Goal: Task Accomplishment & Management: Complete application form

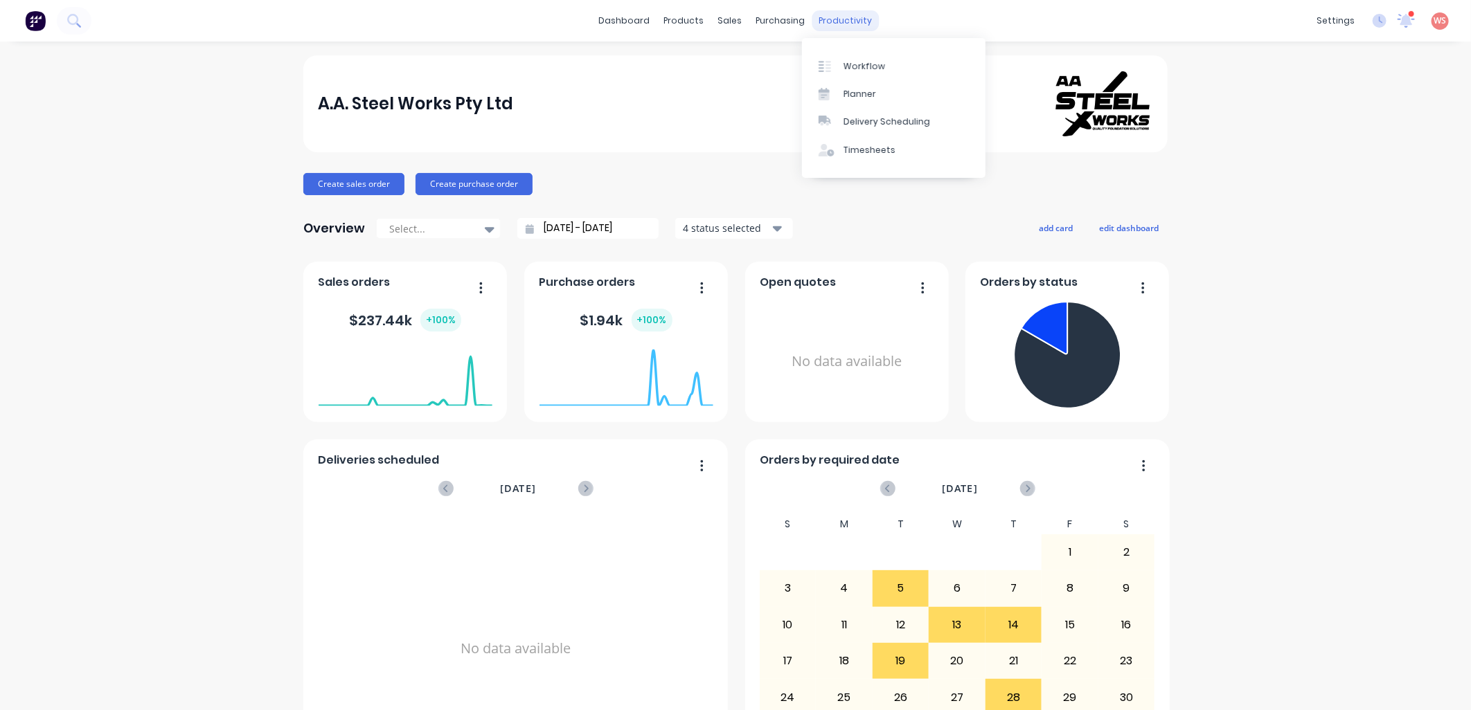
click at [838, 15] on div "productivity" at bounding box center [845, 20] width 67 height 21
click at [863, 67] on div "Workflow" at bounding box center [864, 66] width 42 height 12
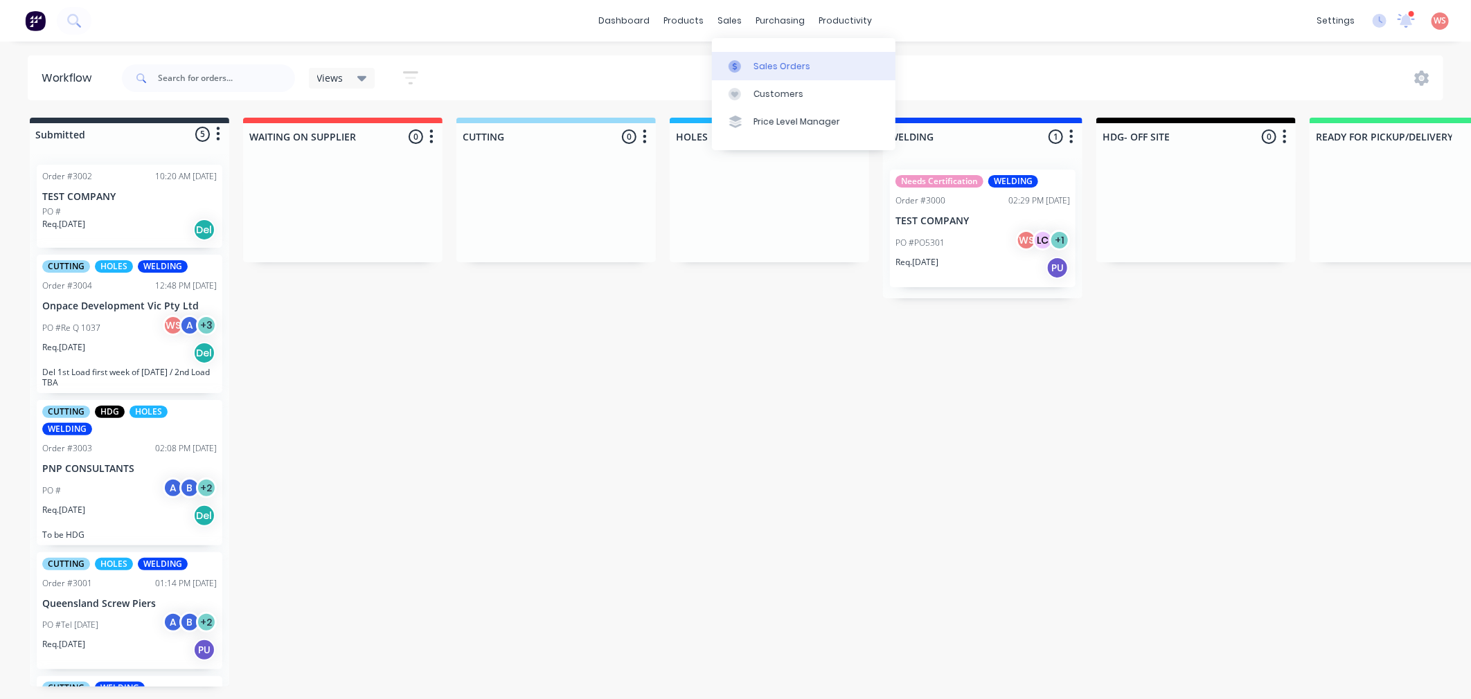
click at [768, 66] on div "Sales Orders" at bounding box center [781, 66] width 57 height 12
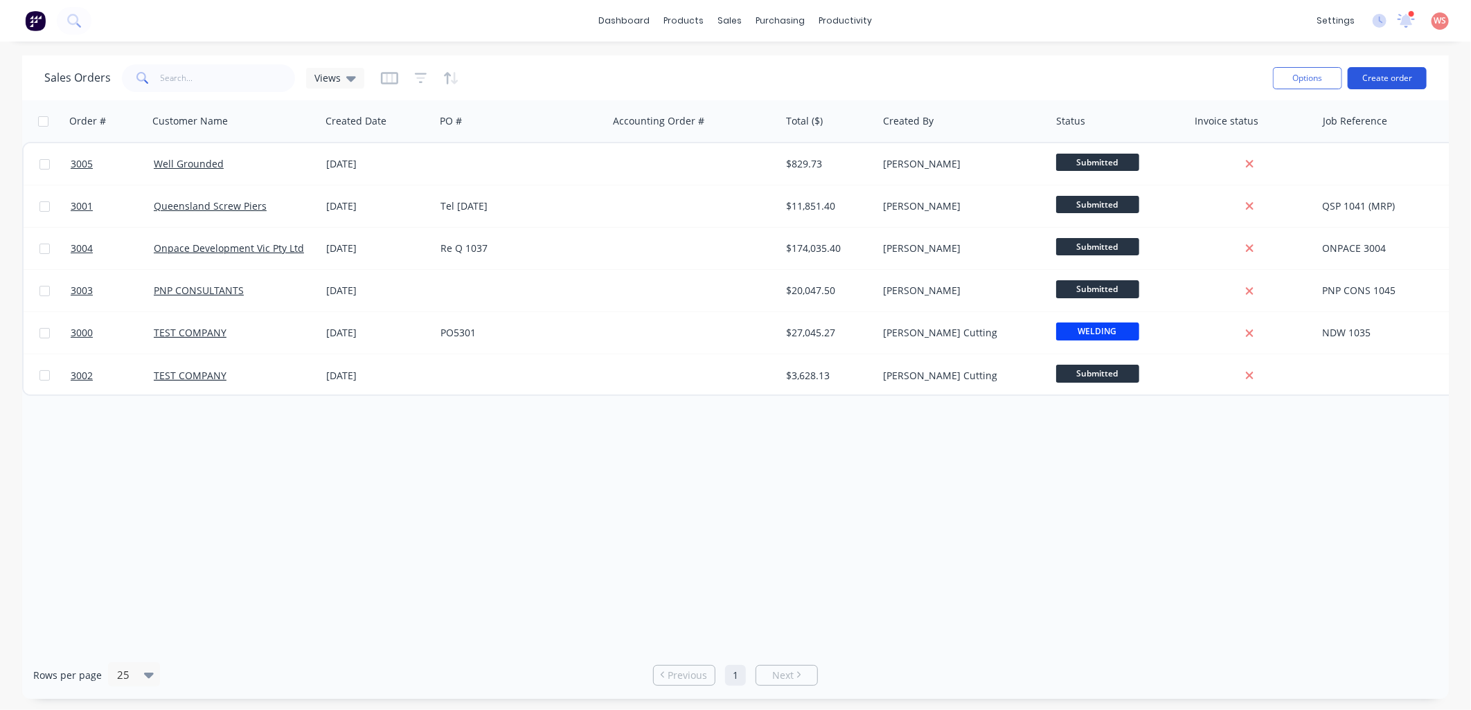
click at [1401, 84] on button "Create order" at bounding box center [1386, 78] width 79 height 22
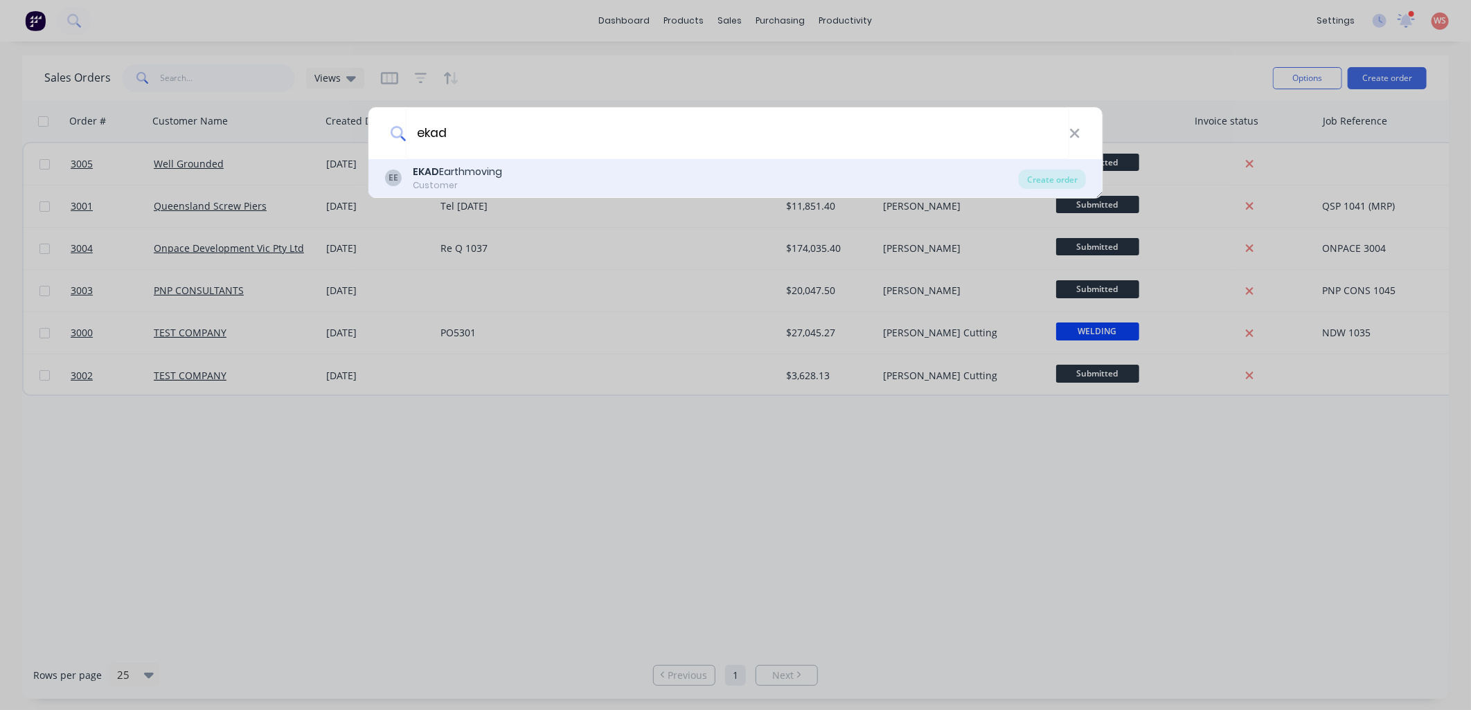
type input "ekad"
click at [479, 163] on div "EE EKAD Earthmoving Customer Create order" at bounding box center [735, 178] width 734 height 39
click at [1079, 179] on div "Create order" at bounding box center [1051, 179] width 67 height 19
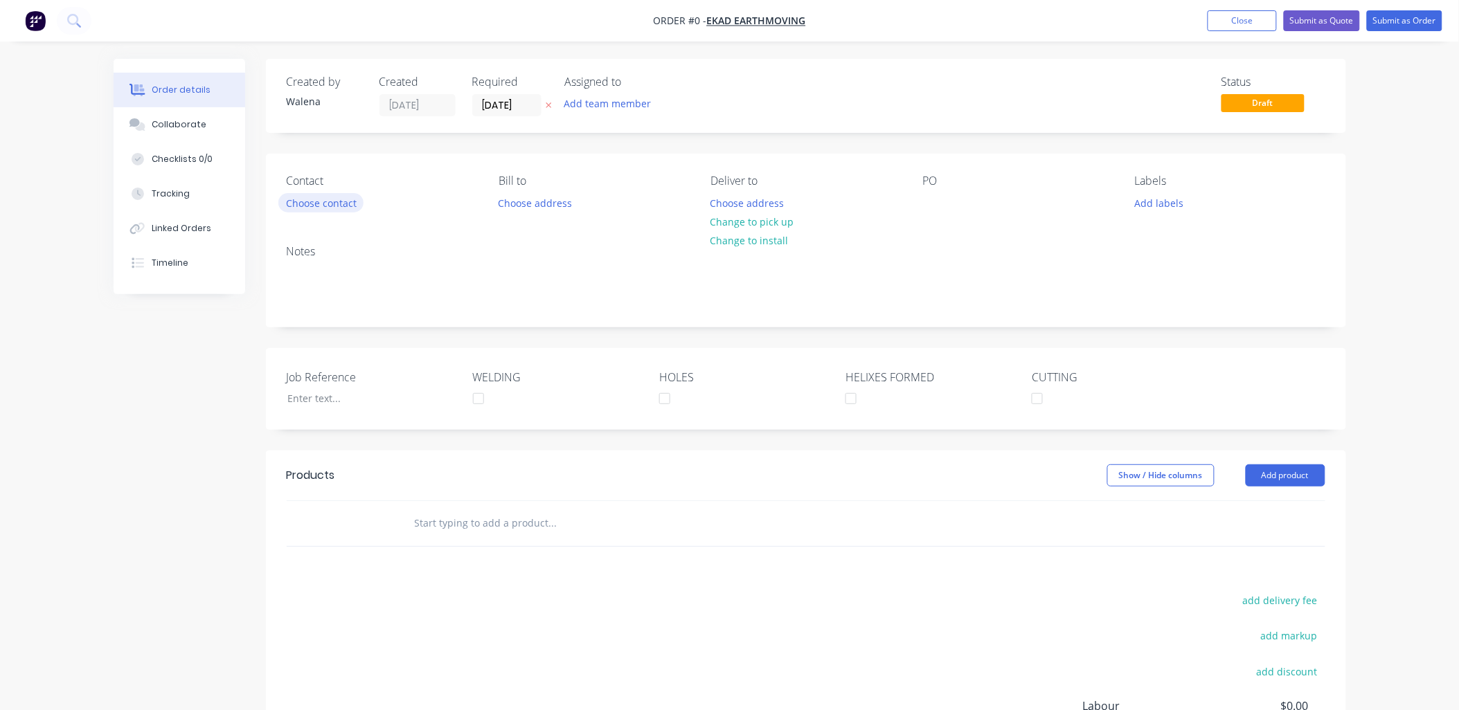
click at [344, 203] on button "Choose contact" at bounding box center [320, 202] width 85 height 19
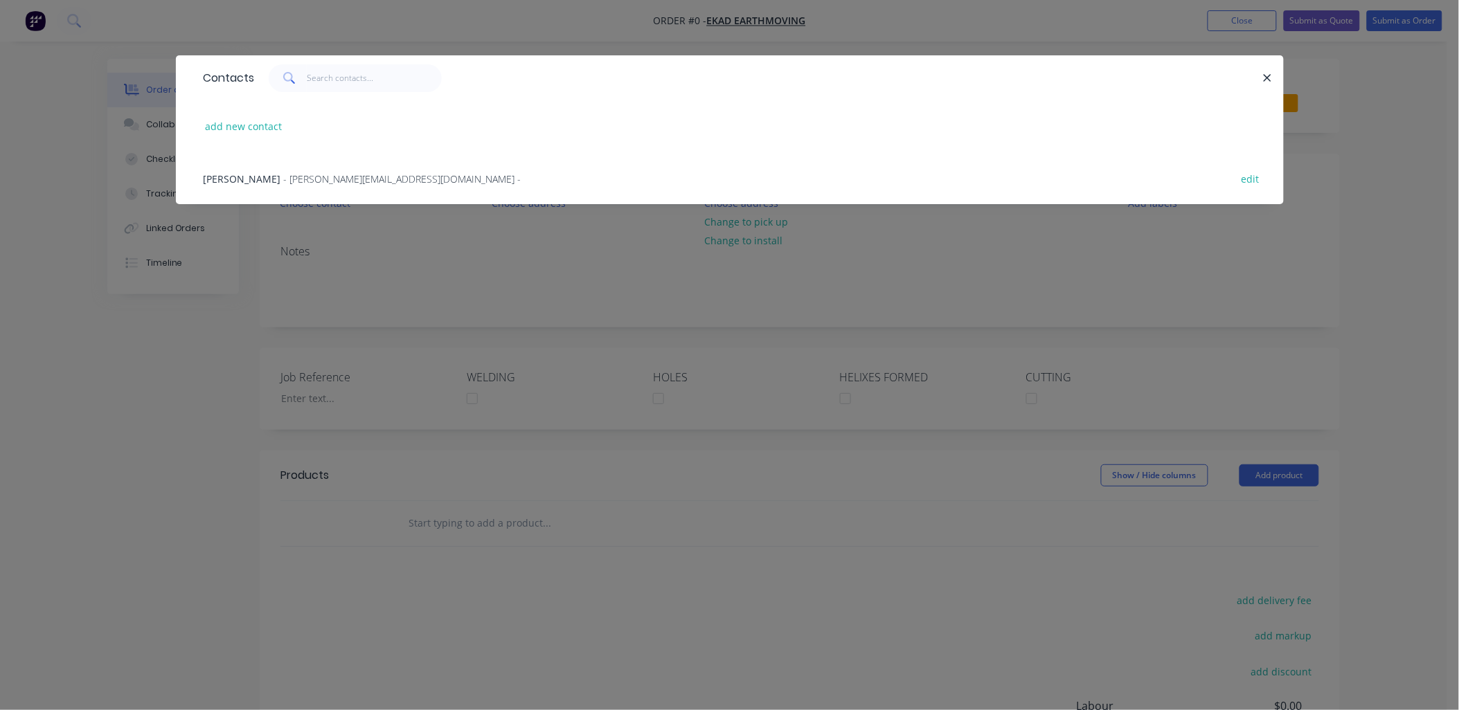
click at [303, 184] on div "[PERSON_NAME] - [EMAIL_ADDRESS][DOMAIN_NAME] -" at bounding box center [363, 179] width 318 height 15
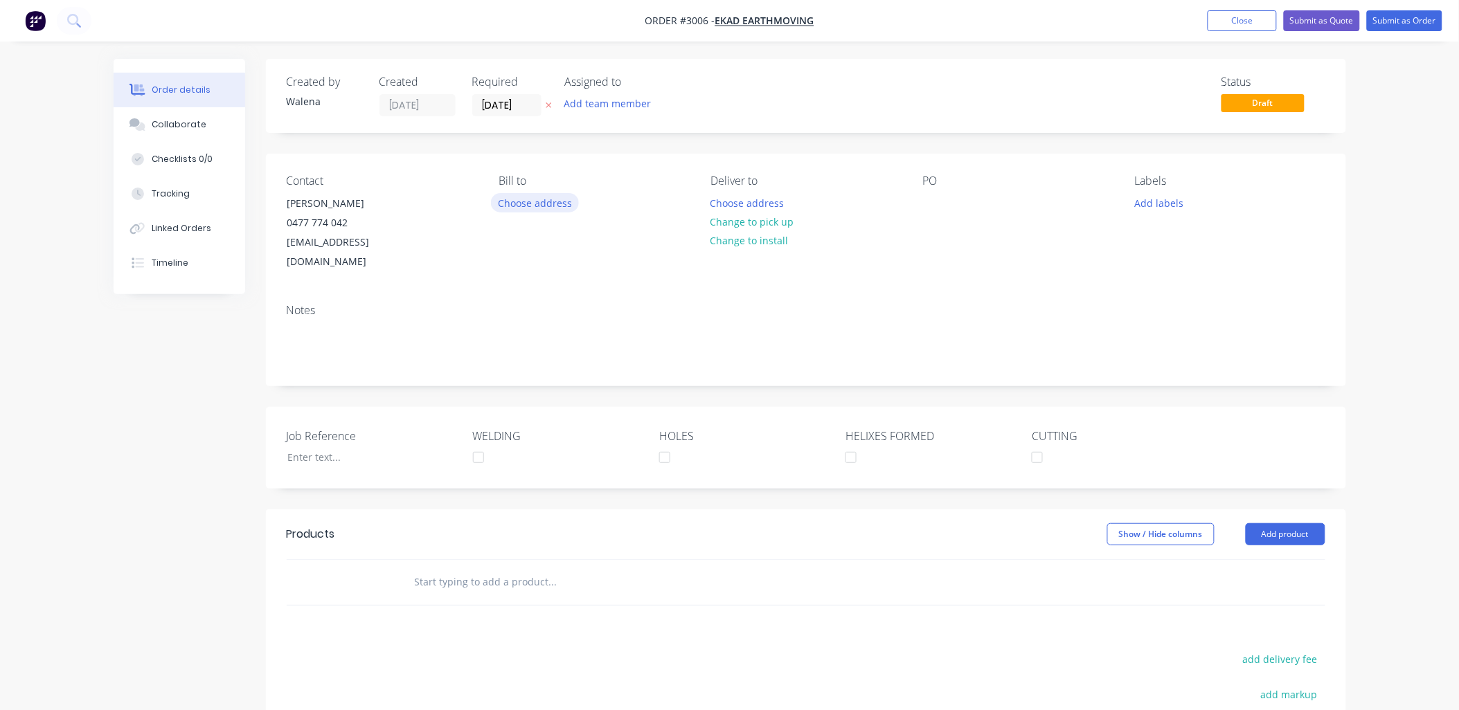
click at [562, 201] on button "Choose address" at bounding box center [535, 202] width 89 height 19
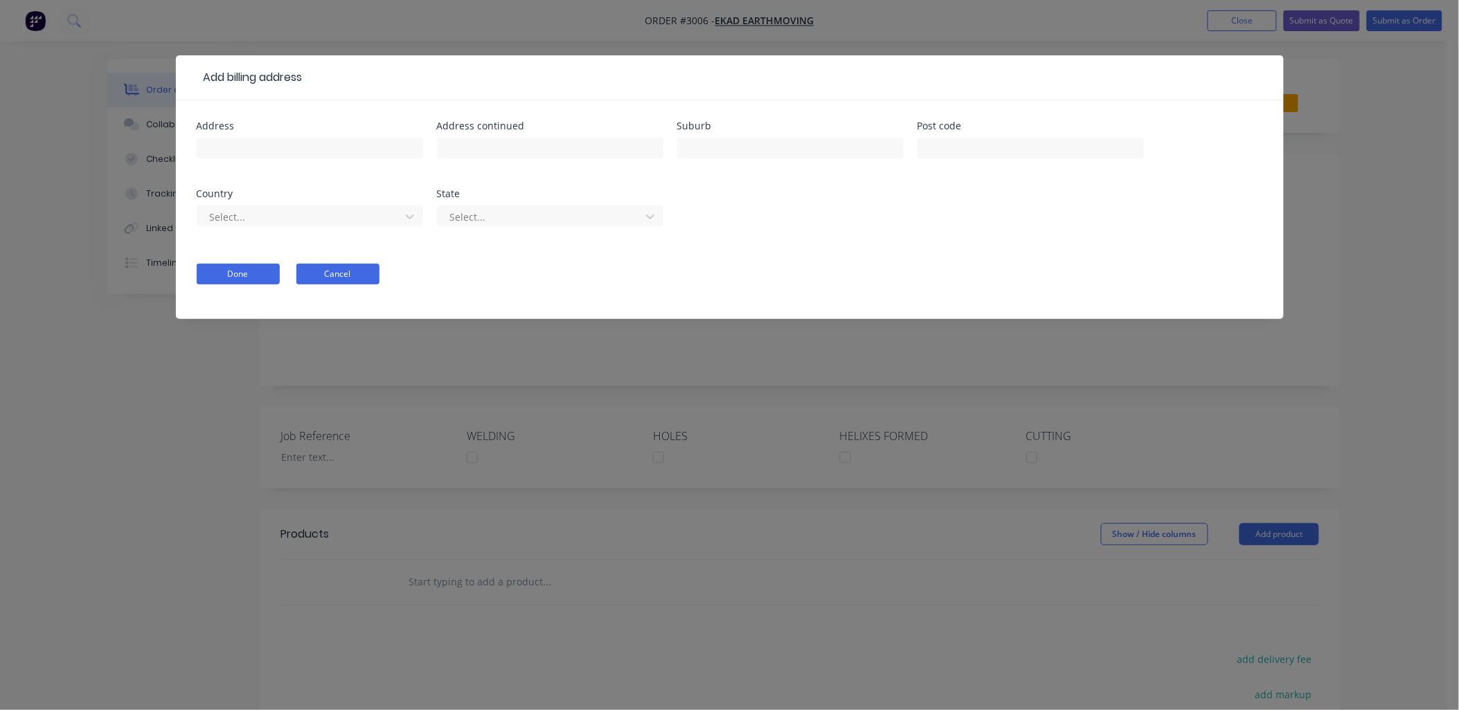
click at [305, 274] on button "Cancel" at bounding box center [337, 274] width 83 height 21
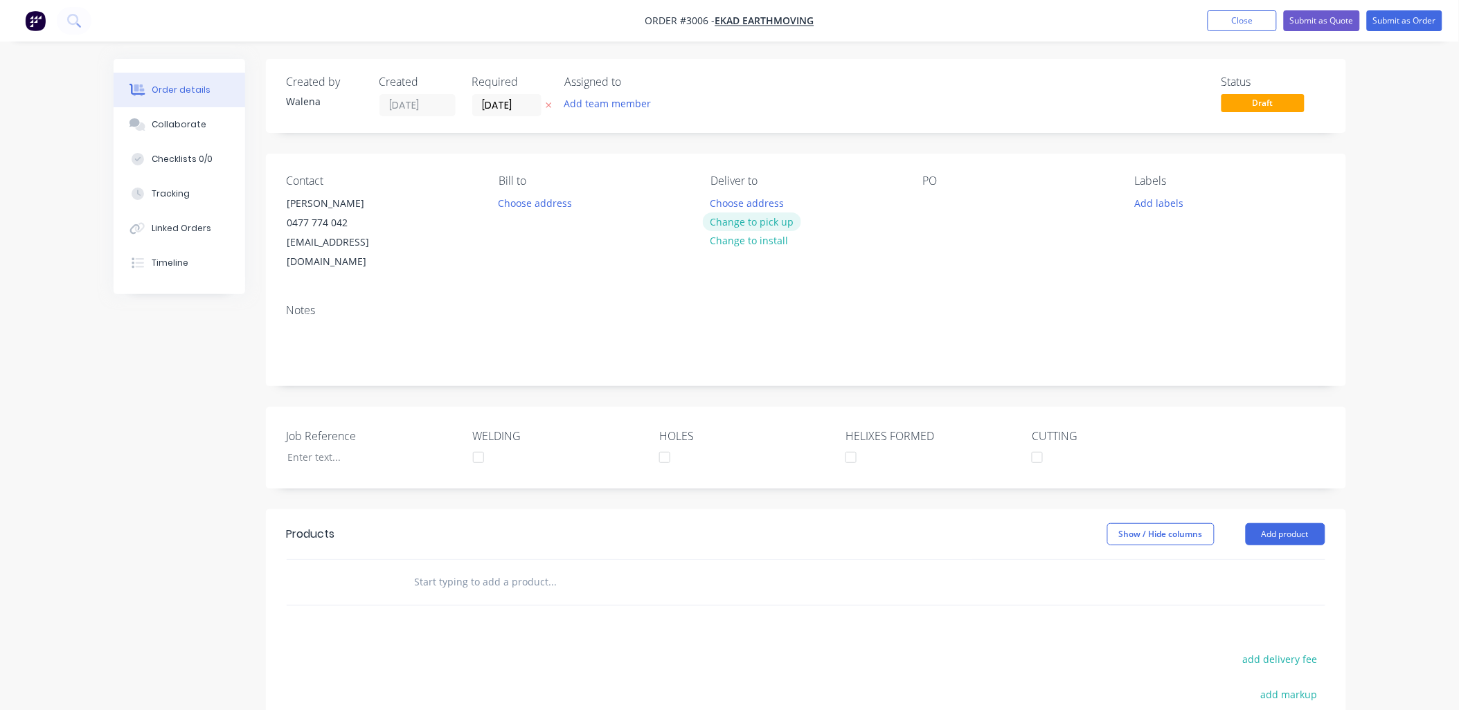
click at [771, 223] on button "Change to pick up" at bounding box center [752, 222] width 98 height 19
click at [930, 191] on div "PO" at bounding box center [1018, 223] width 190 height 98
click at [930, 181] on div "PO" at bounding box center [1018, 180] width 190 height 13
click at [924, 198] on div at bounding box center [934, 203] width 22 height 20
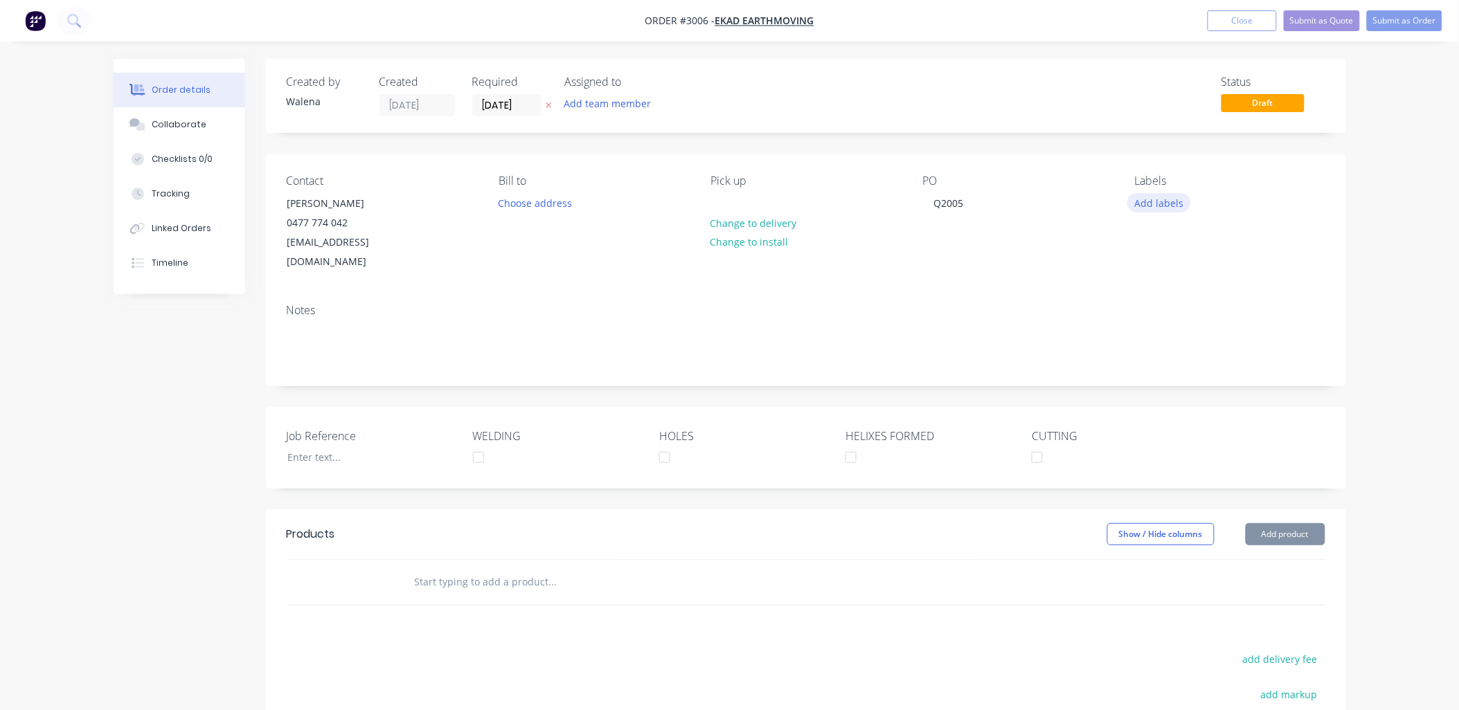
click at [1172, 205] on button "Add labels" at bounding box center [1159, 202] width 64 height 19
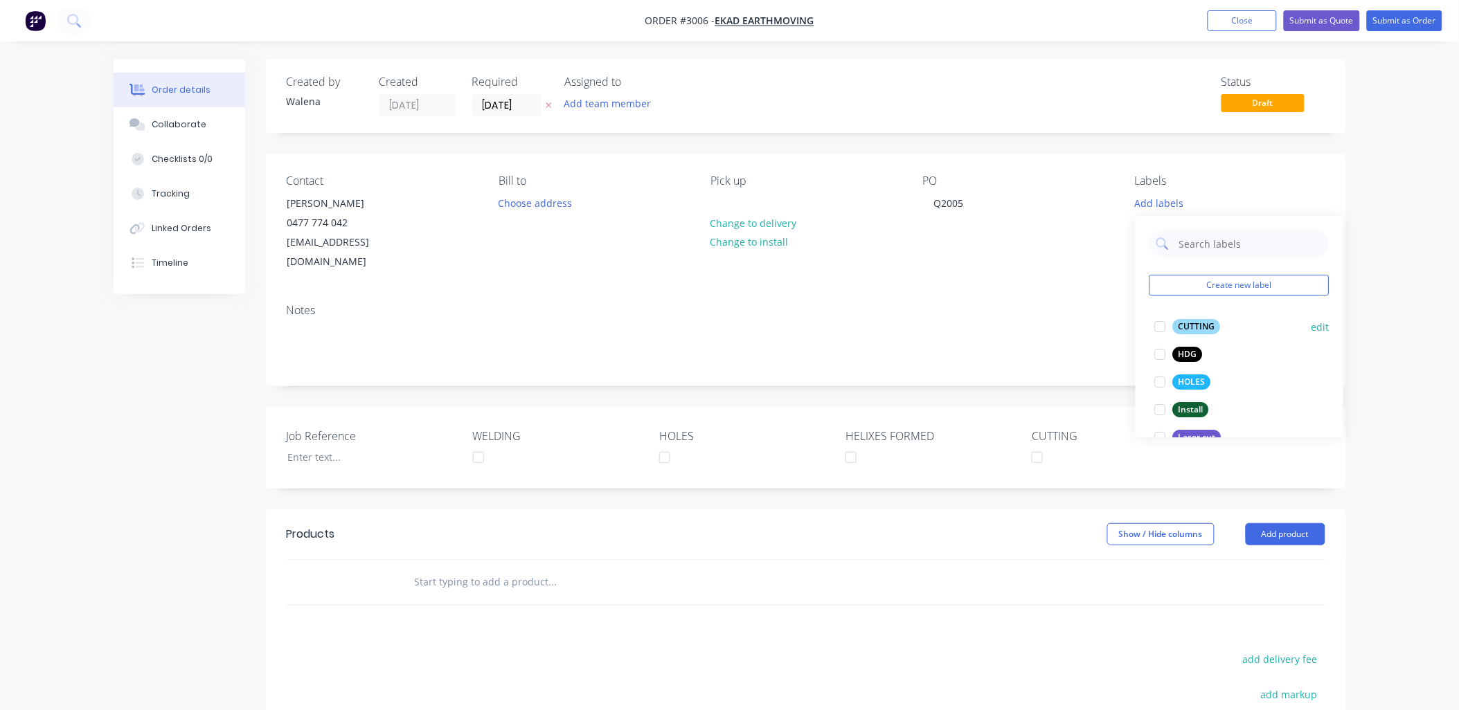
click at [1152, 323] on div at bounding box center [1160, 327] width 28 height 28
click at [1159, 372] on div at bounding box center [1160, 375] width 28 height 28
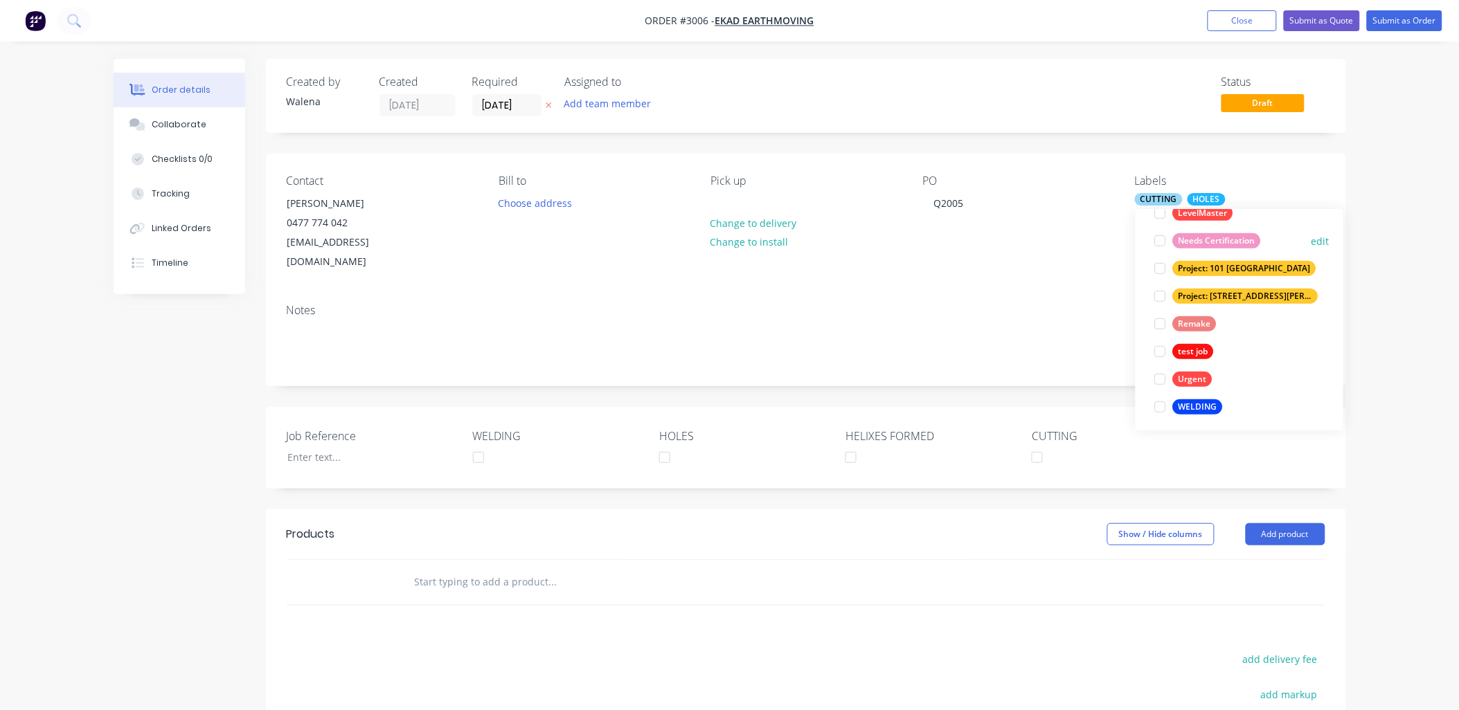
scroll to position [249, 0]
click at [1158, 404] on div at bounding box center [1160, 403] width 28 height 28
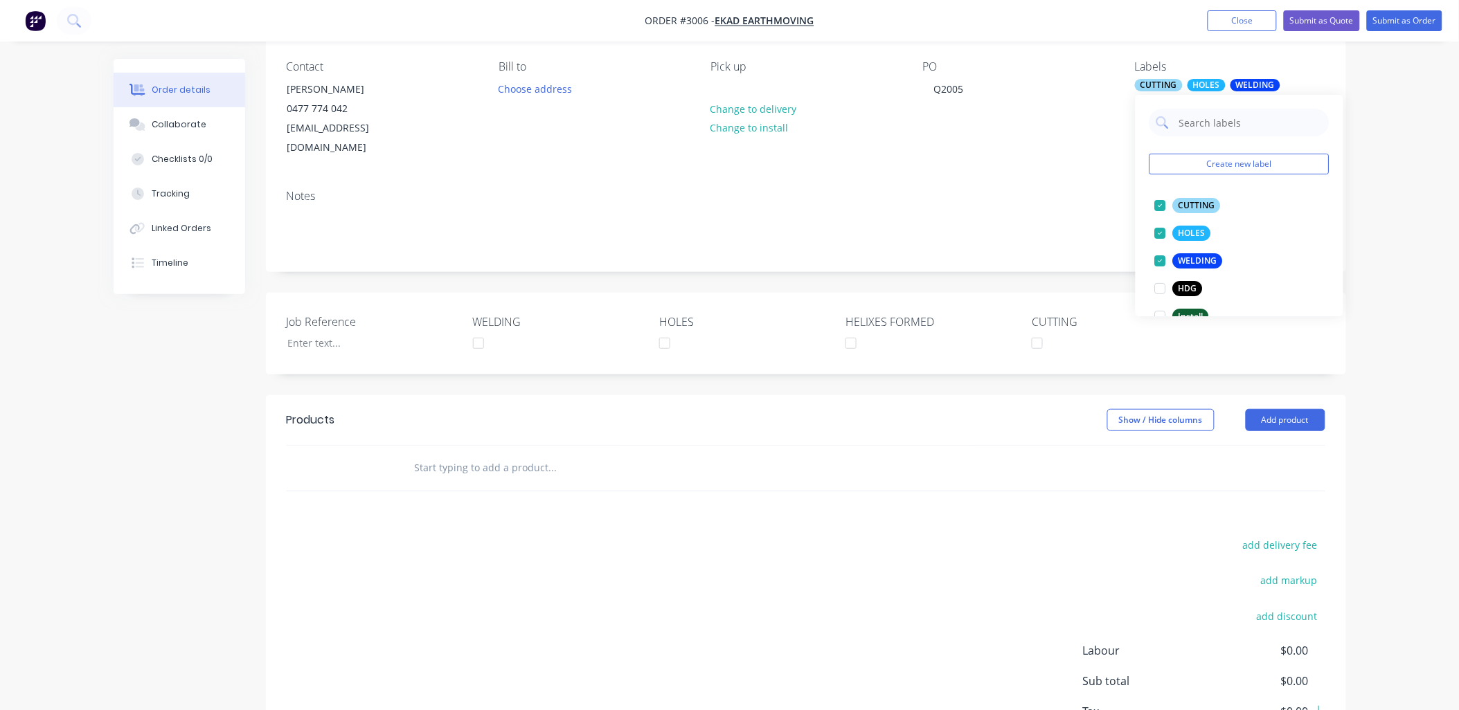
scroll to position [198, 0]
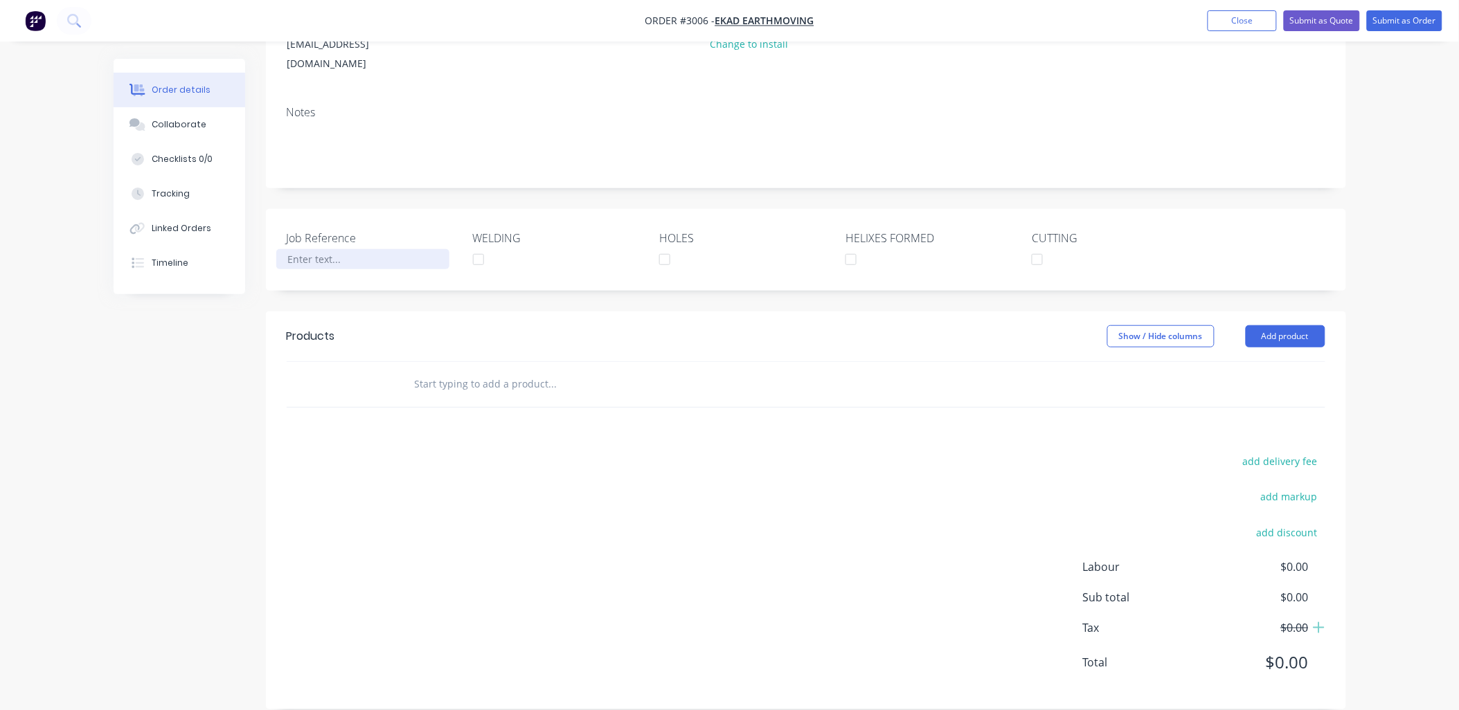
click at [309, 249] on div at bounding box center [362, 259] width 173 height 20
click at [1300, 325] on button "Add product" at bounding box center [1285, 336] width 80 height 22
click at [451, 370] on input "text" at bounding box center [552, 384] width 277 height 28
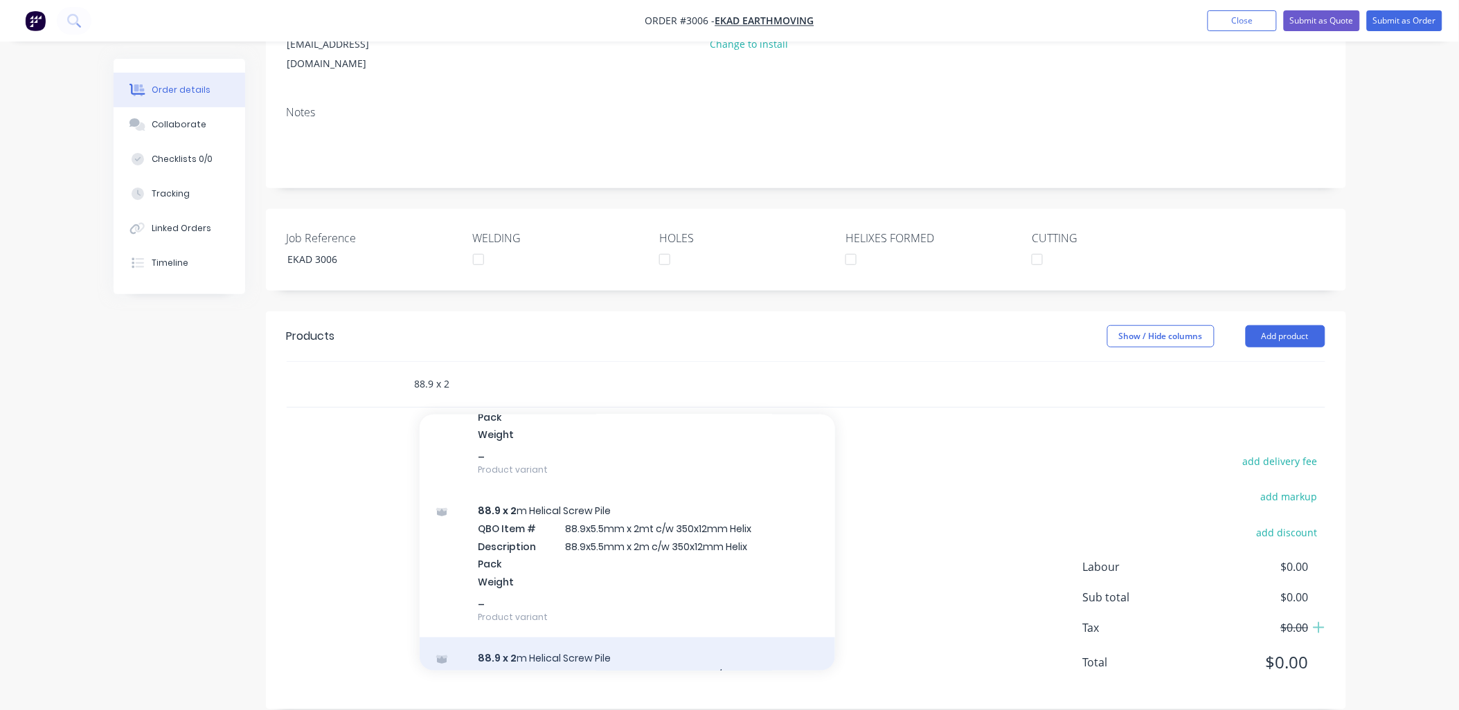
scroll to position [410, 0]
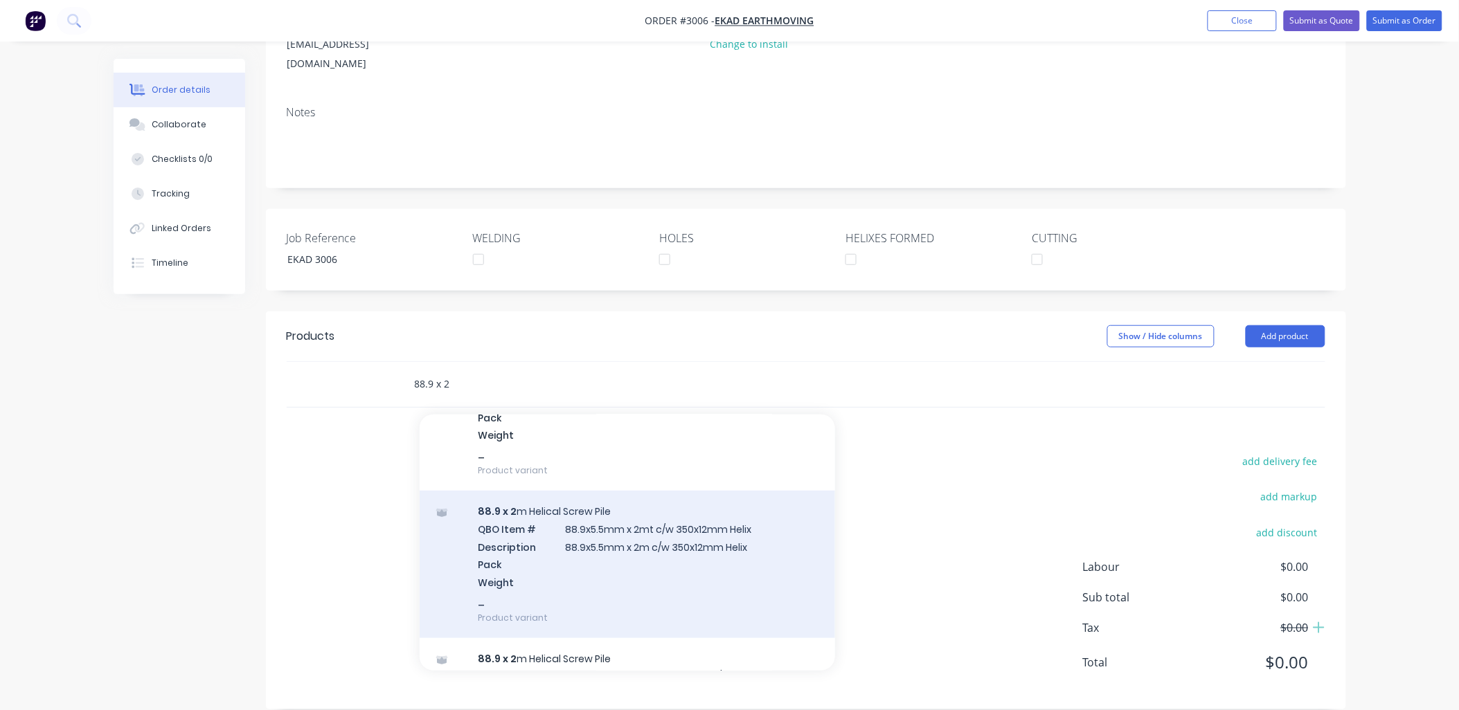
type input "88.9 x 2"
click at [681, 520] on div "88.9 x 2 m Helical Screw Pile QBO Item # 88.9x5.5mm x 2mt c/w 350x12mm Helix De…" at bounding box center [627, 564] width 415 height 147
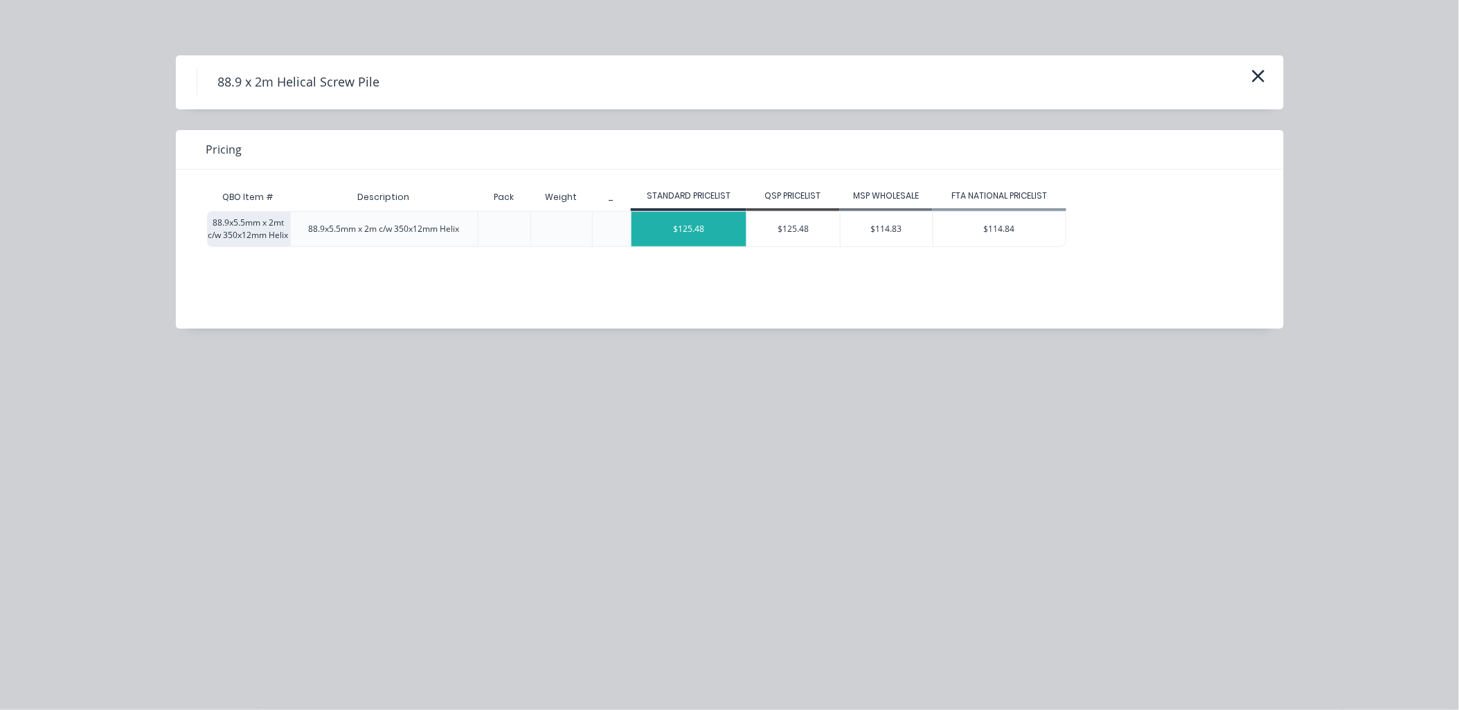
click at [675, 222] on div "$125.48" at bounding box center [688, 229] width 115 height 35
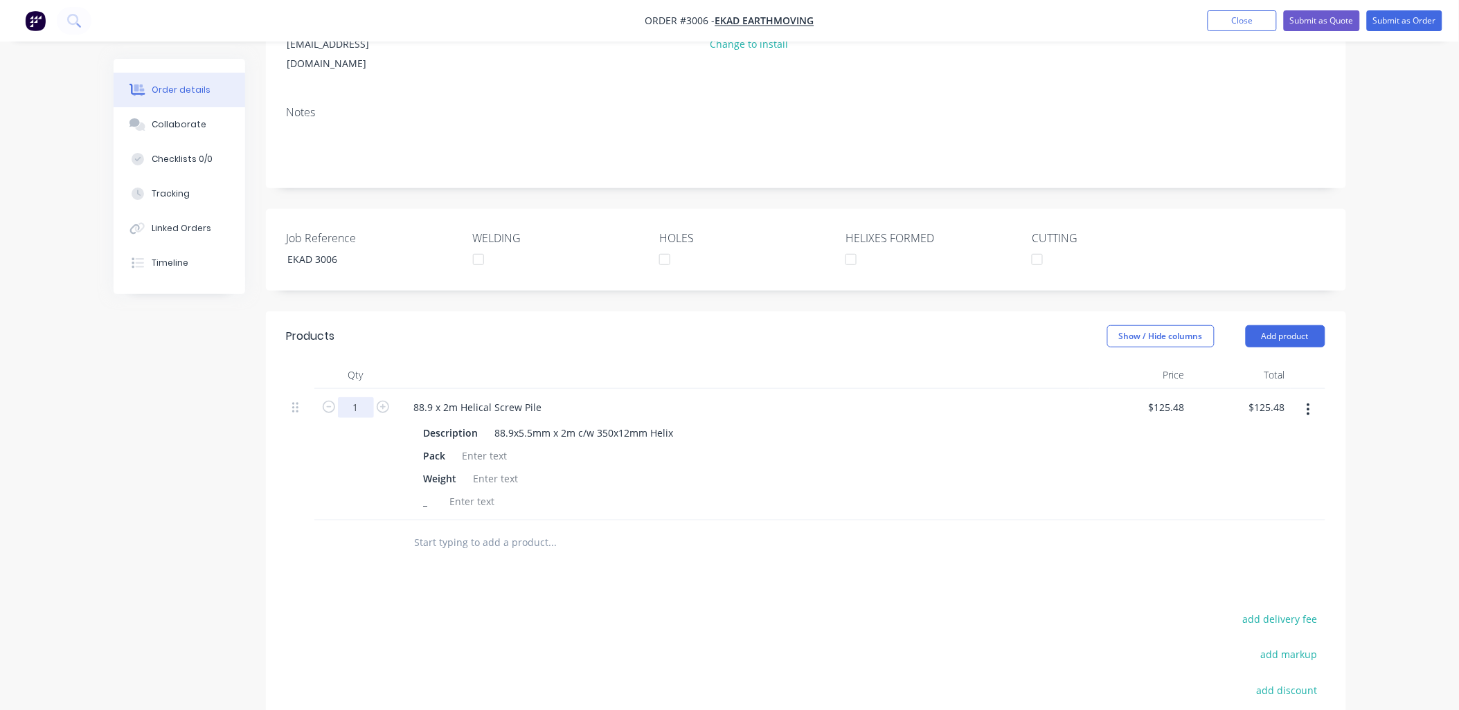
click at [361, 397] on input "1" at bounding box center [356, 407] width 36 height 21
type input "15"
type input "$1,882.20"
click at [474, 446] on div at bounding box center [485, 456] width 56 height 20
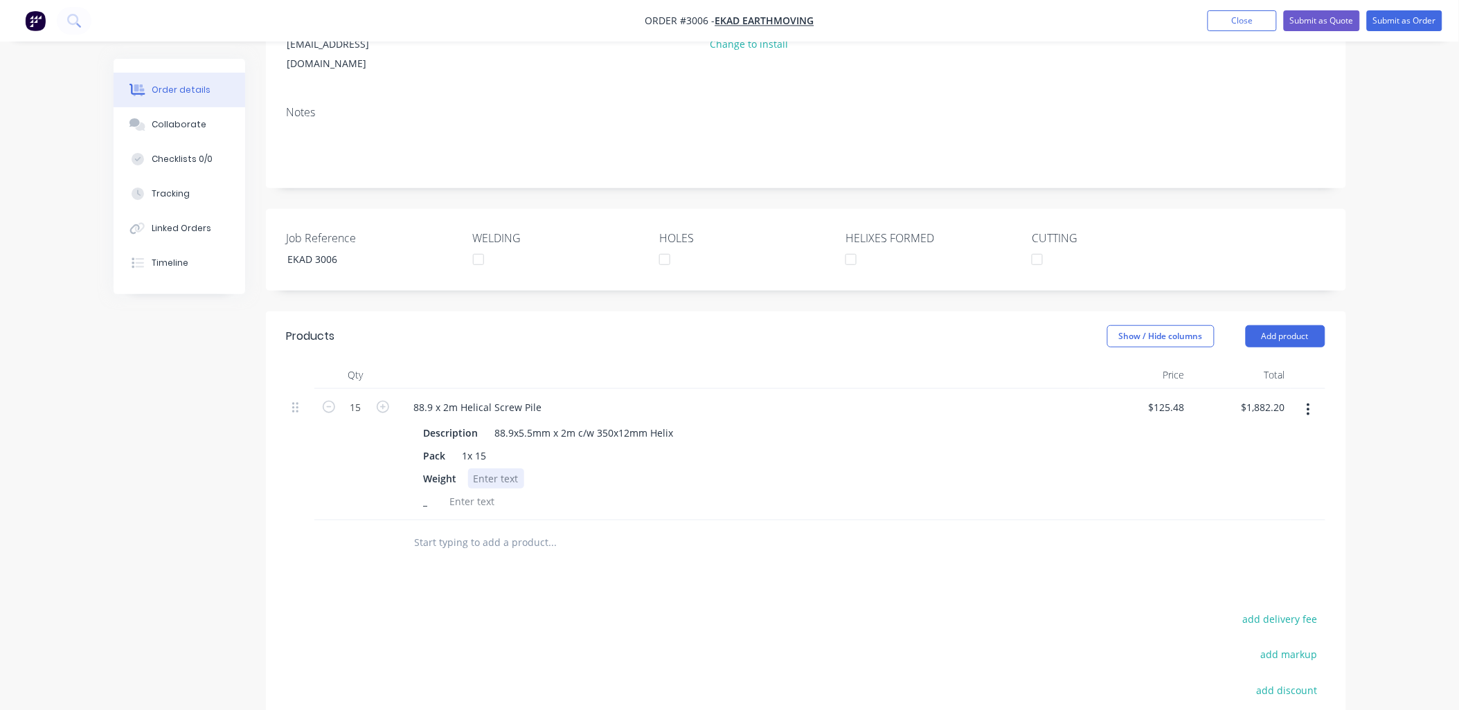
click at [492, 469] on div at bounding box center [496, 479] width 56 height 20
drag, startPoint x: 748, startPoint y: 471, endPoint x: 741, endPoint y: 478, distance: 8.8
click at [741, 492] on div "_" at bounding box center [740, 502] width 645 height 20
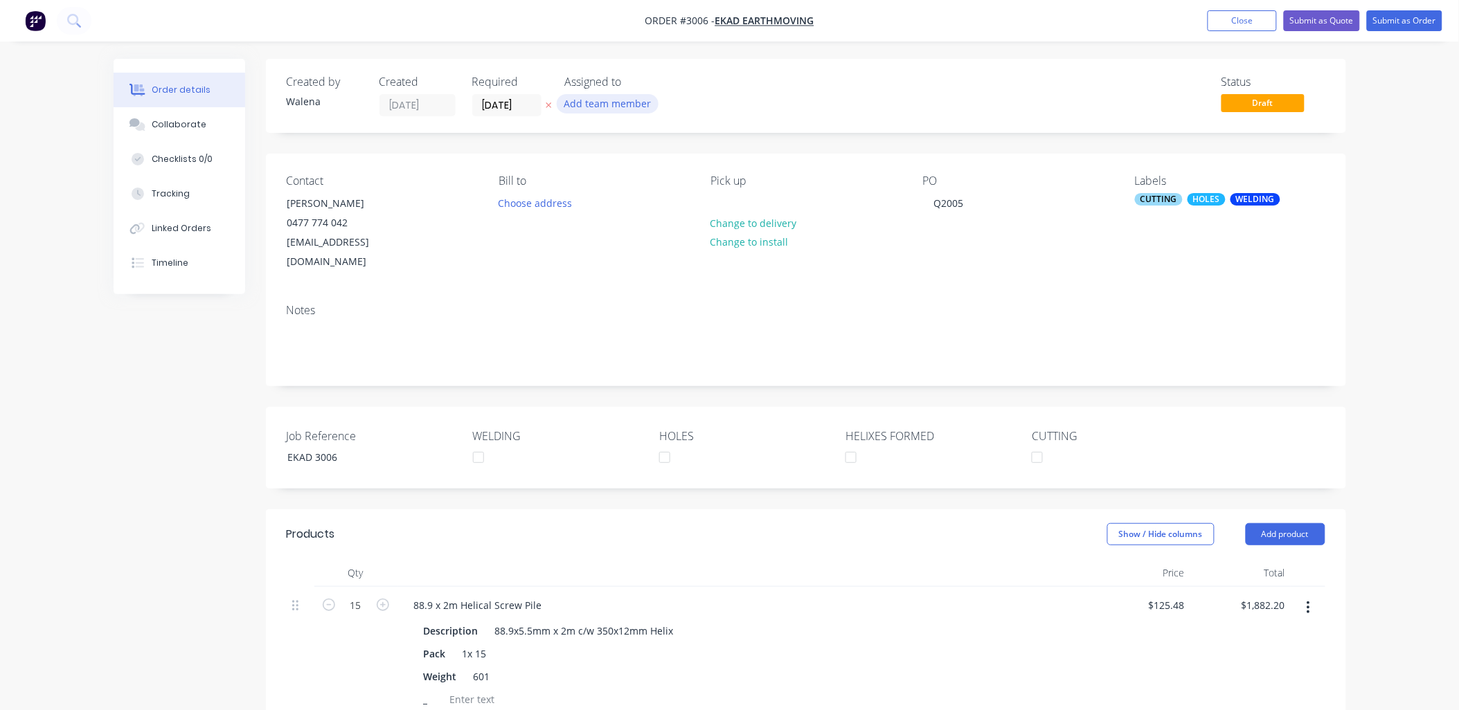
click at [609, 102] on button "Add team member" at bounding box center [608, 103] width 102 height 19
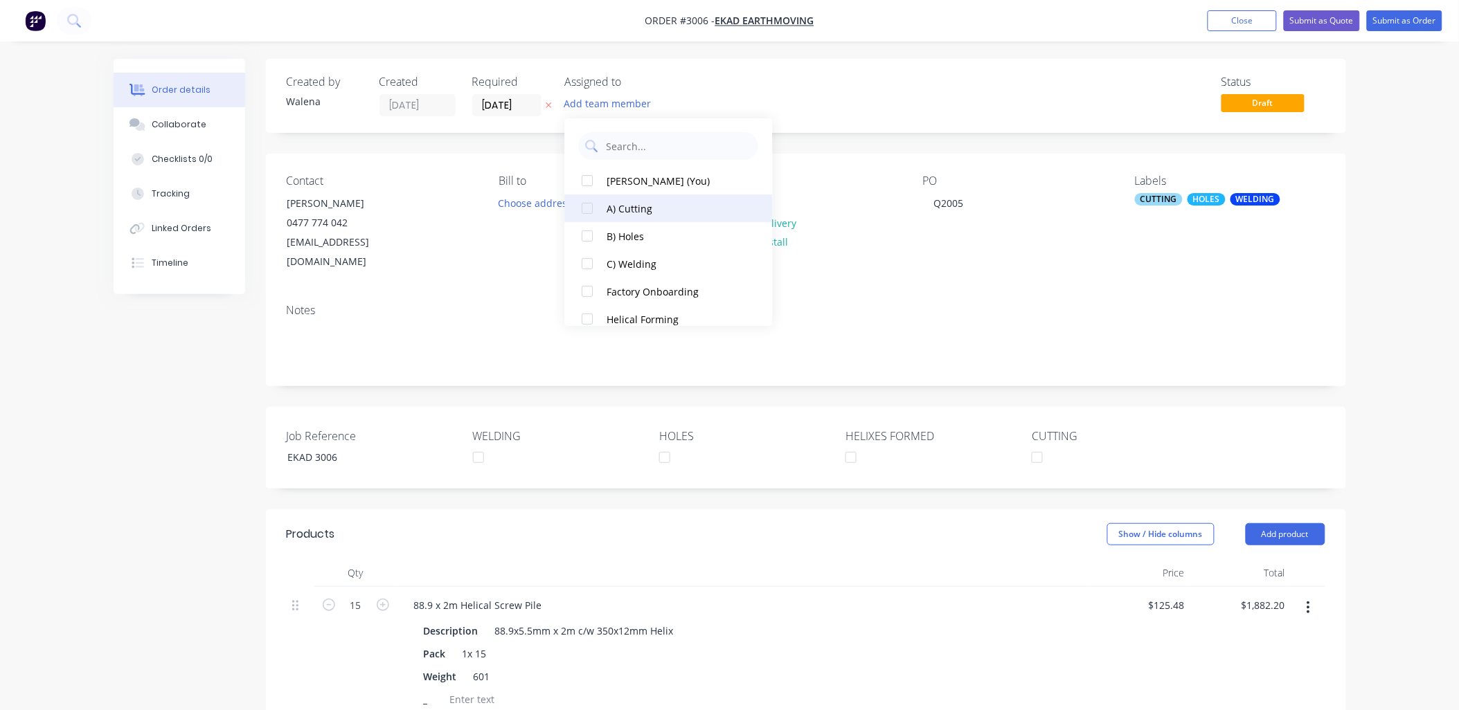
click at [591, 208] on div at bounding box center [588, 209] width 28 height 28
click at [590, 236] on div at bounding box center [588, 236] width 28 height 28
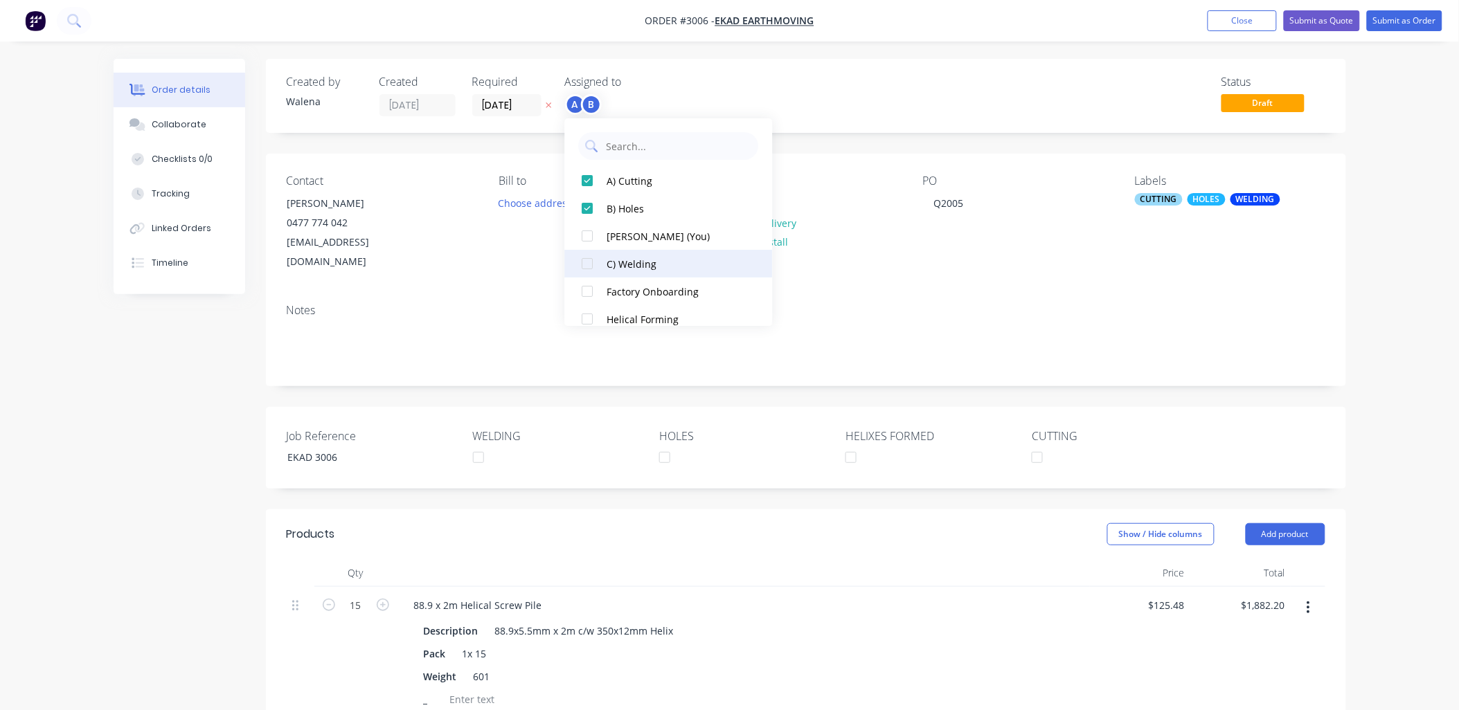
click at [585, 268] on div at bounding box center [588, 264] width 28 height 28
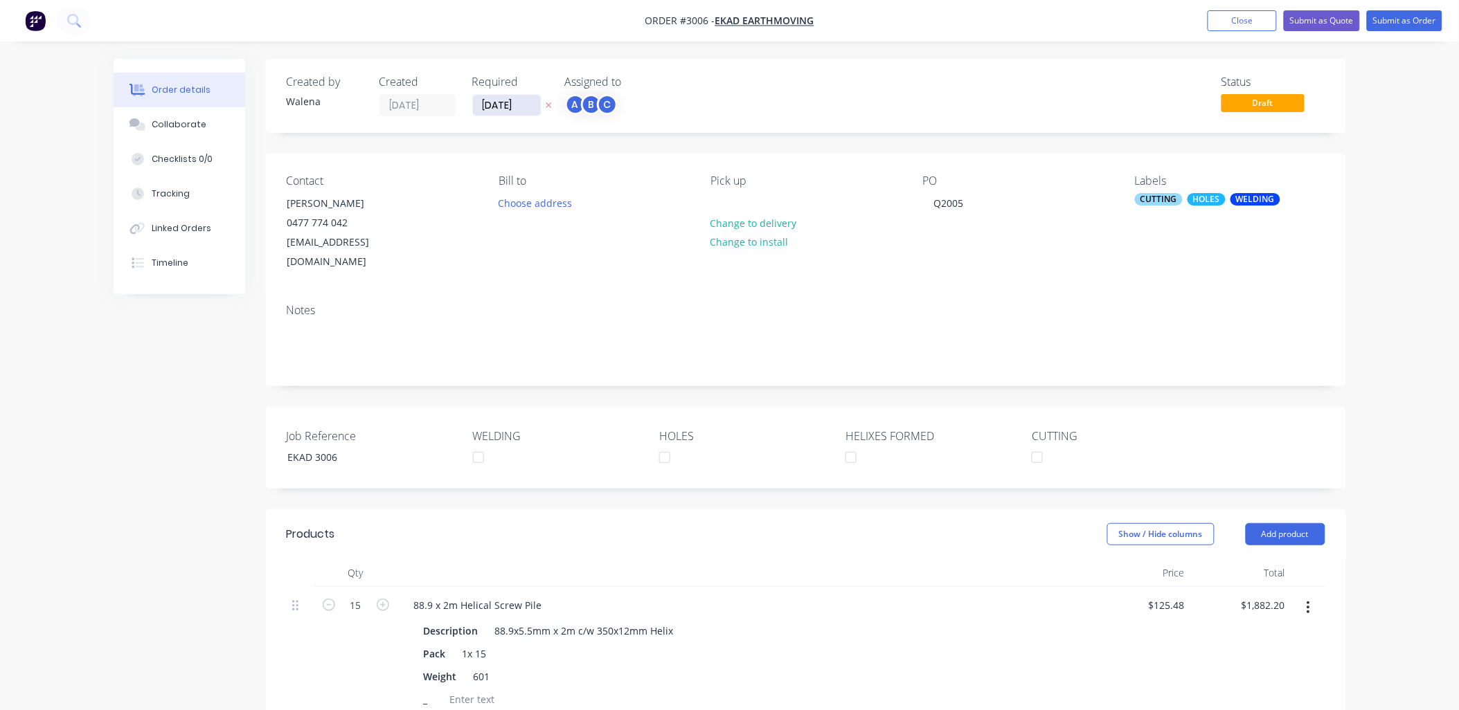
drag, startPoint x: 492, startPoint y: 108, endPoint x: 475, endPoint y: 109, distance: 16.6
click at [475, 109] on input "[DATE]" at bounding box center [507, 105] width 68 height 21
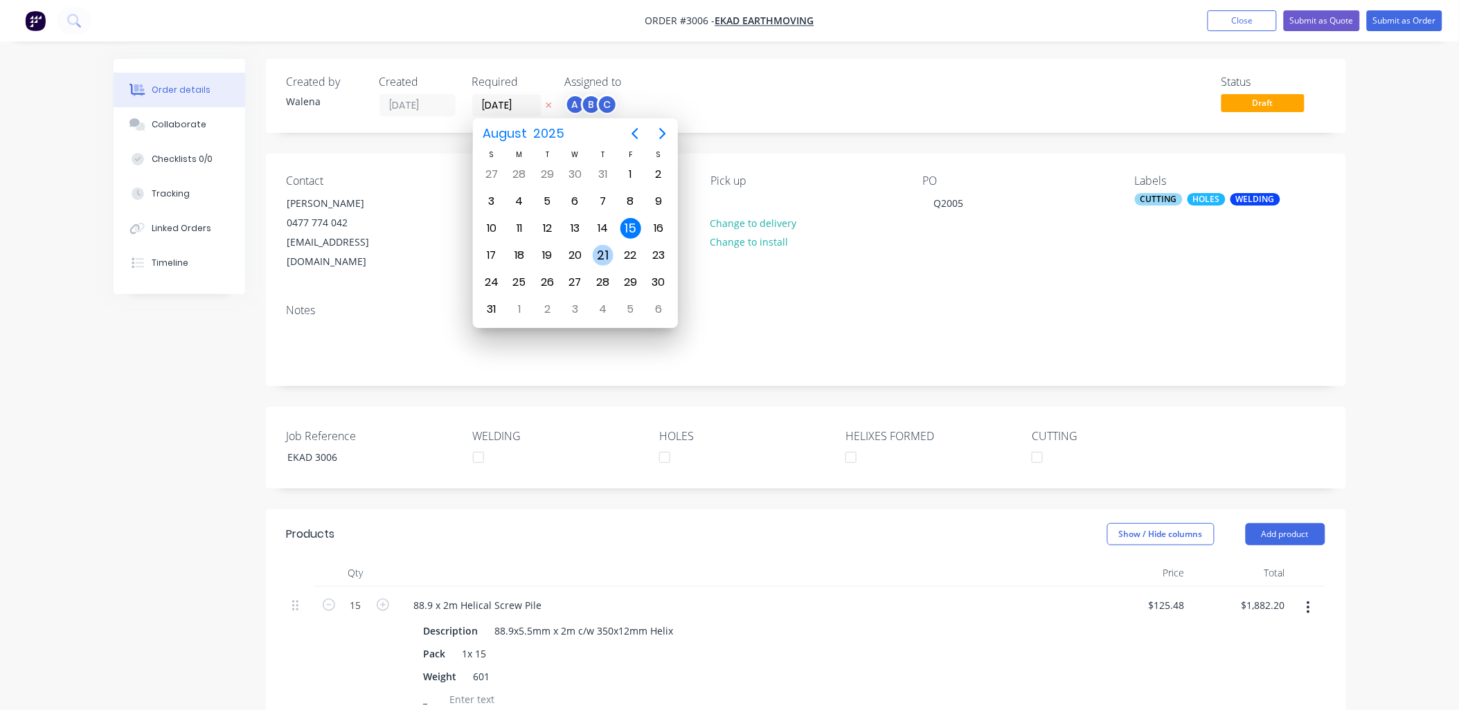
click at [603, 245] on div "21" at bounding box center [603, 255] width 21 height 21
type input "[DATE]"
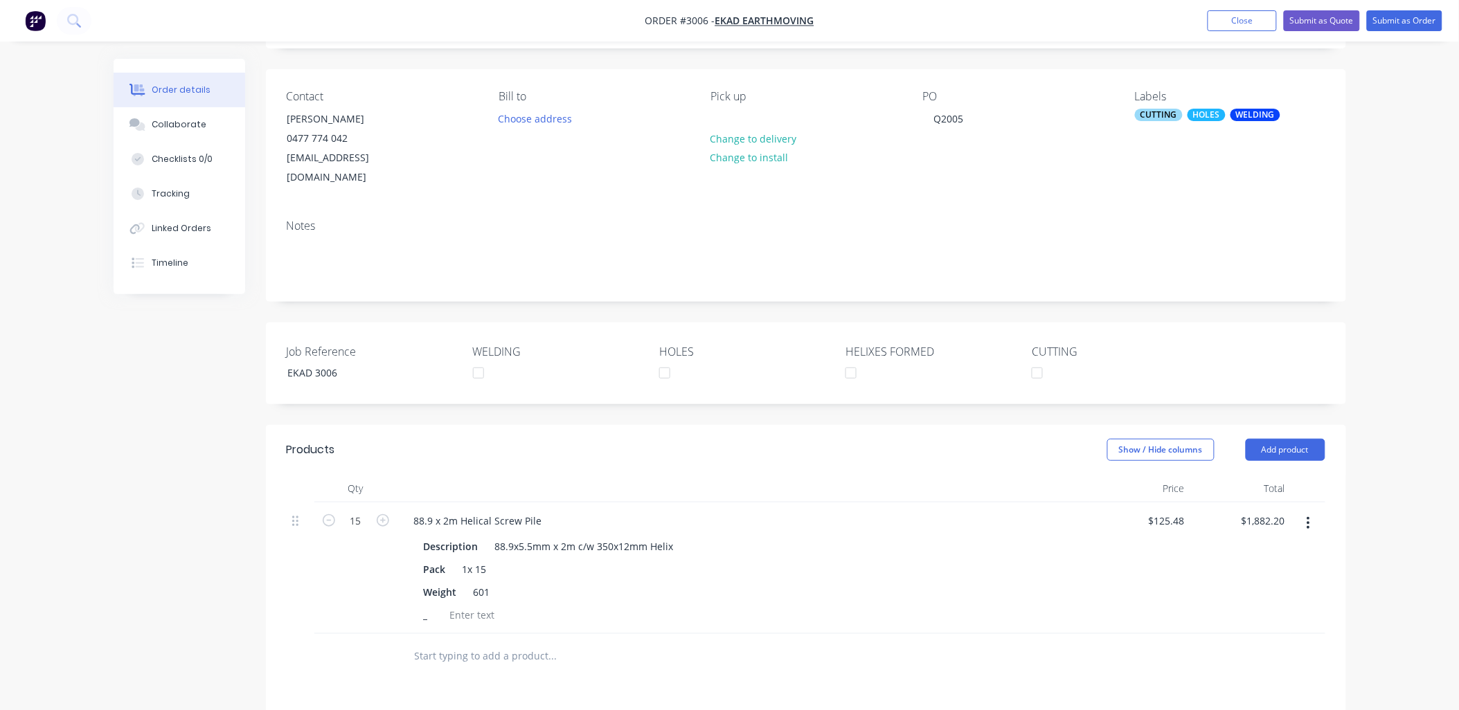
scroll to position [307, 0]
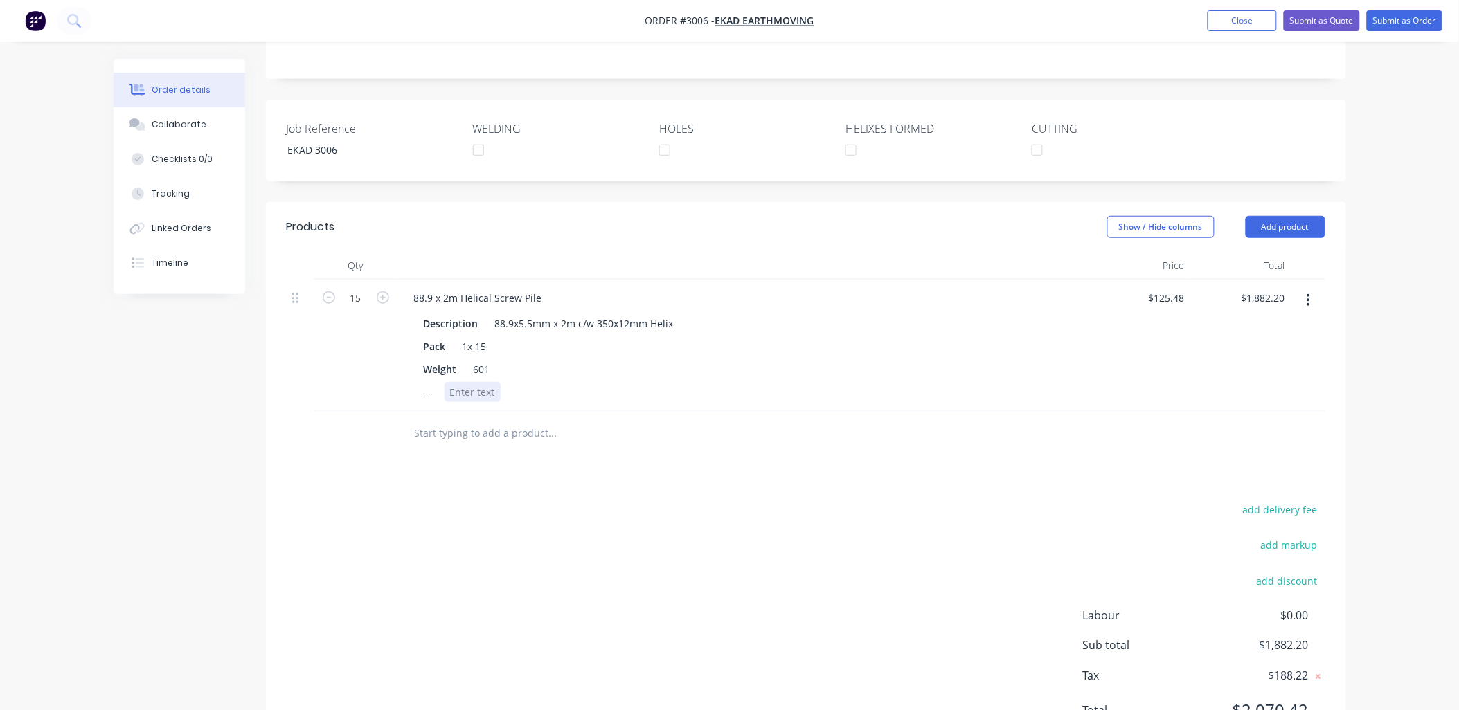
click at [476, 382] on div at bounding box center [472, 392] width 56 height 20
click at [438, 525] on div "add delivery fee add markup add discount Labour $0.00 Sub total $1,882.20 Tax $…" at bounding box center [806, 619] width 1038 height 237
click at [460, 420] on input "text" at bounding box center [552, 434] width 277 height 28
type input "Certif"
drag, startPoint x: 455, startPoint y: 410, endPoint x: 348, endPoint y: 418, distance: 107.6
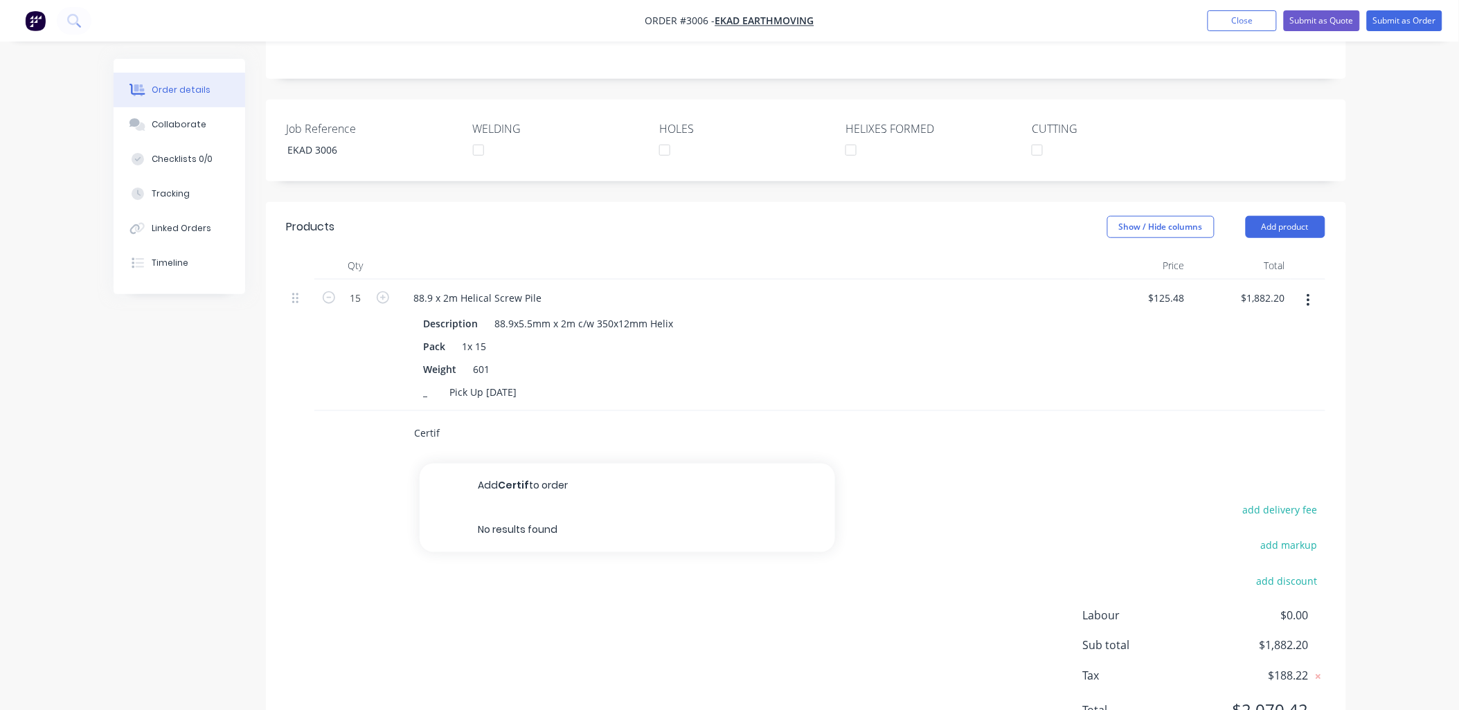
click at [348, 417] on div "Certif Add Certif to order No results found" at bounding box center [806, 433] width 1038 height 45
type input "e"
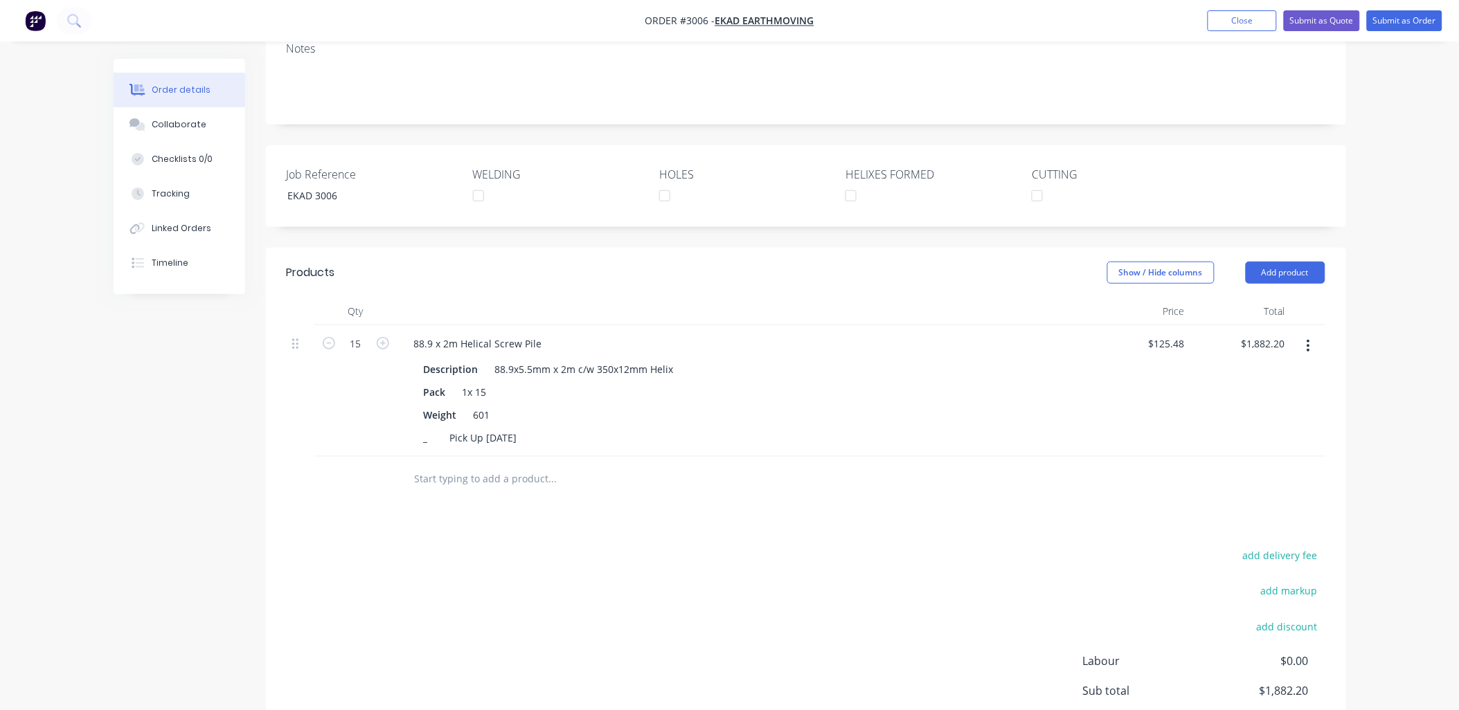
scroll to position [150, 0]
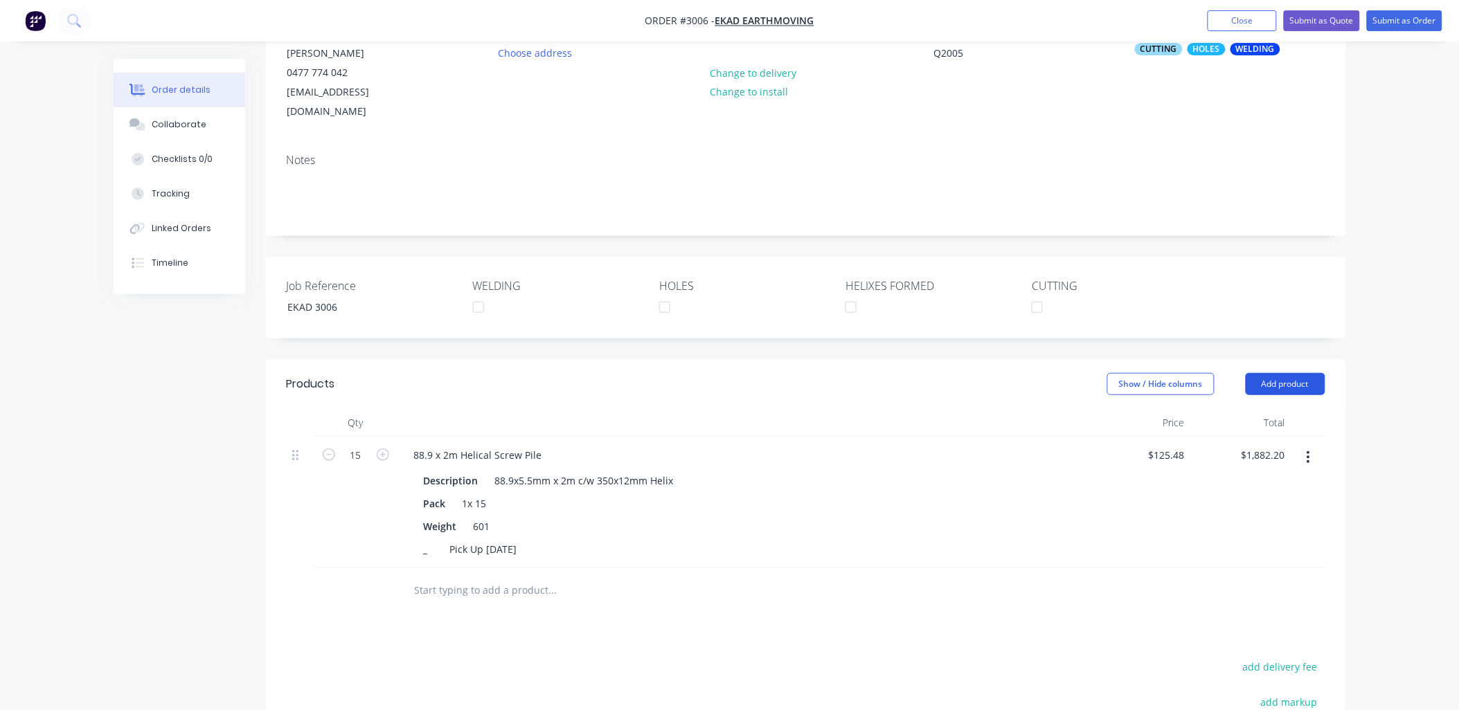
click at [1306, 373] on button "Add product" at bounding box center [1285, 384] width 80 height 22
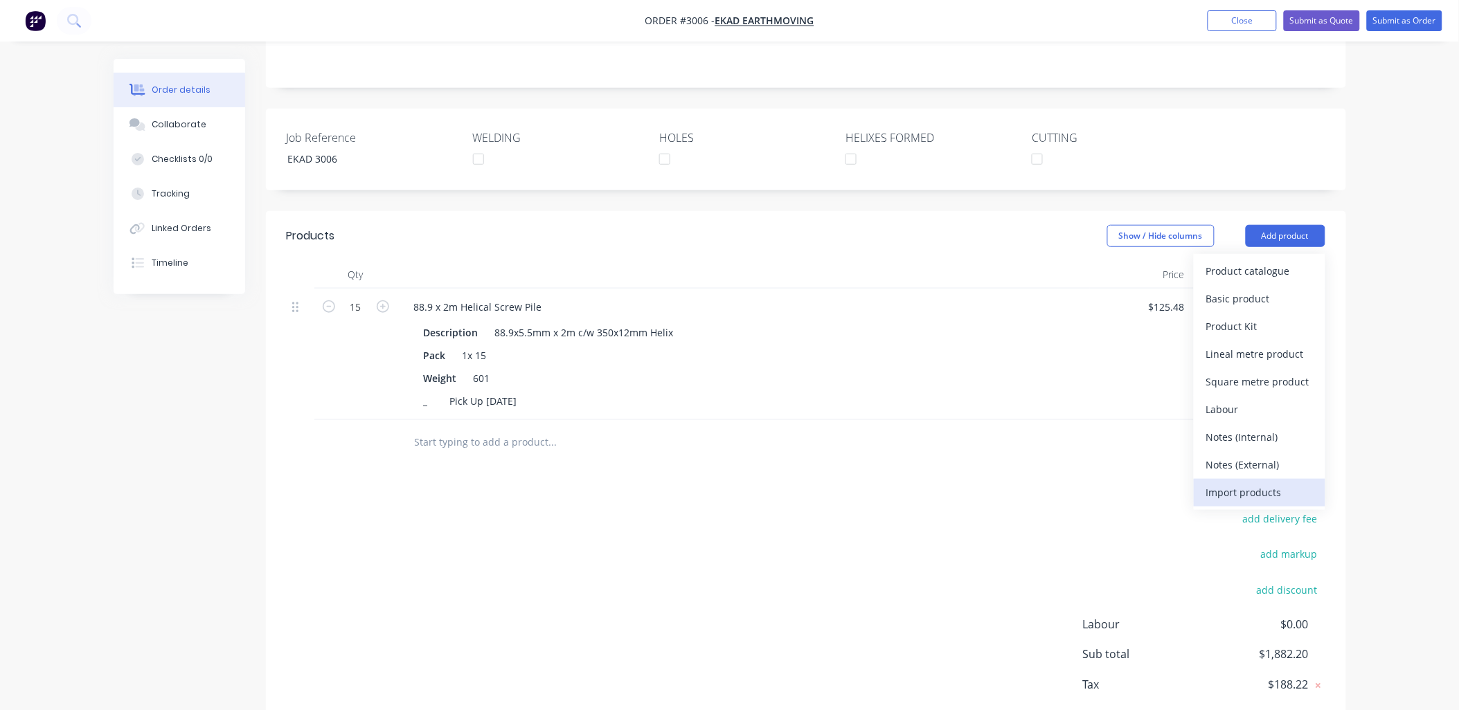
scroll to position [253, 0]
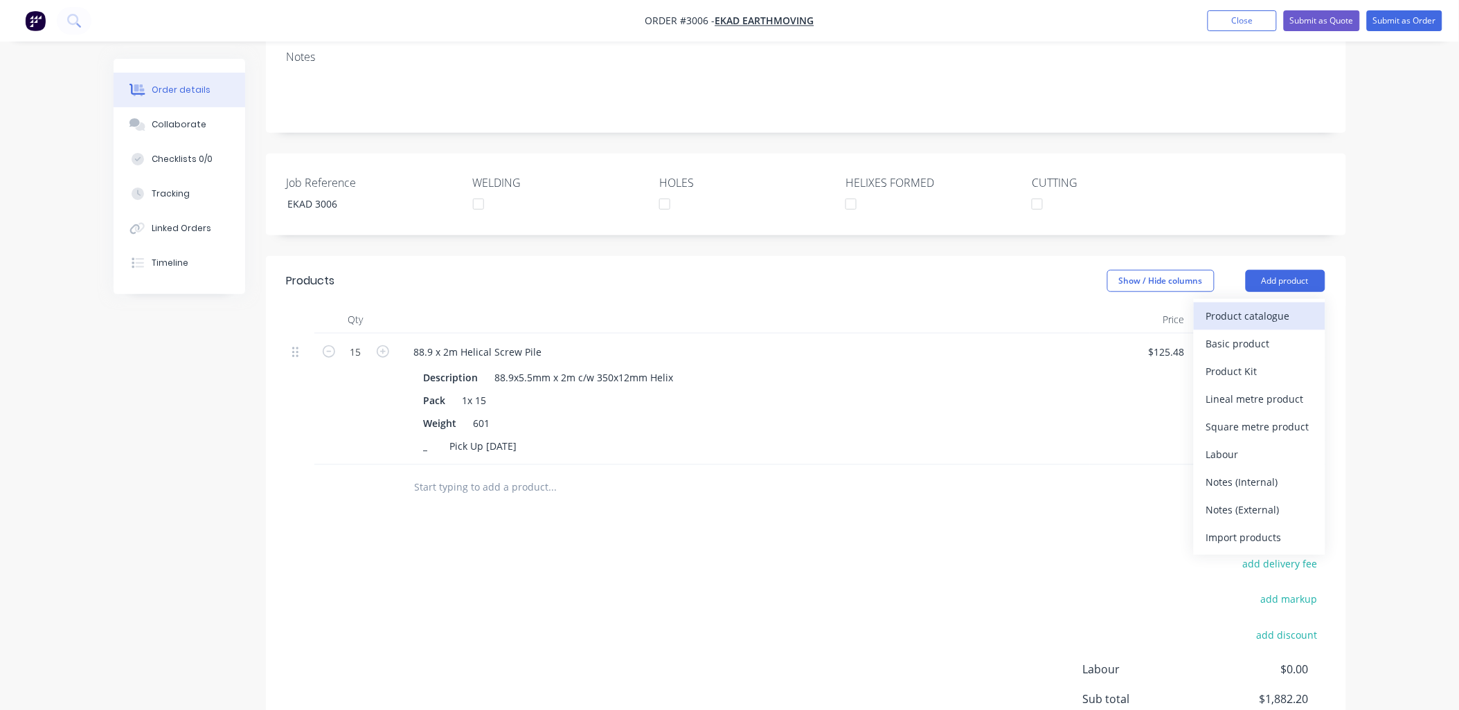
click at [1252, 306] on div "Product catalogue" at bounding box center [1259, 316] width 107 height 20
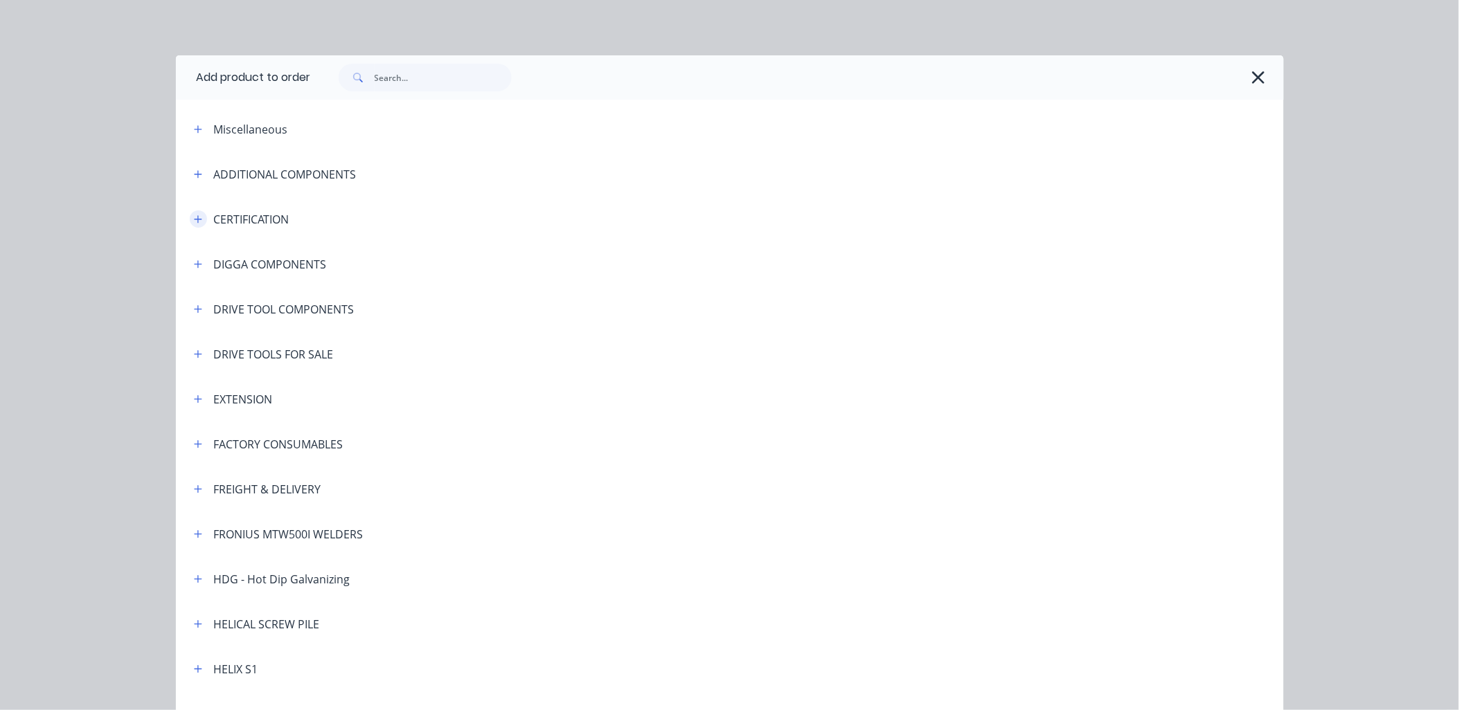
click at [194, 219] on icon "button" at bounding box center [198, 220] width 8 height 10
click at [194, 220] on icon "button" at bounding box center [198, 220] width 8 height 10
click at [219, 230] on header "CERTIFICATION" at bounding box center [730, 219] width 1108 height 45
click at [227, 217] on div "CERTIFICATION" at bounding box center [251, 219] width 75 height 17
click at [190, 218] on button "button" at bounding box center [198, 218] width 17 height 17
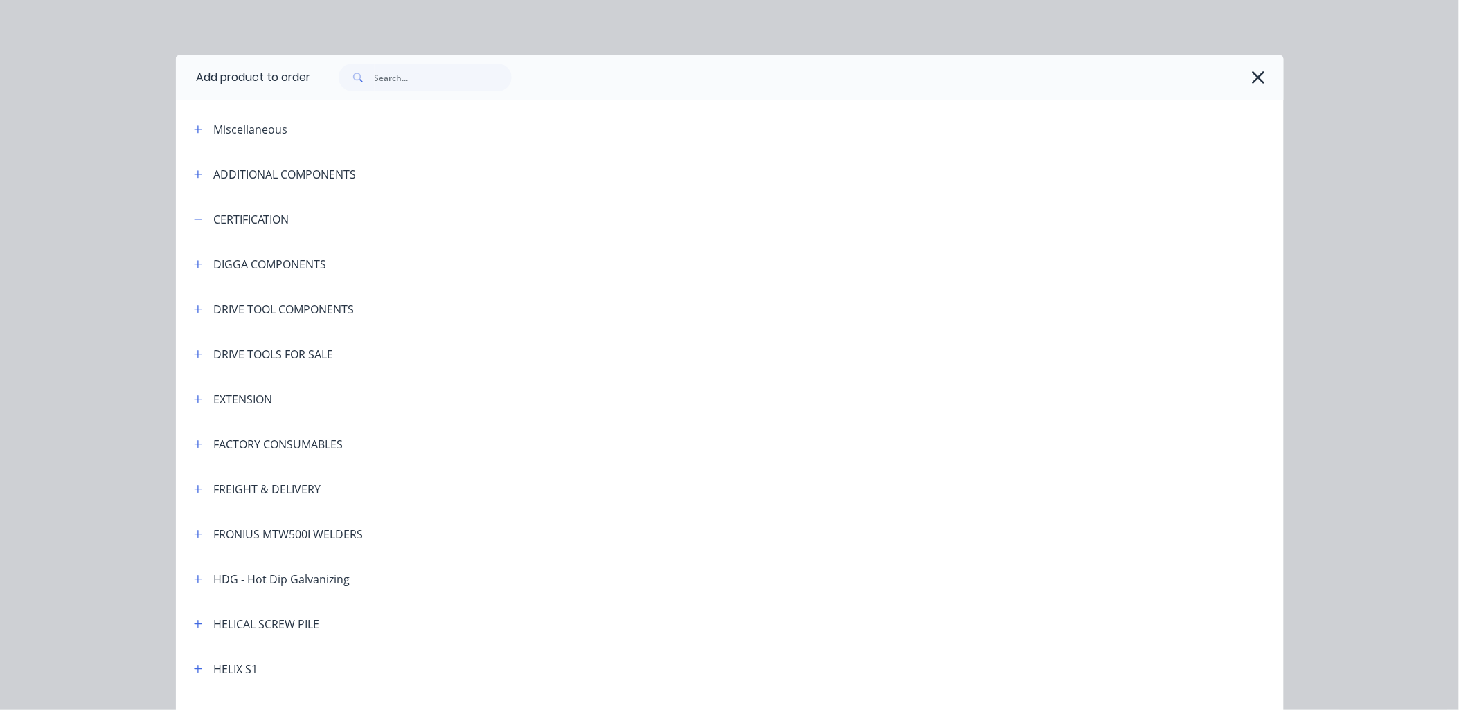
click at [276, 220] on div "CERTIFICATION" at bounding box center [251, 219] width 75 height 17
click at [474, 73] on input "text" at bounding box center [443, 78] width 137 height 28
click at [194, 222] on icon "button" at bounding box center [198, 220] width 8 height 10
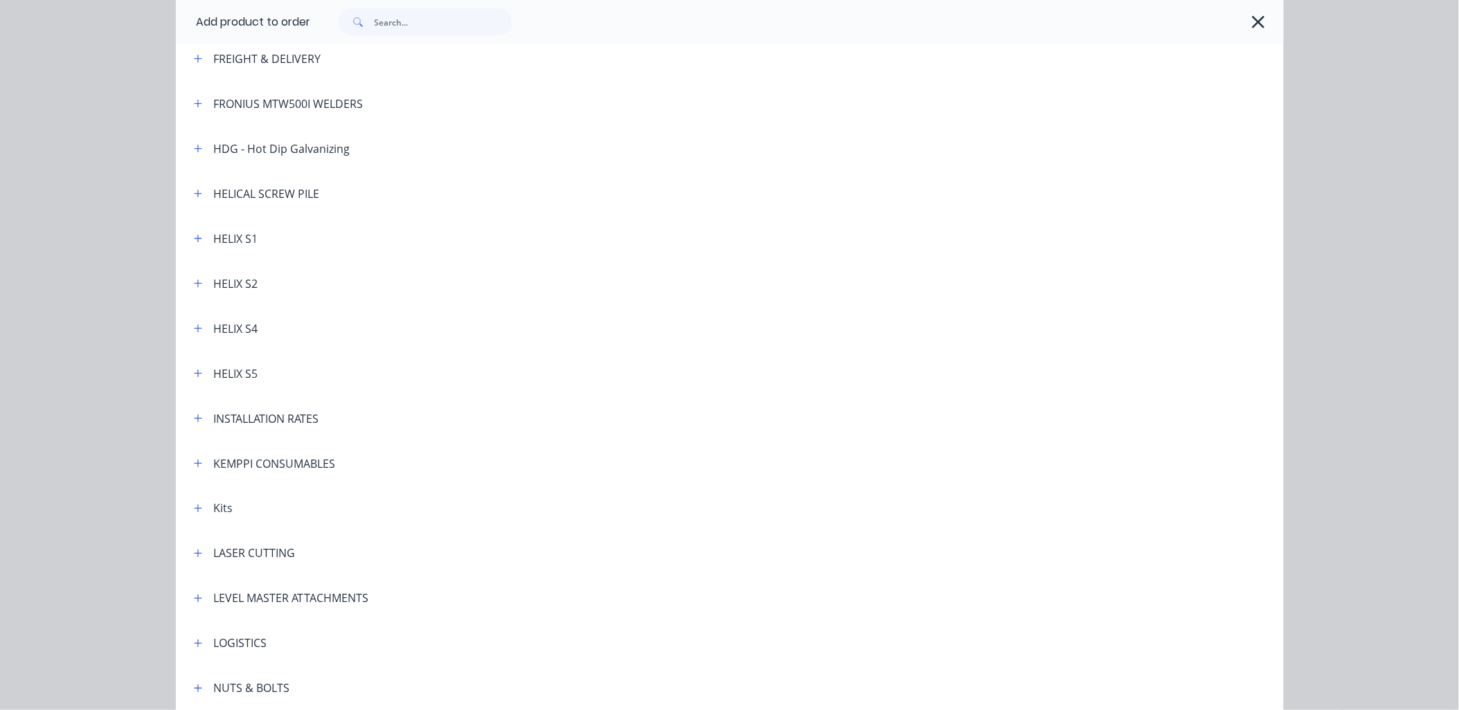
scroll to position [384, 0]
click at [194, 195] on icon "button" at bounding box center [198, 196] width 8 height 10
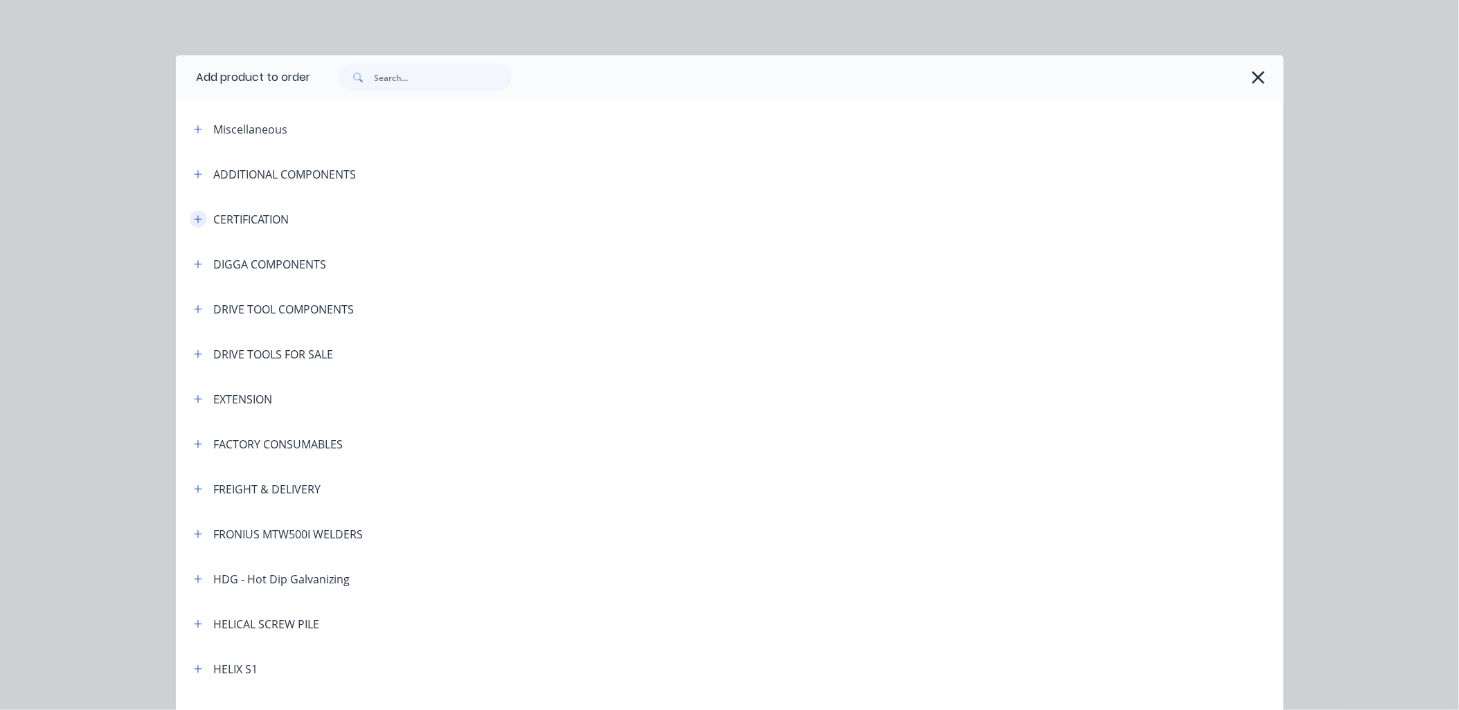
click at [195, 222] on icon "button" at bounding box center [198, 220] width 8 height 10
click at [194, 130] on icon "button" at bounding box center [198, 129] width 8 height 8
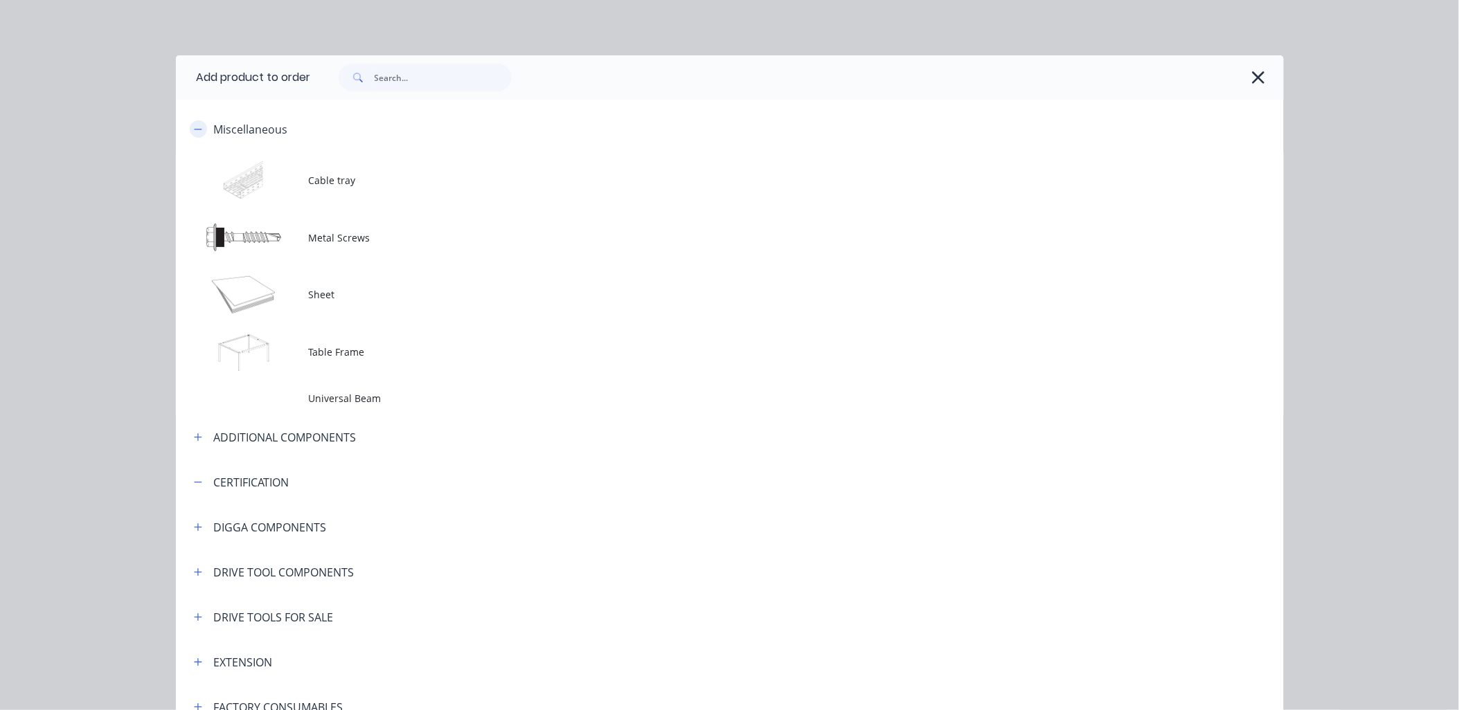
click at [194, 130] on icon "button" at bounding box center [198, 130] width 8 height 10
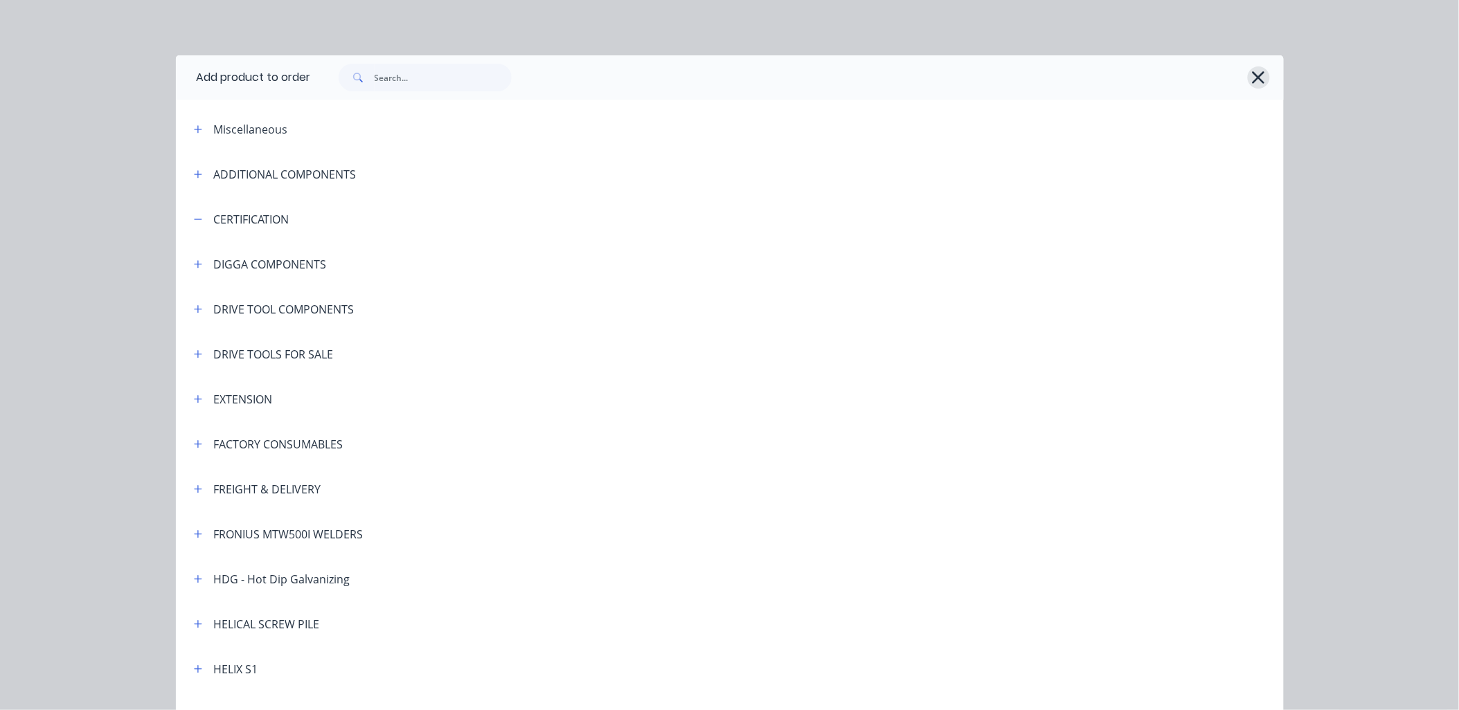
click at [1254, 81] on icon "button" at bounding box center [1258, 77] width 15 height 19
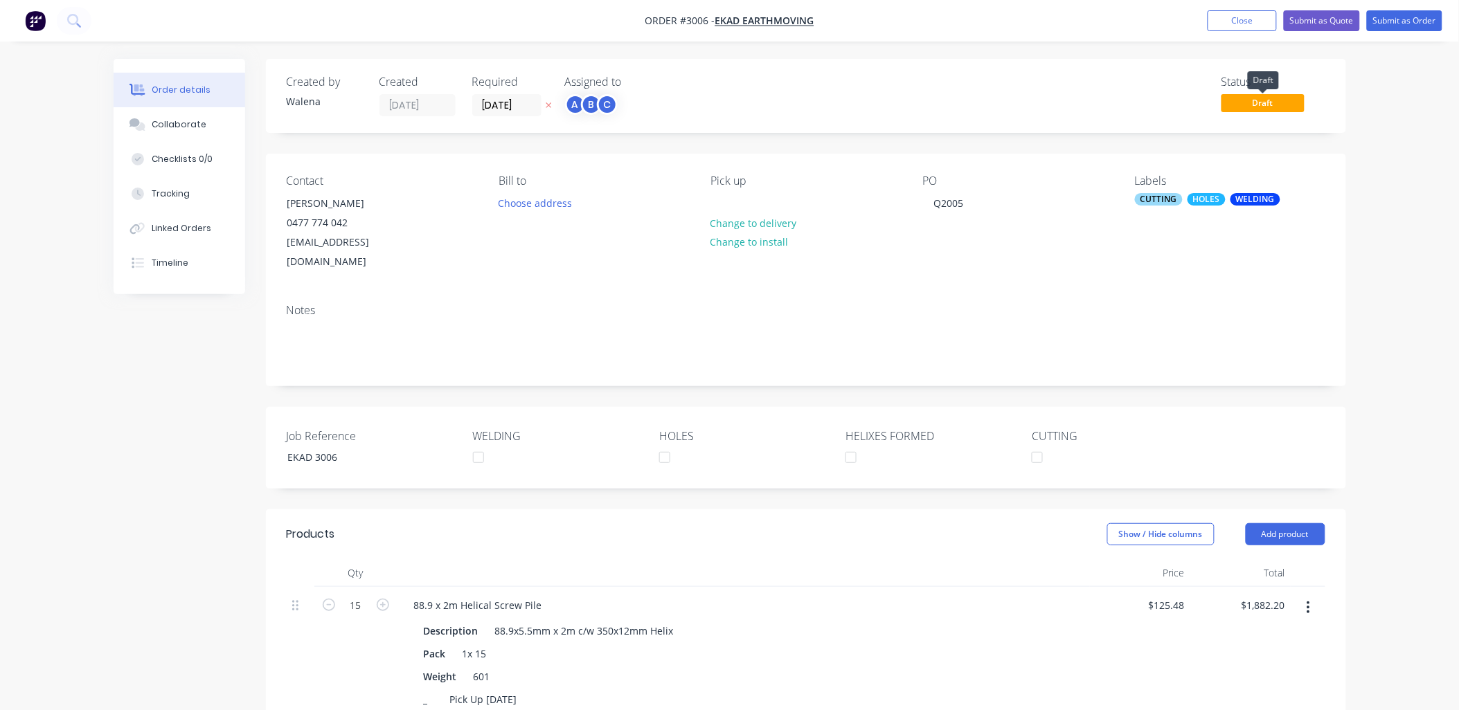
click at [1263, 104] on span "Draft" at bounding box center [1262, 102] width 83 height 17
drag, startPoint x: 1432, startPoint y: 25, endPoint x: 1423, endPoint y: 28, distance: 9.4
click at [1431, 19] on button "Submit as Order" at bounding box center [1404, 20] width 75 height 21
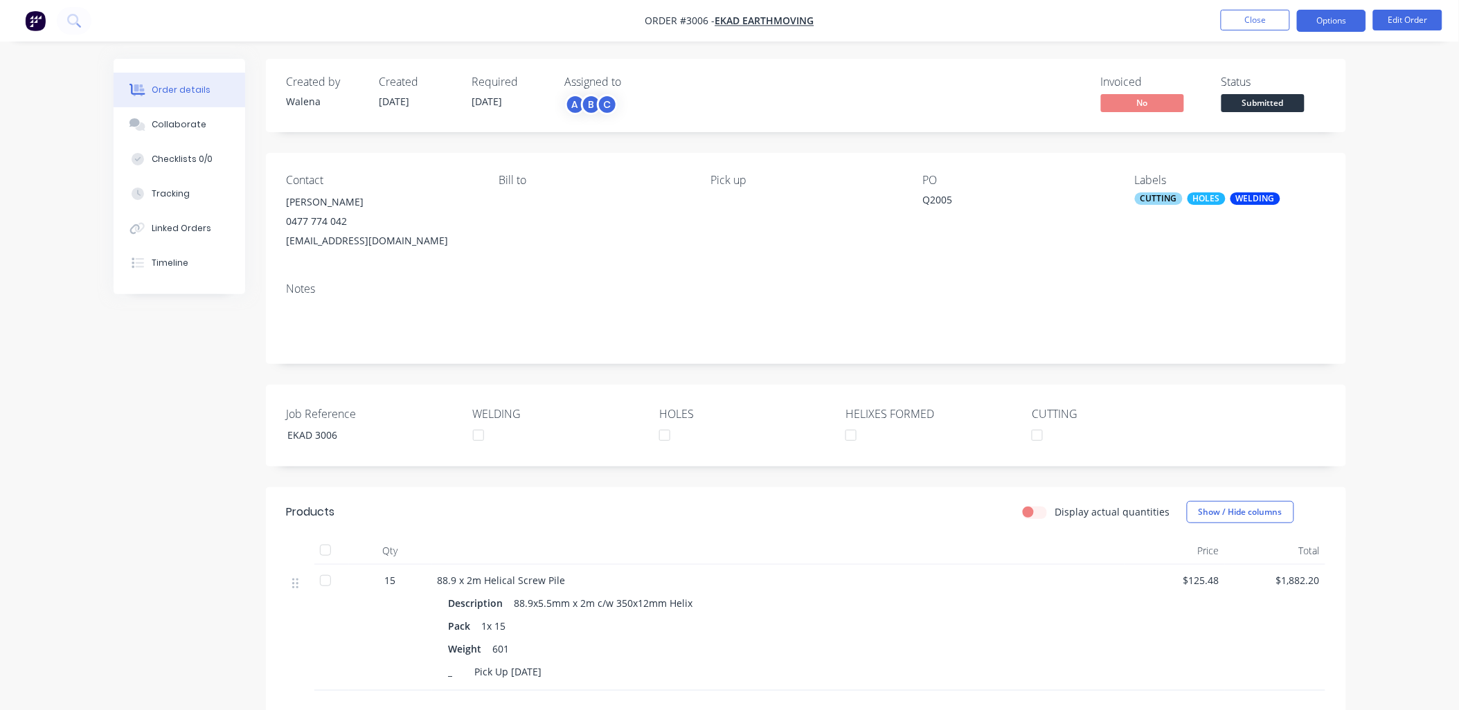
click at [1329, 25] on button "Options" at bounding box center [1331, 21] width 69 height 22
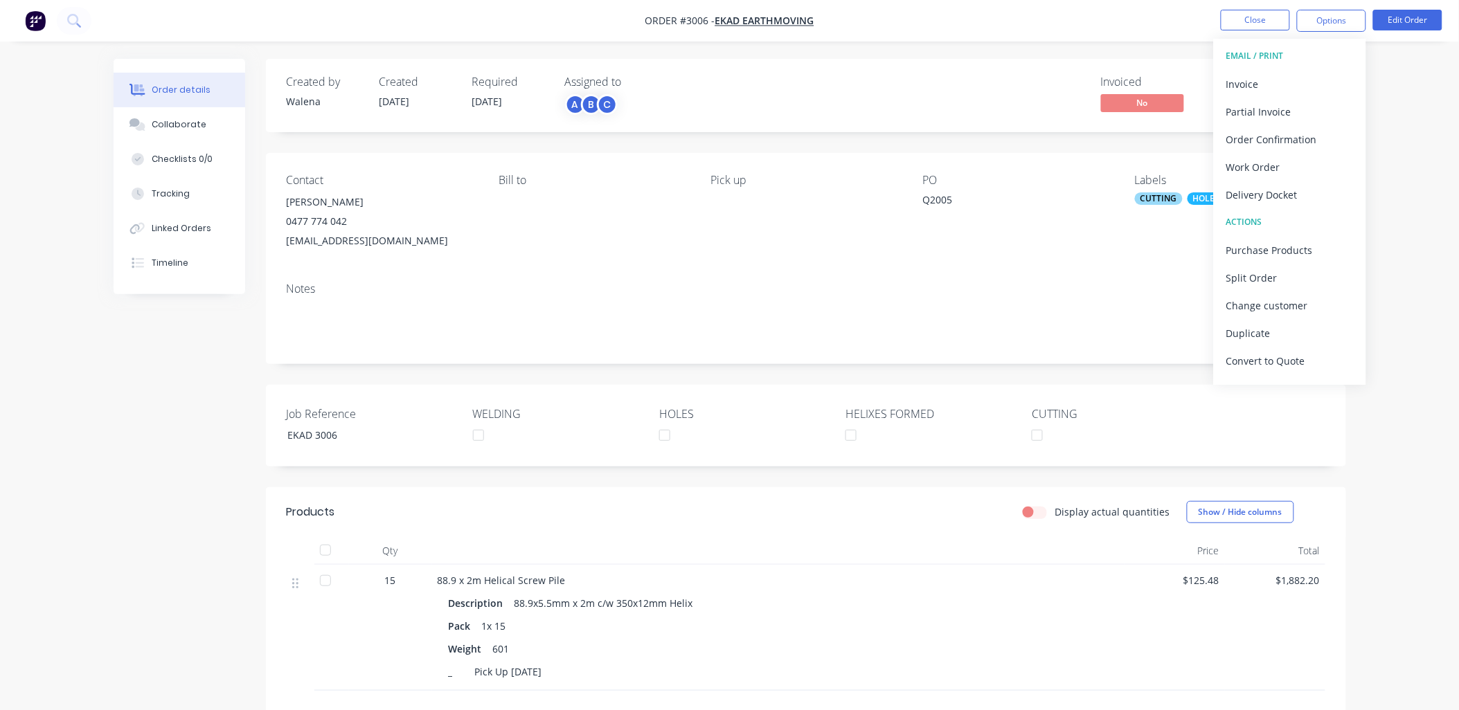
click at [1277, 53] on div "EMAIL / PRINT" at bounding box center [1289, 56] width 127 height 18
click at [1263, 53] on div "EMAIL / PRINT" at bounding box center [1289, 56] width 127 height 18
click at [1263, 171] on div "Work Order" at bounding box center [1289, 167] width 127 height 20
click at [1275, 142] on div "Without pricing" at bounding box center [1289, 139] width 127 height 20
click at [96, 361] on div "Order details Collaborate Checklists 0/0 Tracking Linked Orders Timeline Order …" at bounding box center [729, 453] width 1459 height 907
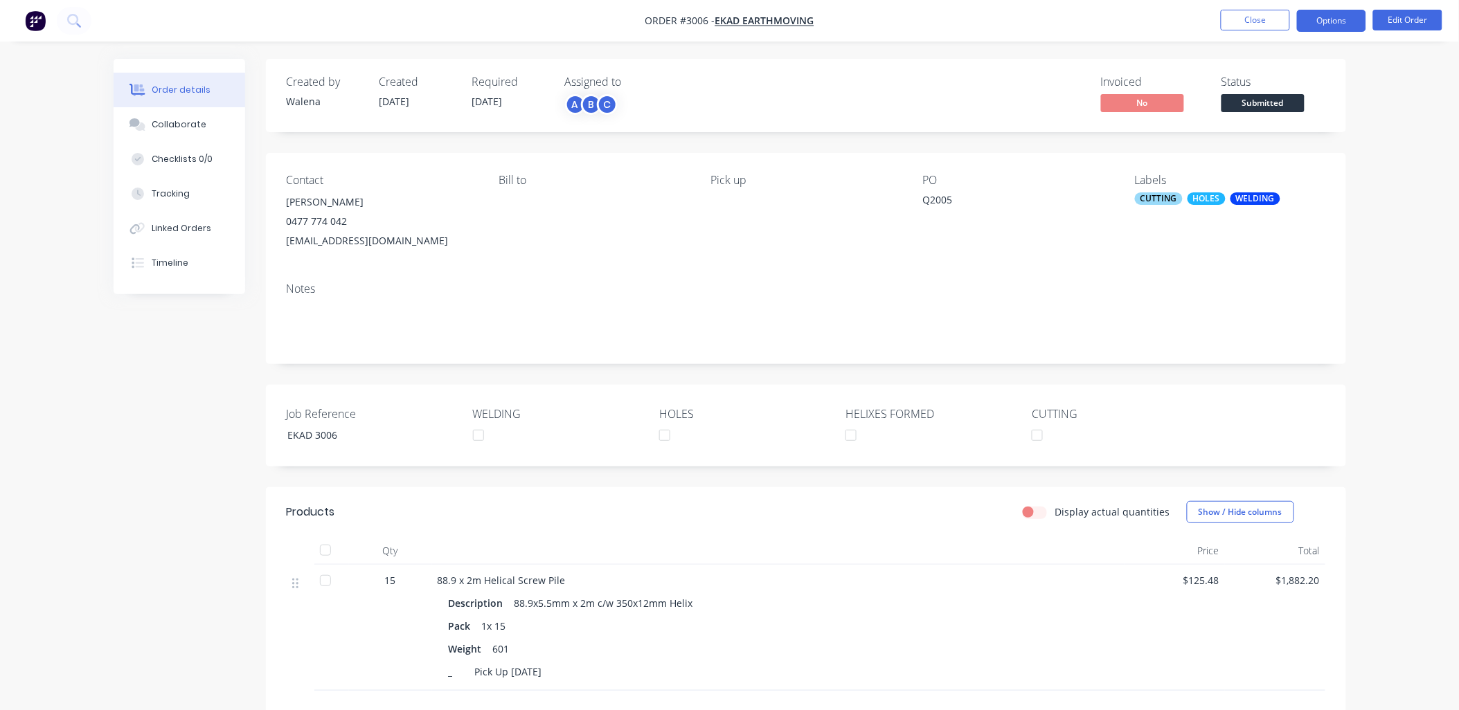
click at [1329, 21] on button "Options" at bounding box center [1331, 21] width 69 height 22
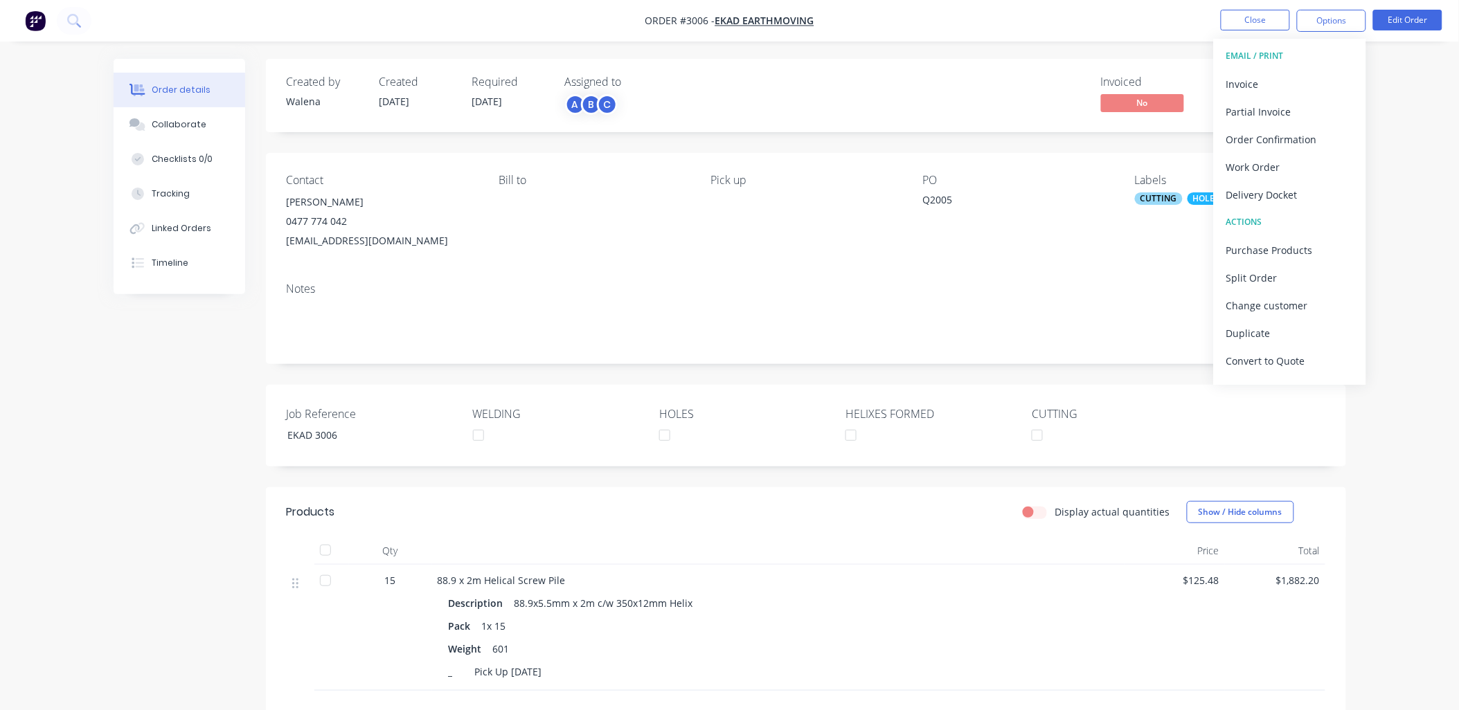
click at [1278, 56] on div "EMAIL / PRINT" at bounding box center [1289, 56] width 127 height 18
click at [1265, 57] on div "EMAIL / PRINT" at bounding box center [1289, 56] width 127 height 18
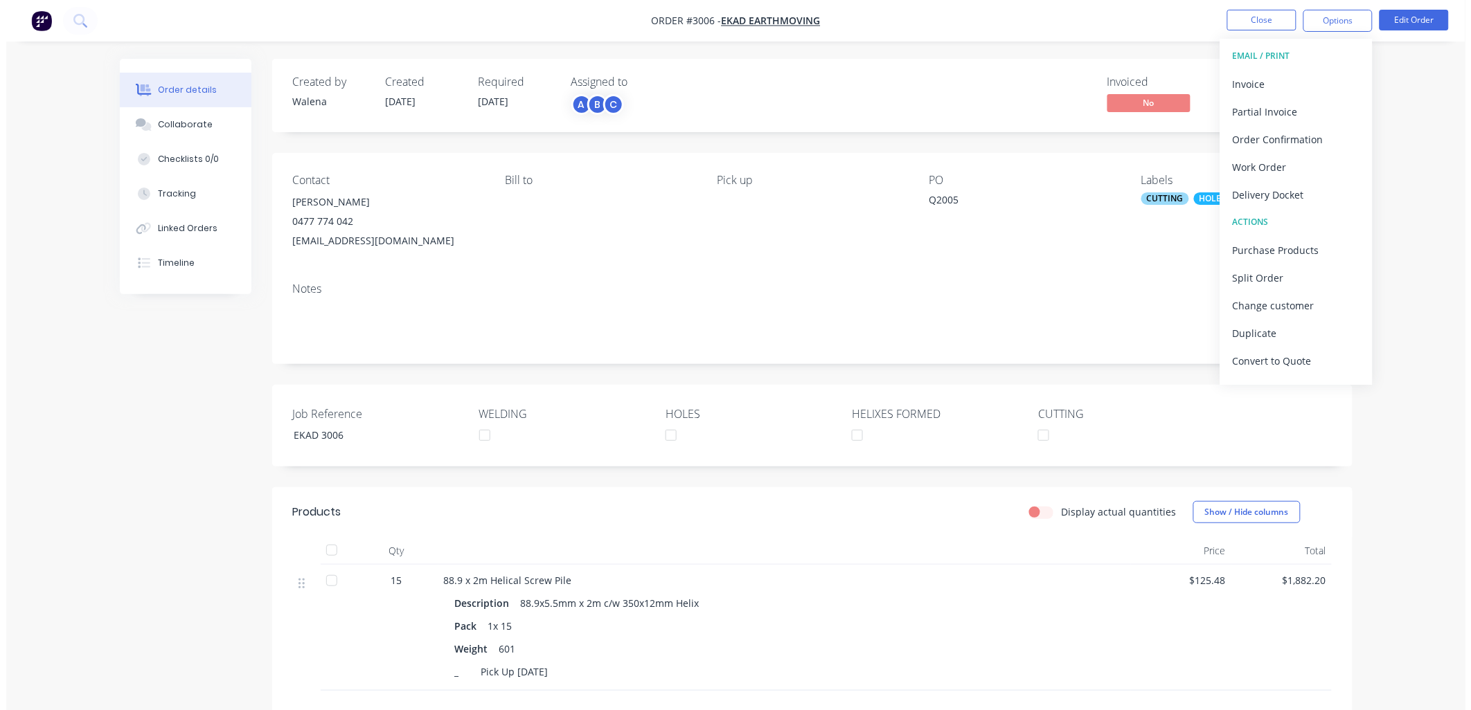
scroll to position [21, 0]
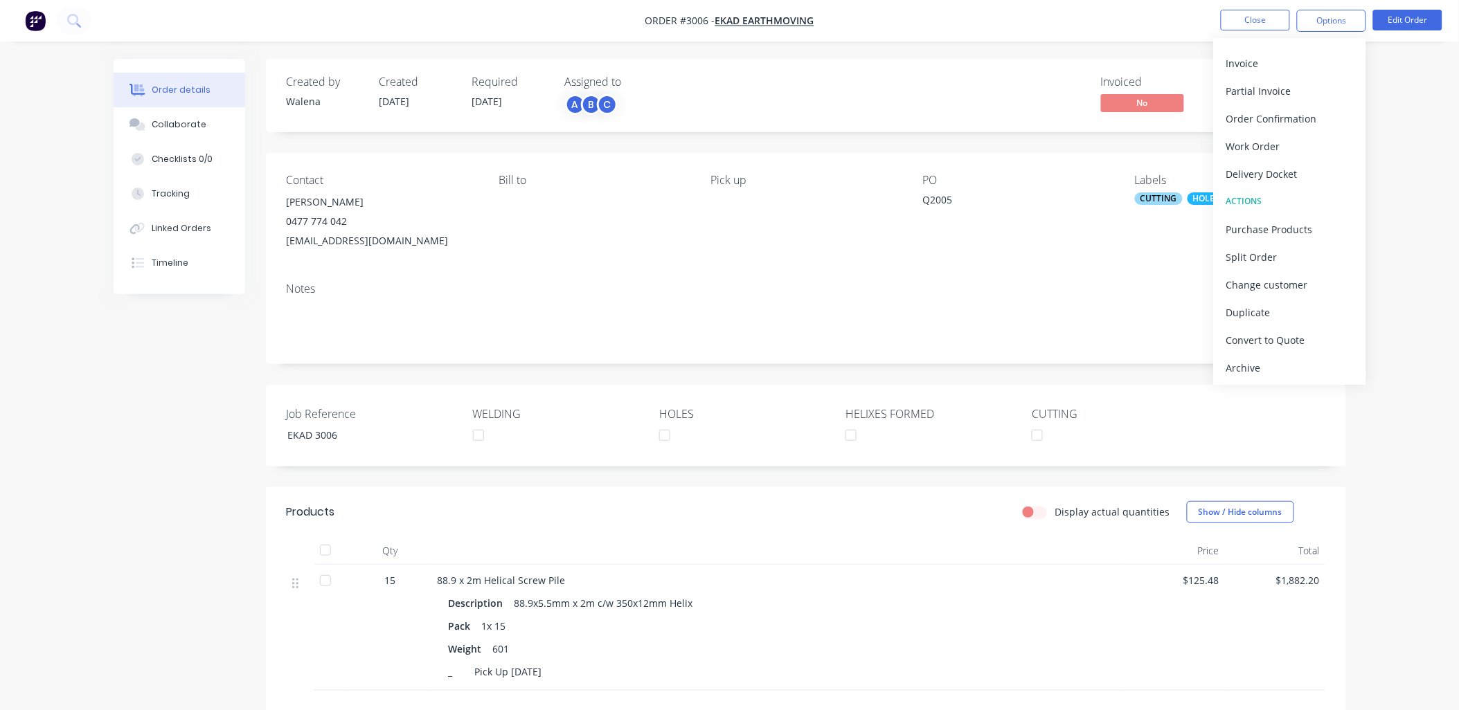
drag, startPoint x: 1234, startPoint y: 63, endPoint x: 758, endPoint y: 107, distance: 477.7
click at [758, 107] on div "Order #3006 - EKAD Earthmoving Close Options EMAIL / PRINT Invoice Partial Invo…" at bounding box center [729, 453] width 1459 height 907
click at [1341, 18] on button "Options" at bounding box center [1331, 21] width 69 height 22
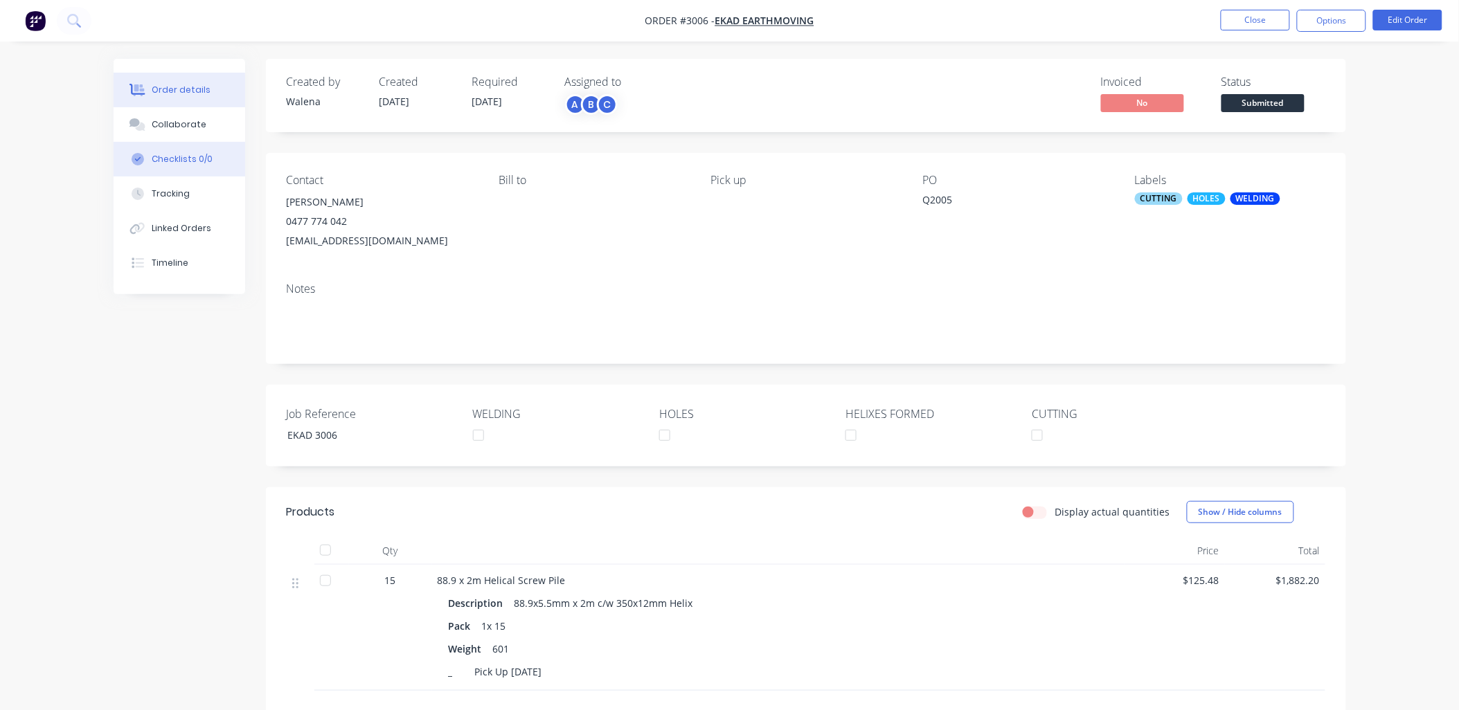
click at [176, 158] on div "Checklists 0/0" at bounding box center [182, 159] width 61 height 12
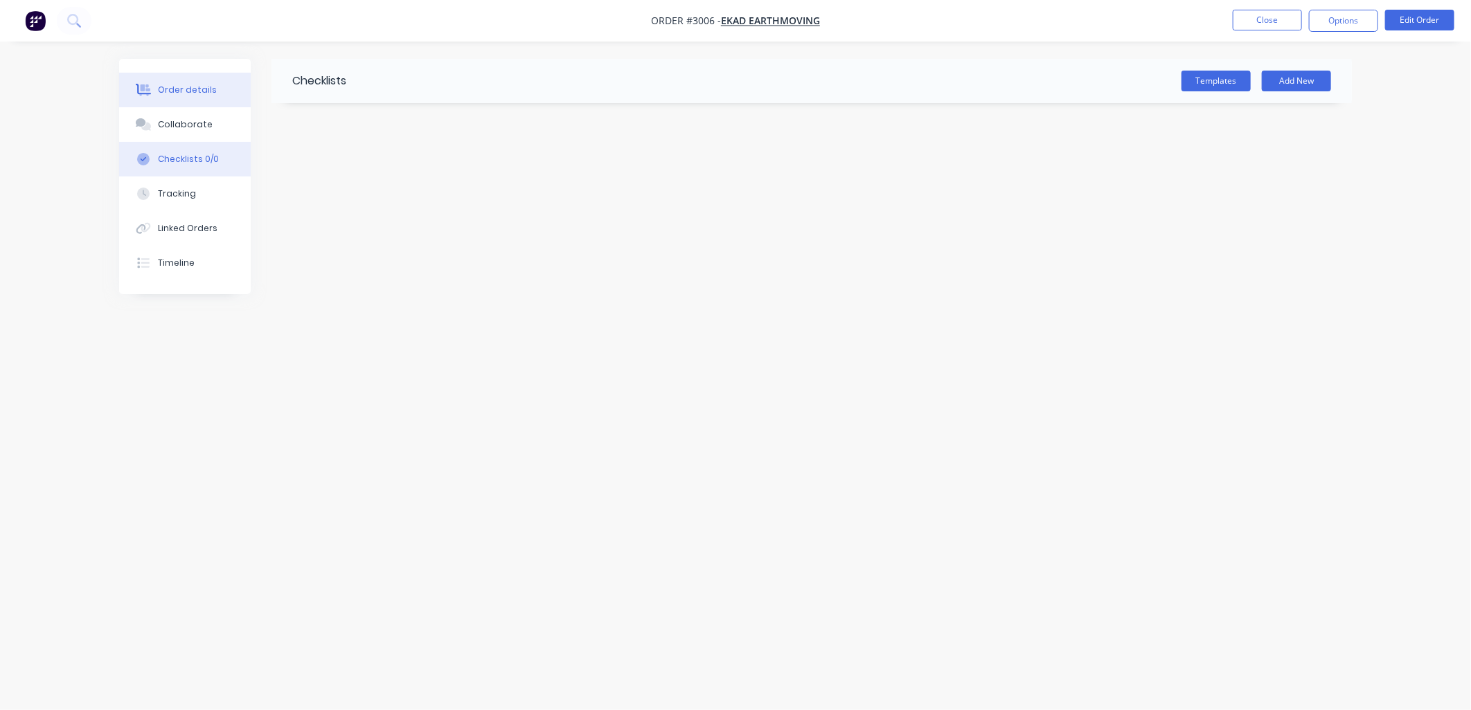
click at [183, 84] on div "Order details" at bounding box center [187, 90] width 59 height 12
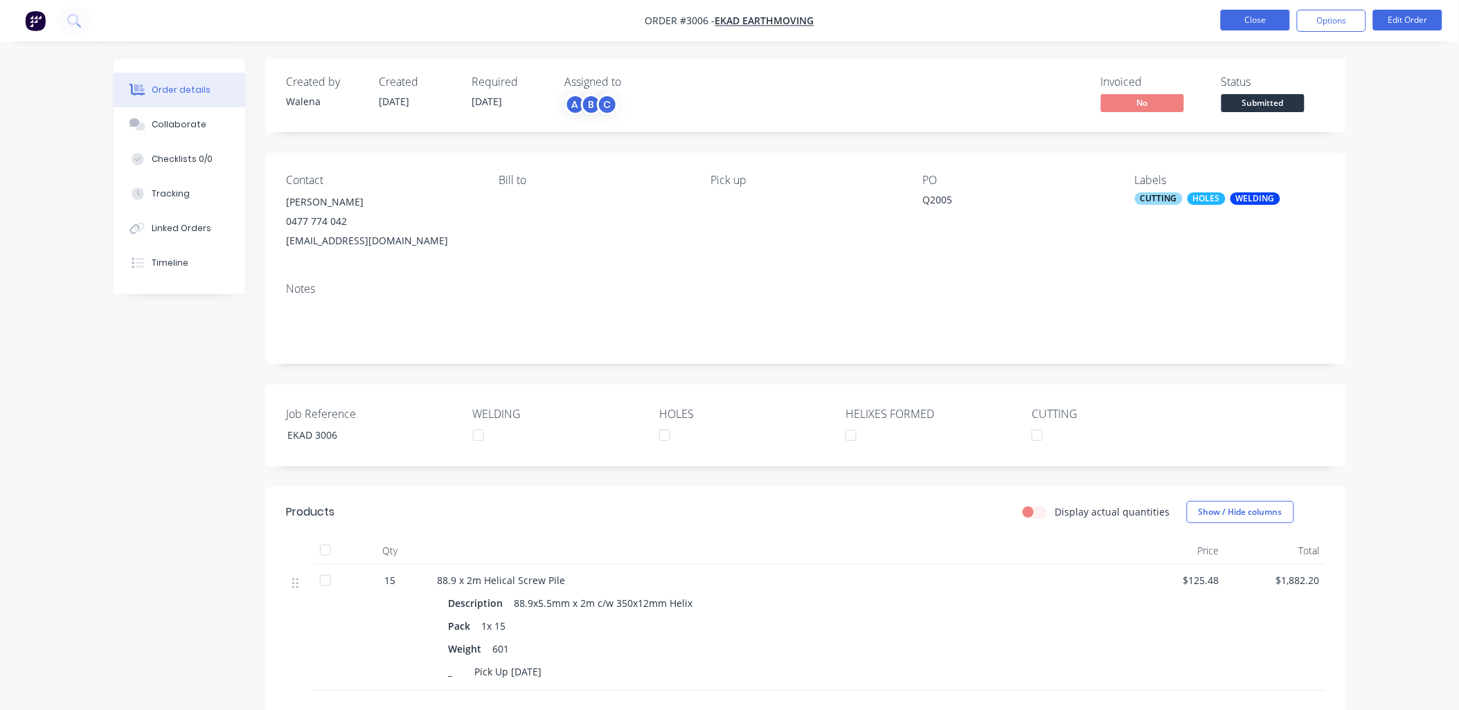
click at [1279, 14] on button "Close" at bounding box center [1255, 20] width 69 height 21
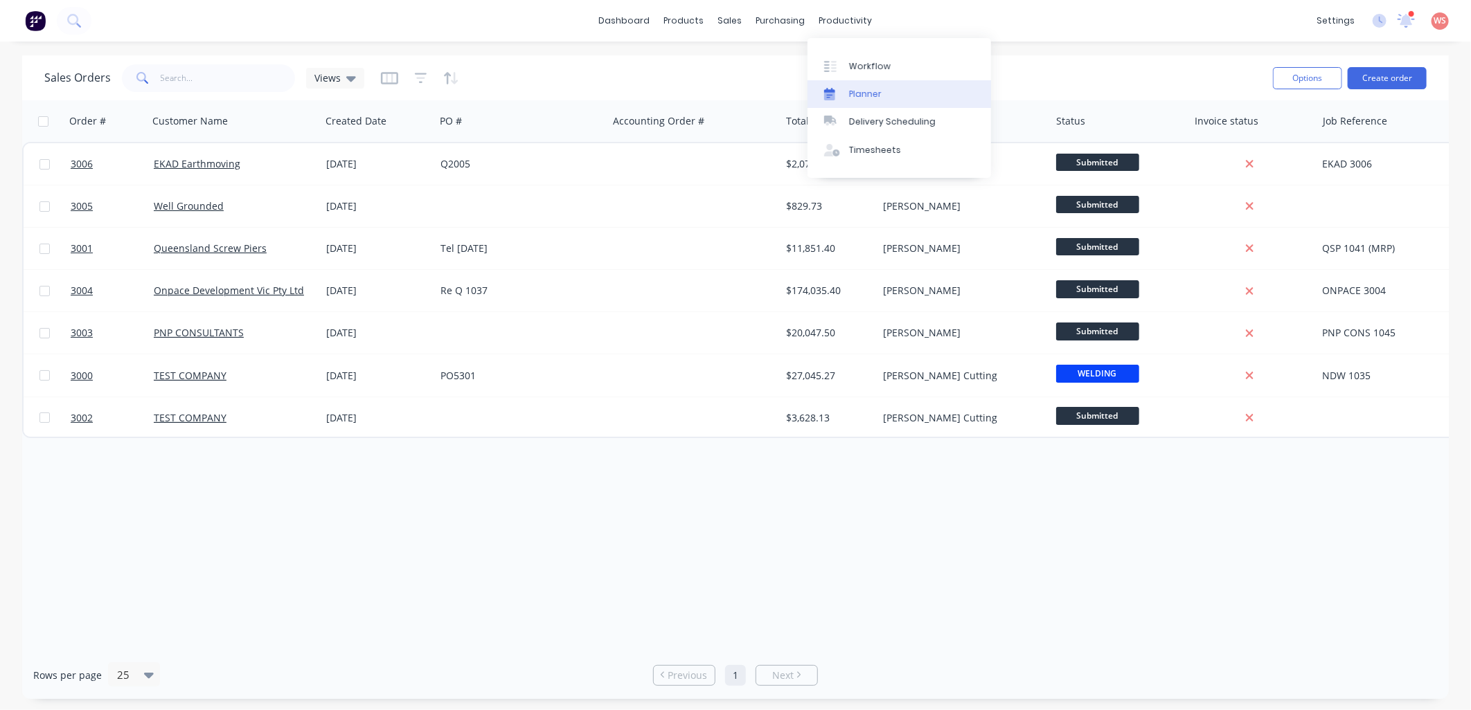
click at [863, 86] on link "Planner" at bounding box center [898, 94] width 183 height 28
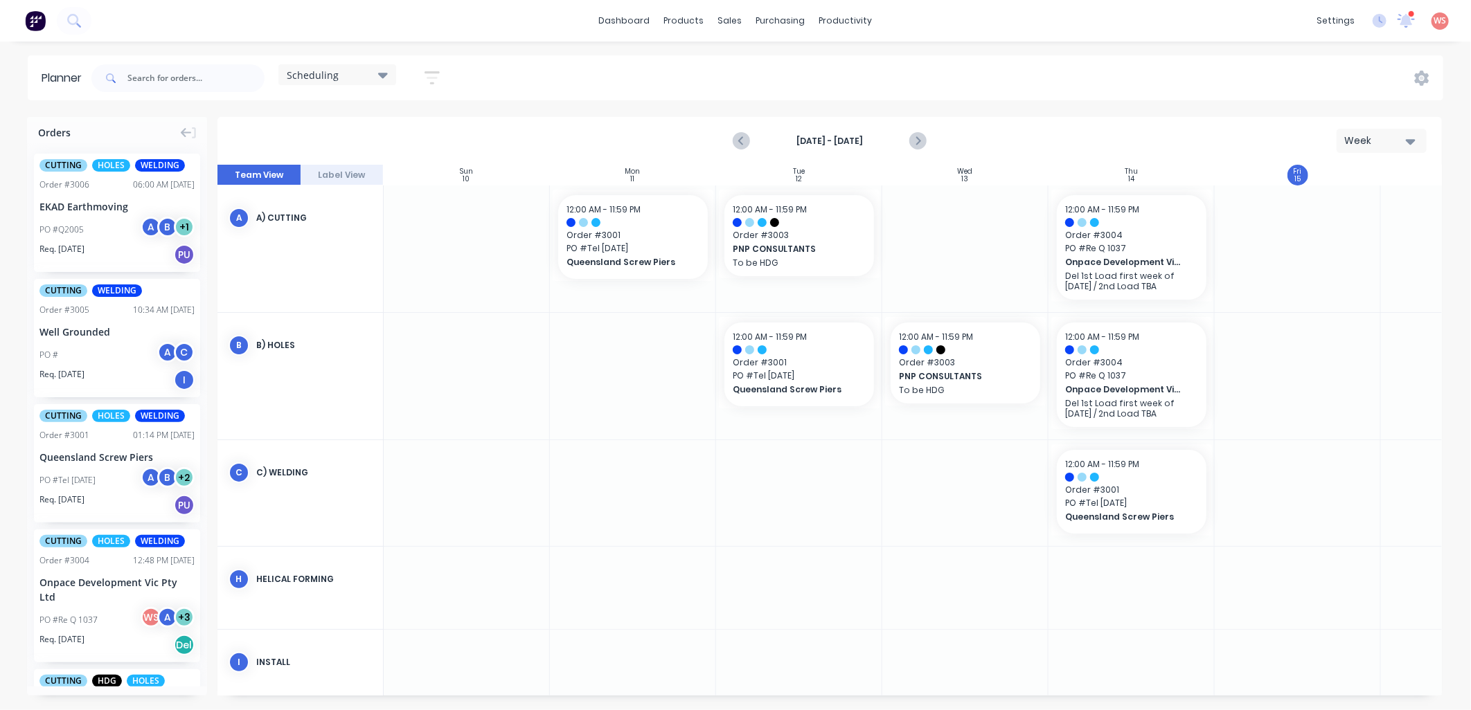
scroll to position [0, 1]
click at [910, 141] on icon "Next page" at bounding box center [916, 141] width 17 height 17
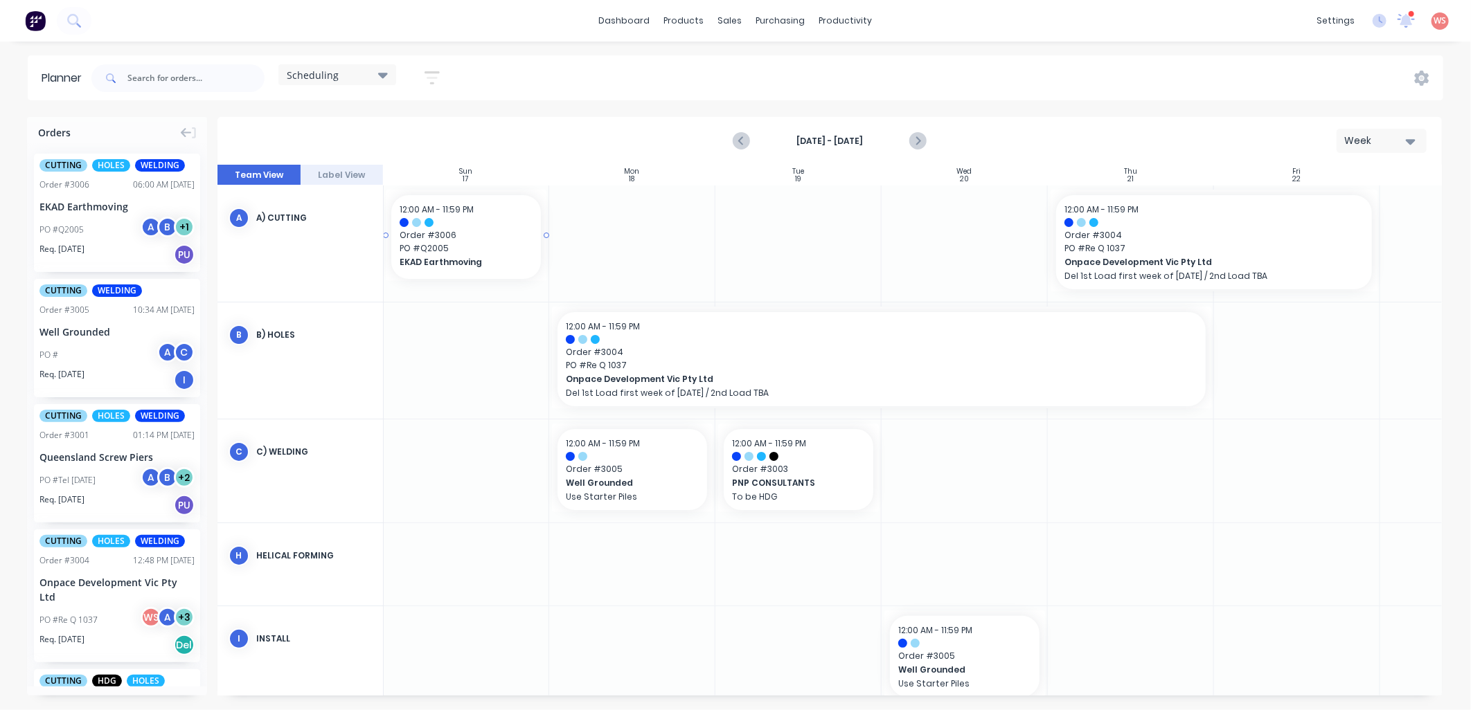
scroll to position [0, 0]
drag, startPoint x: 59, startPoint y: 187, endPoint x: 597, endPoint y: 222, distance: 539.1
drag, startPoint x: 80, startPoint y: 188, endPoint x: 597, endPoint y: 348, distance: 541.3
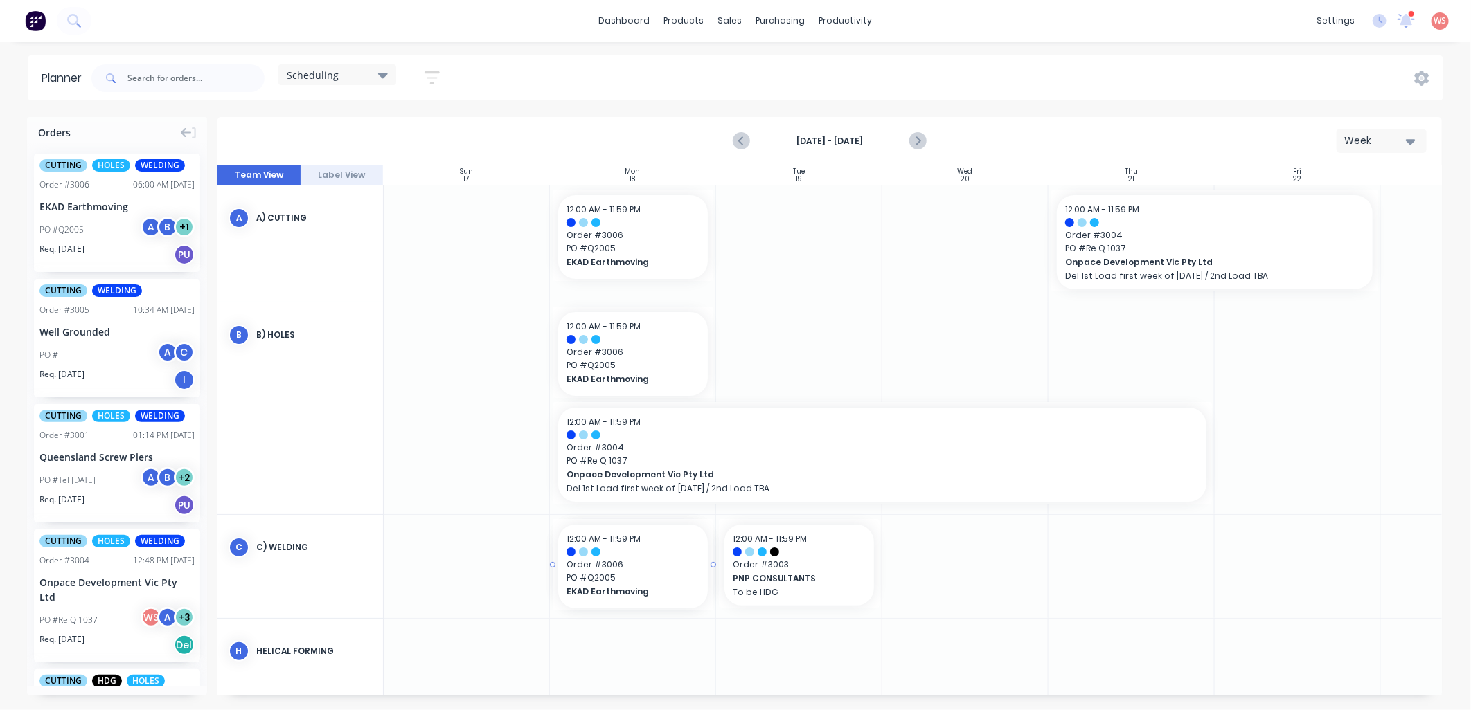
drag, startPoint x: 63, startPoint y: 190, endPoint x: 612, endPoint y: 579, distance: 673.3
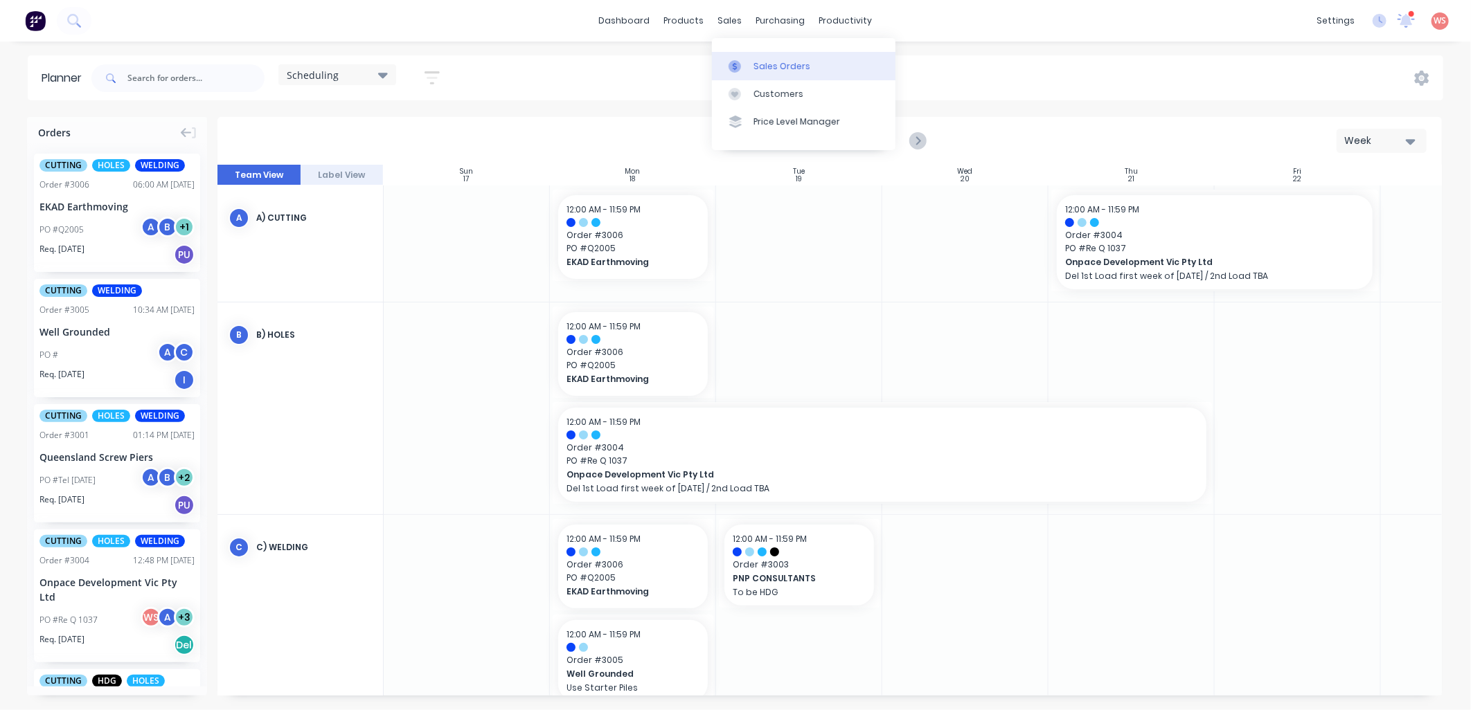
click at [757, 64] on div "Sales Orders" at bounding box center [781, 66] width 57 height 12
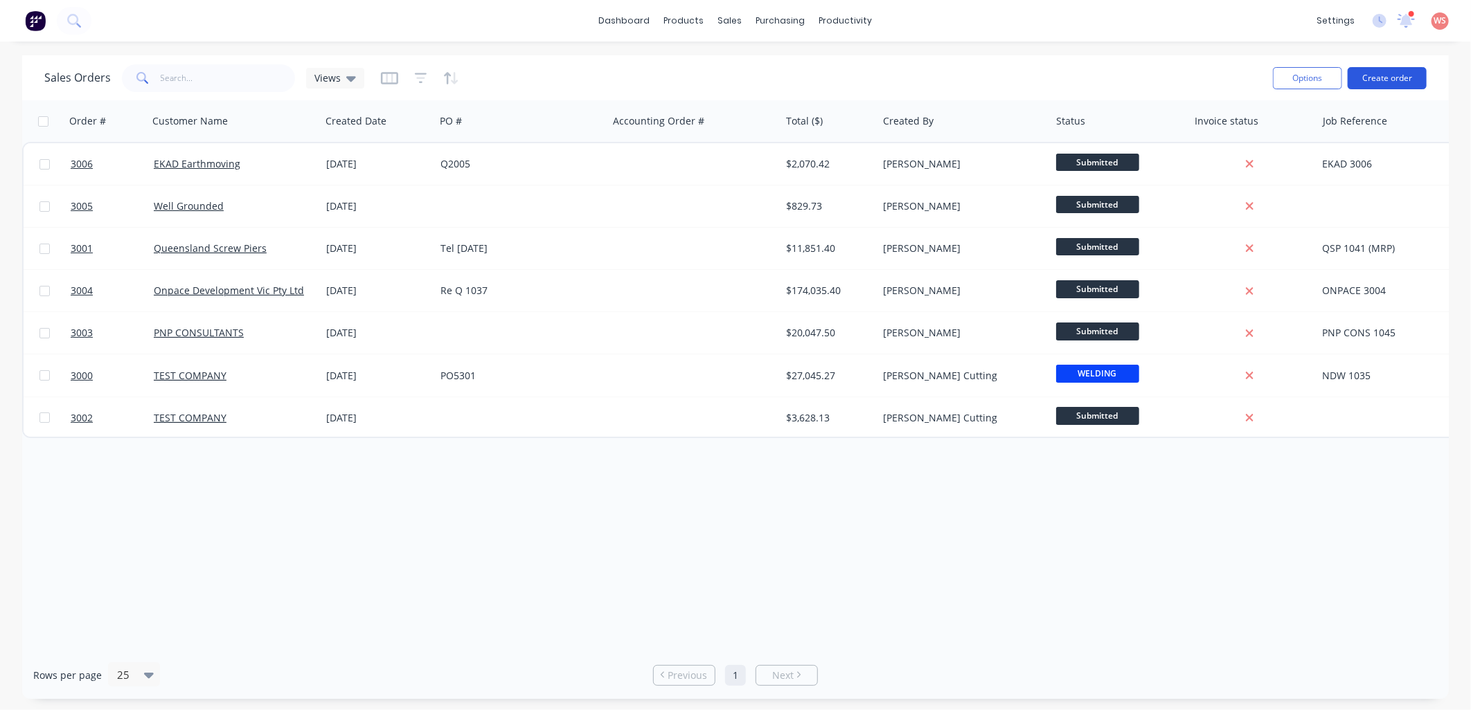
click at [1392, 81] on button "Create order" at bounding box center [1386, 78] width 79 height 22
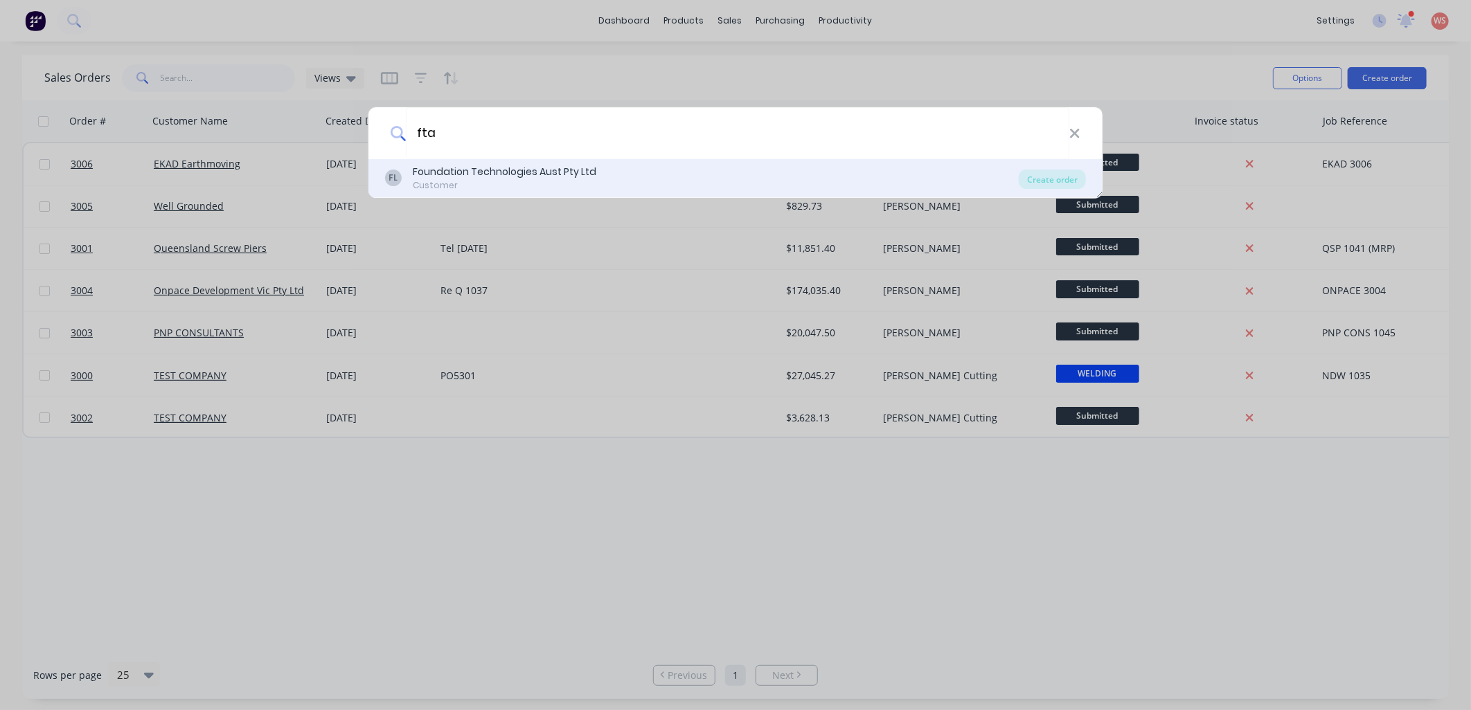
type input "fta"
click at [586, 184] on div "Customer" at bounding box center [504, 185] width 183 height 12
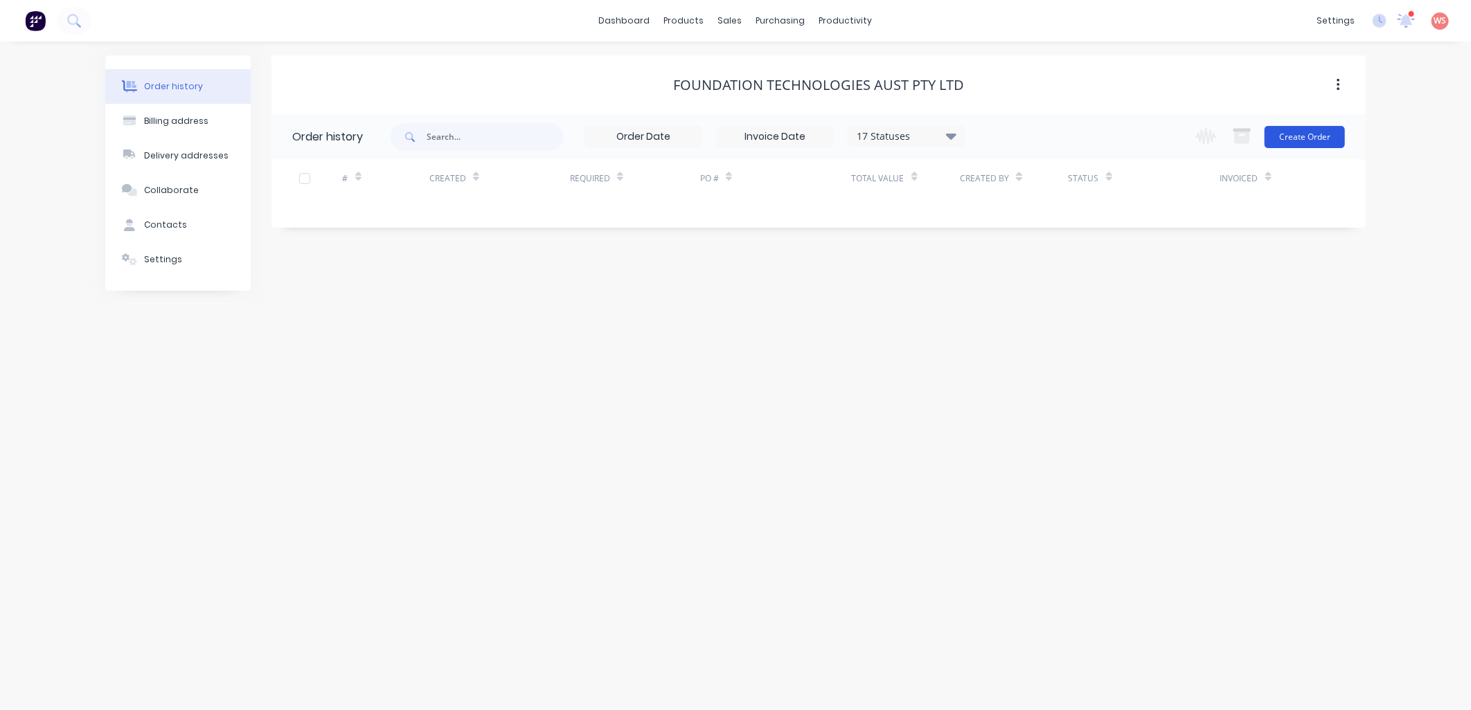
click at [1295, 135] on button "Create Order" at bounding box center [1304, 137] width 80 height 22
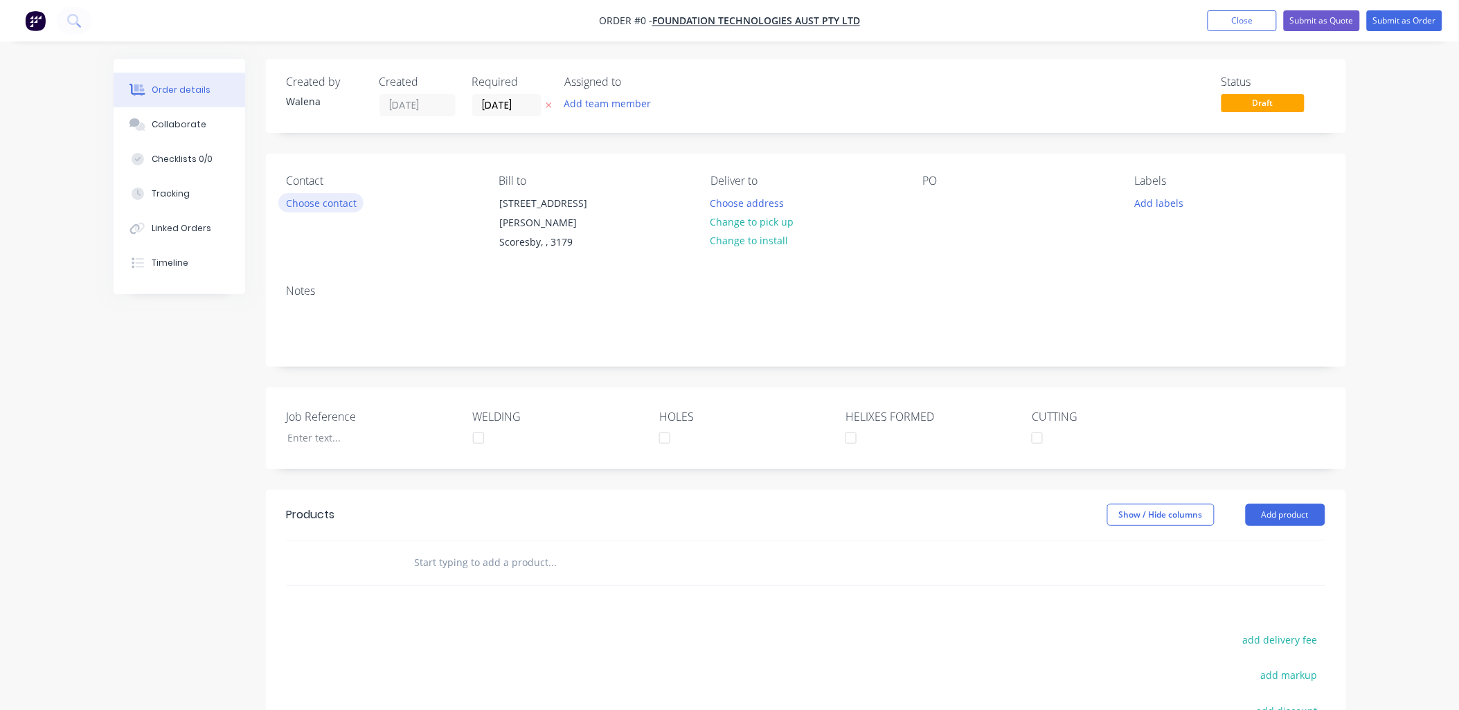
click at [321, 195] on button "Choose contact" at bounding box center [320, 202] width 85 height 19
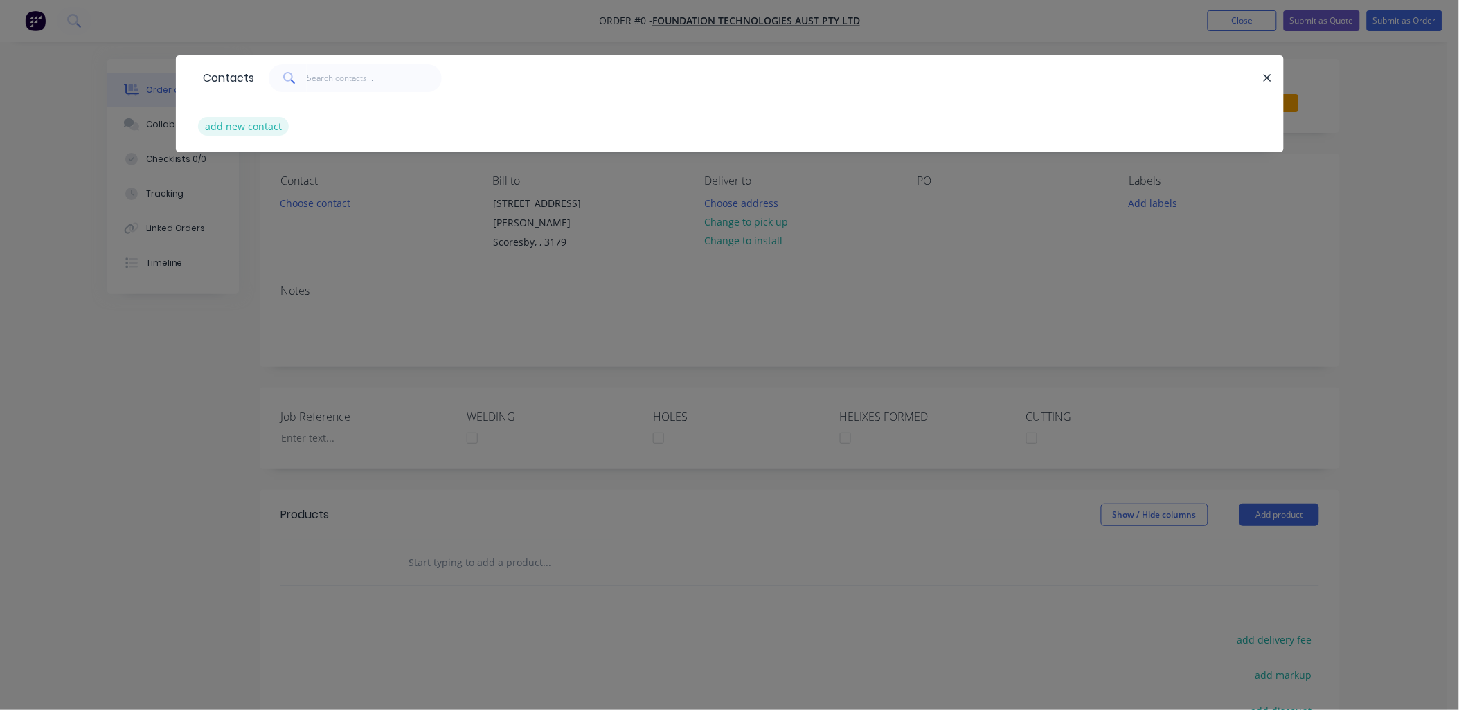
click at [276, 125] on button "add new contact" at bounding box center [243, 126] width 91 height 19
select select "AU"
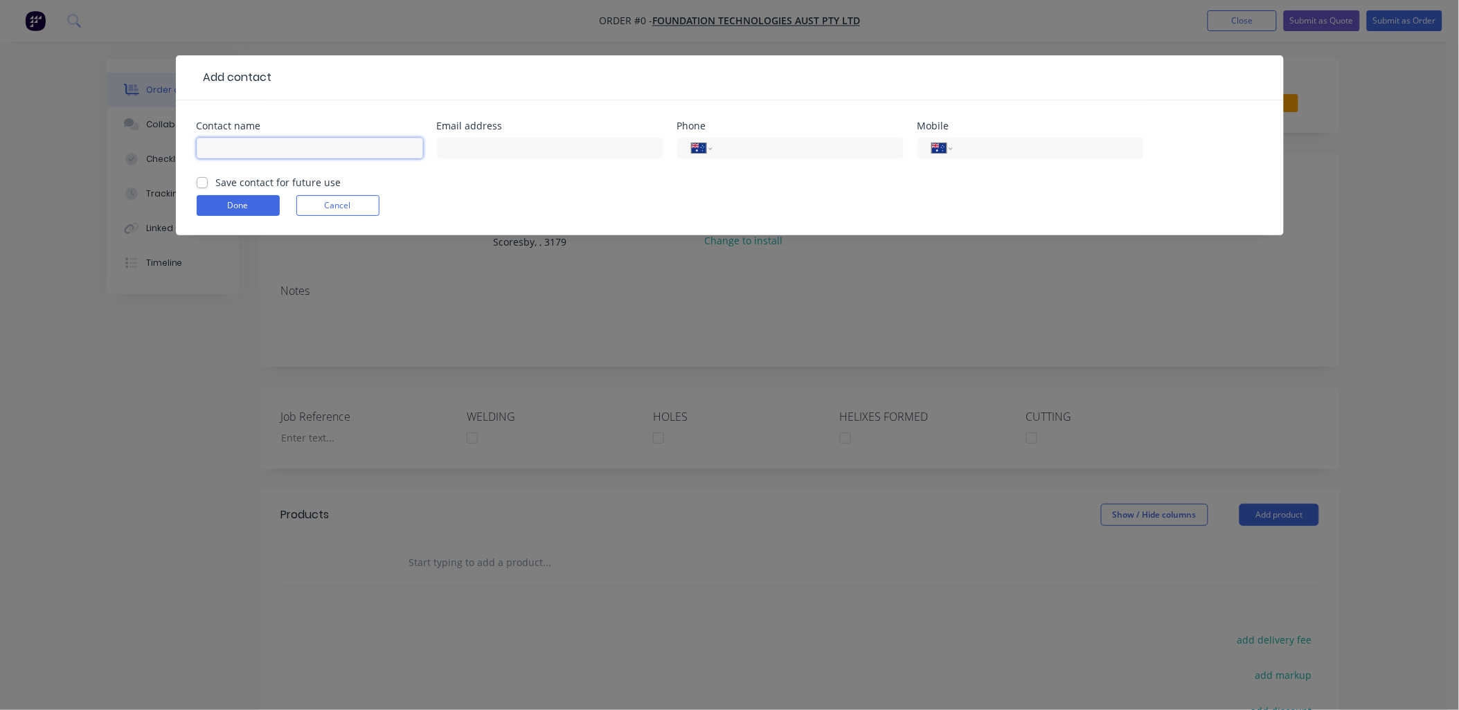
click at [267, 143] on input "text" at bounding box center [310, 148] width 226 height 21
type input "[PERSON_NAME]"
click at [811, 146] on input "tel" at bounding box center [805, 149] width 166 height 16
click at [216, 182] on label "Save contact for future use" at bounding box center [278, 182] width 125 height 15
click at [204, 182] on input "Save contact for future use" at bounding box center [202, 181] width 11 height 13
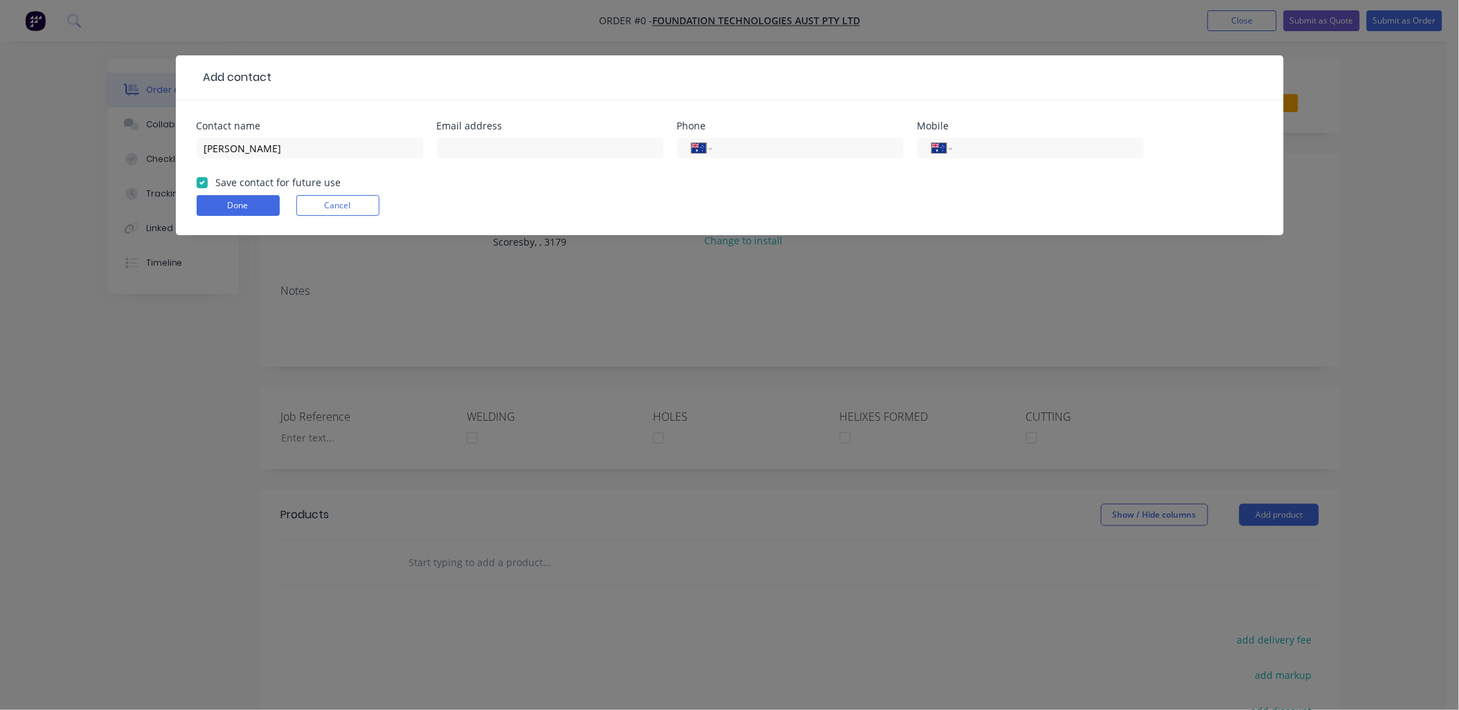
checkbox input "true"
click at [223, 203] on button "Done" at bounding box center [238, 205] width 83 height 21
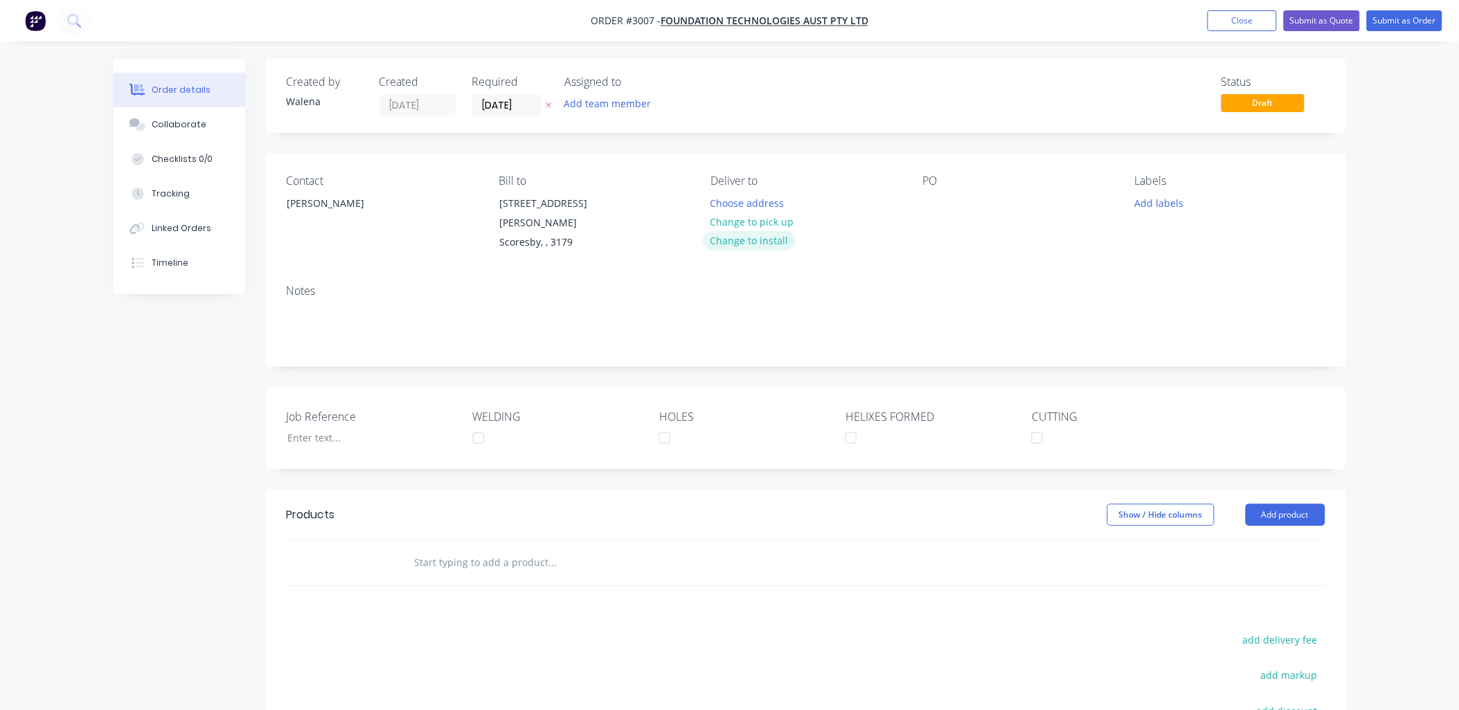
click at [766, 244] on button "Change to install" at bounding box center [749, 240] width 93 height 19
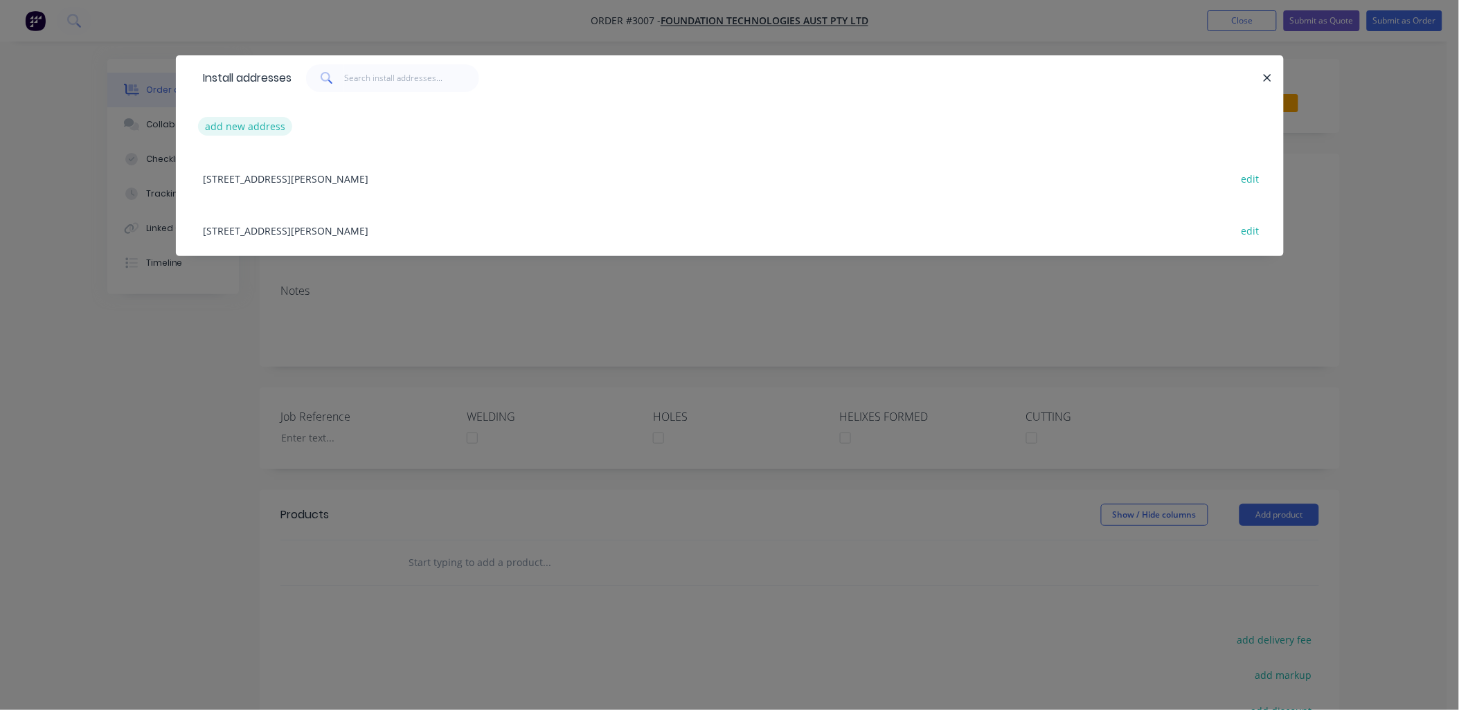
click at [264, 122] on button "add new address" at bounding box center [245, 126] width 95 height 19
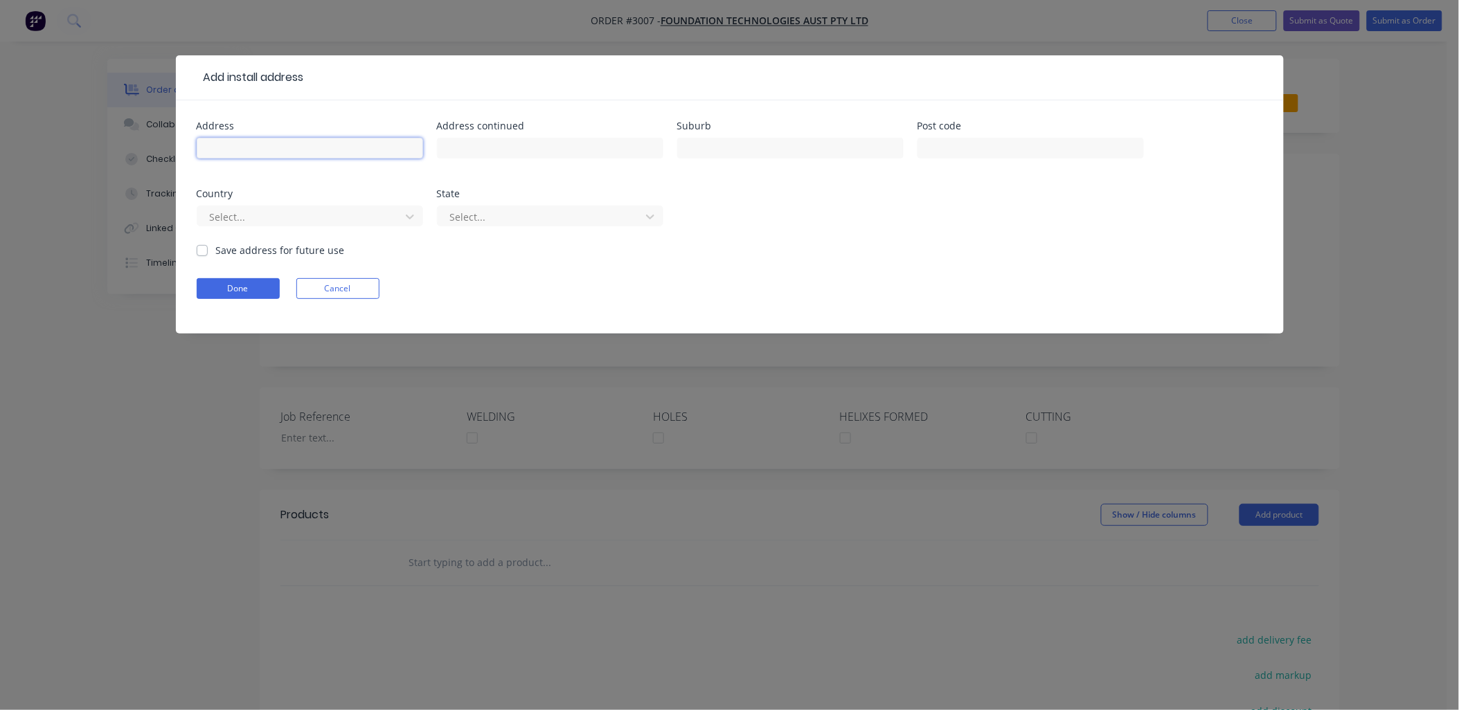
click at [254, 143] on input "text" at bounding box center [310, 148] width 226 height 21
type input "[STREET_ADDRESS]"
click at [727, 149] on input "text" at bounding box center [790, 148] width 226 height 21
type input "Parkwood"
type input "4214"
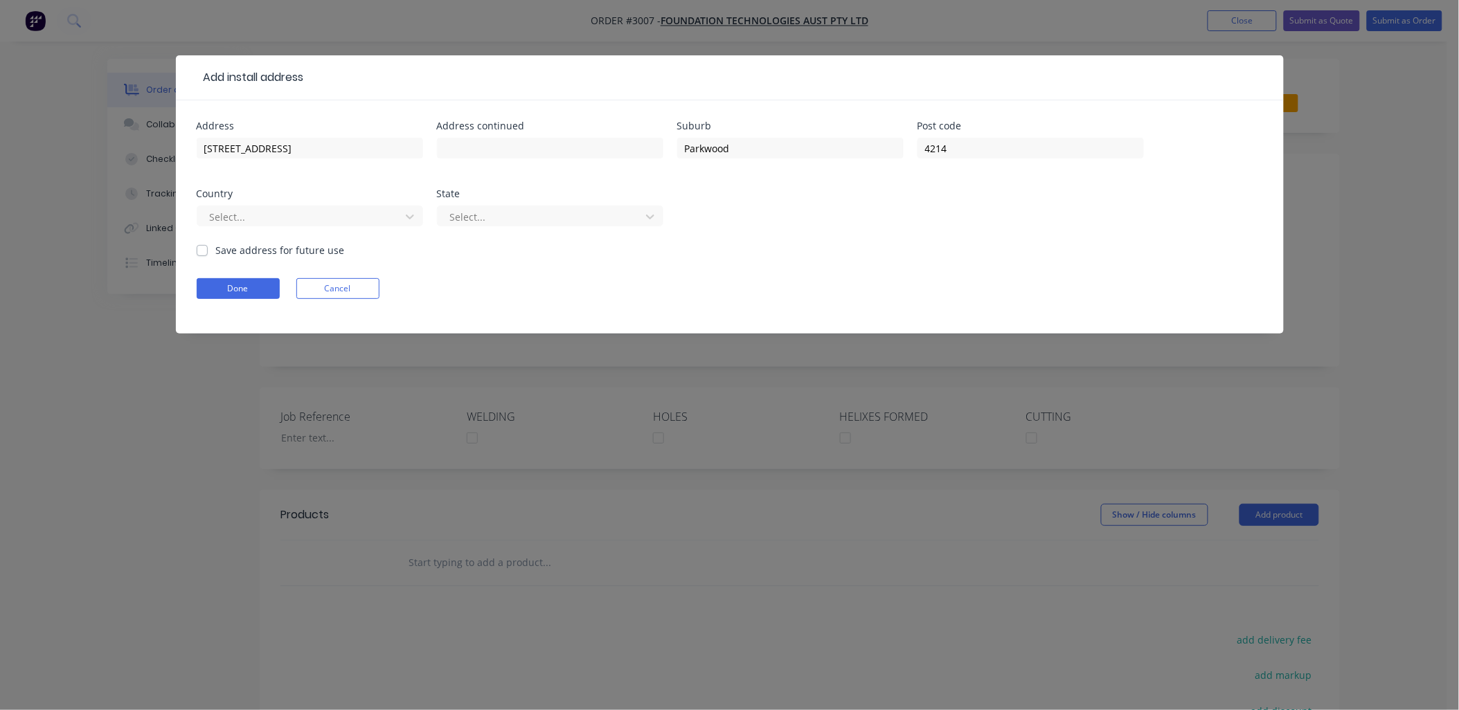
click at [834, 267] on form "Address [STREET_ADDRESS] Select... State Select... Save address for future use …" at bounding box center [730, 227] width 1066 height 213
click at [224, 287] on button "Done" at bounding box center [238, 288] width 83 height 21
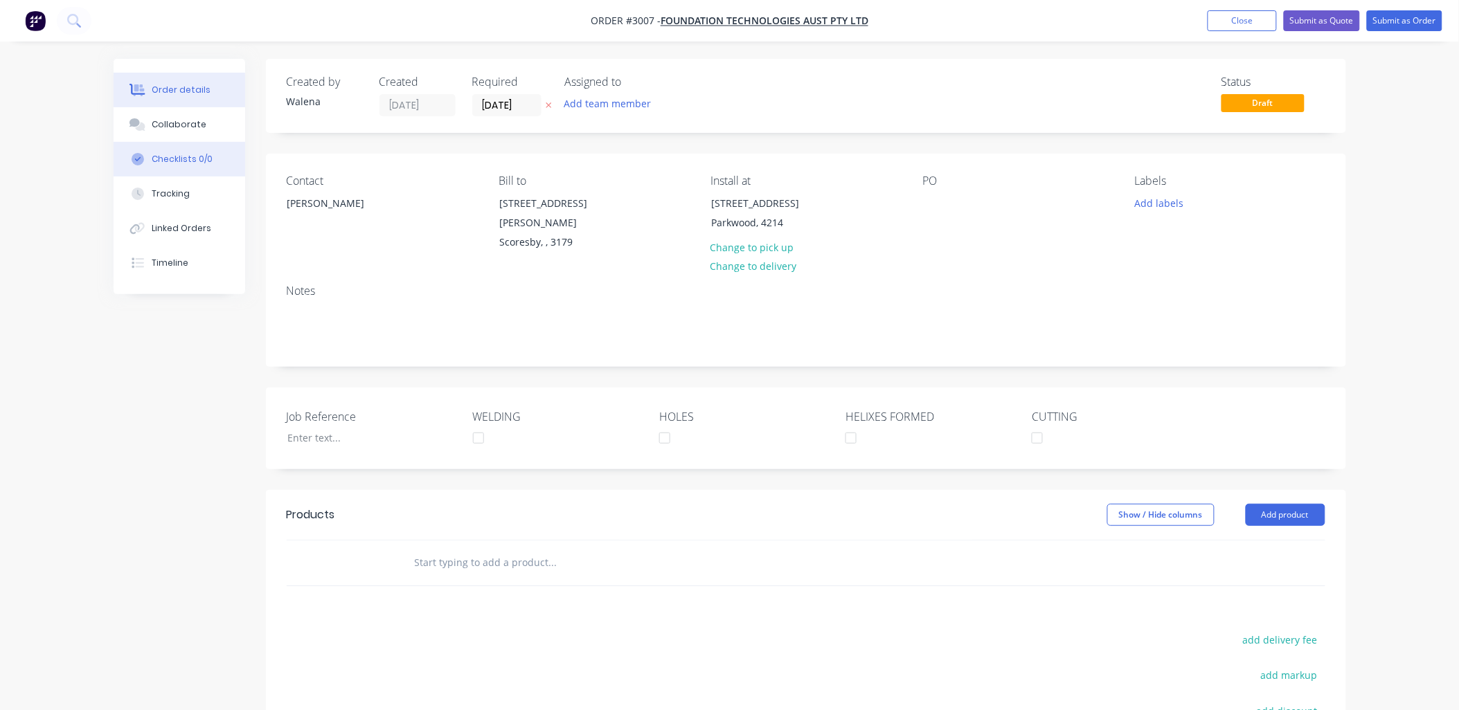
click at [185, 156] on div "Checklists 0/0" at bounding box center [182, 159] width 61 height 12
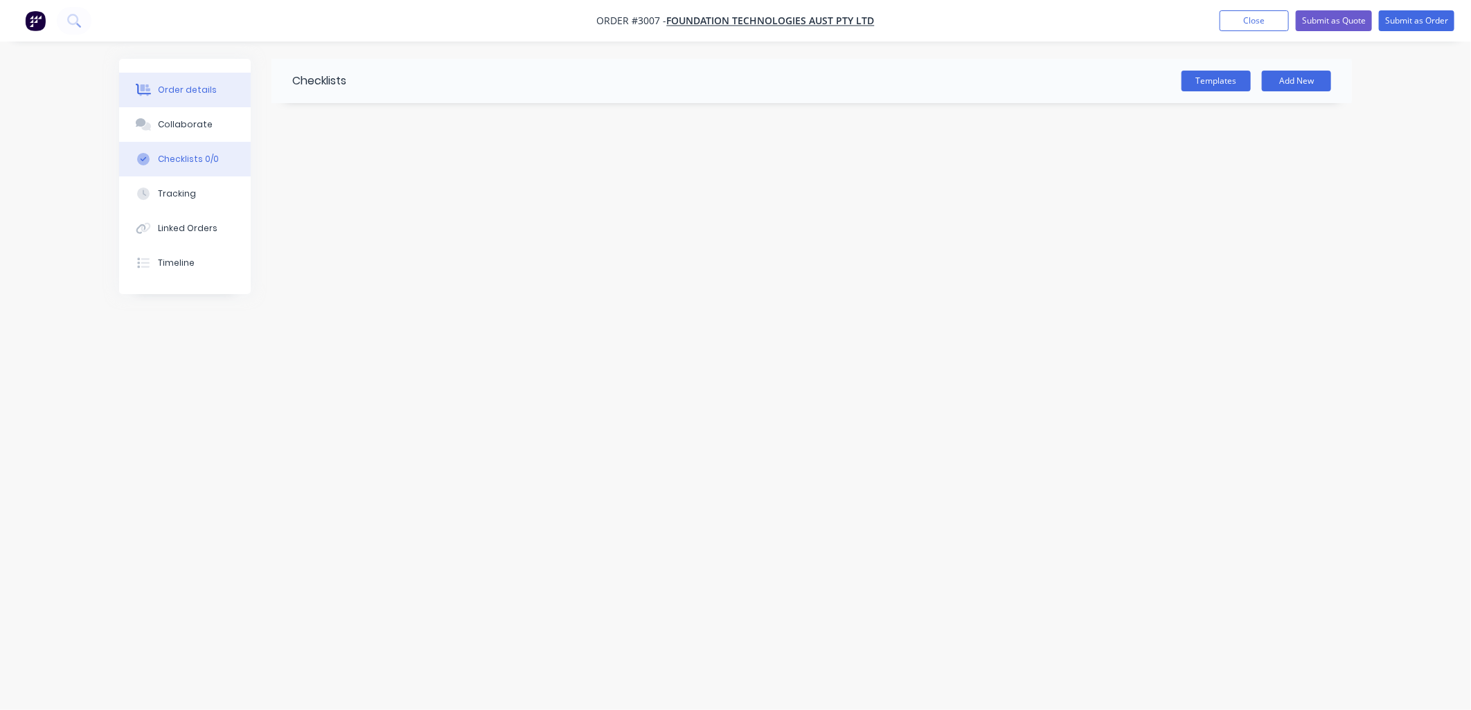
click at [184, 94] on div "Order details" at bounding box center [187, 90] width 59 height 12
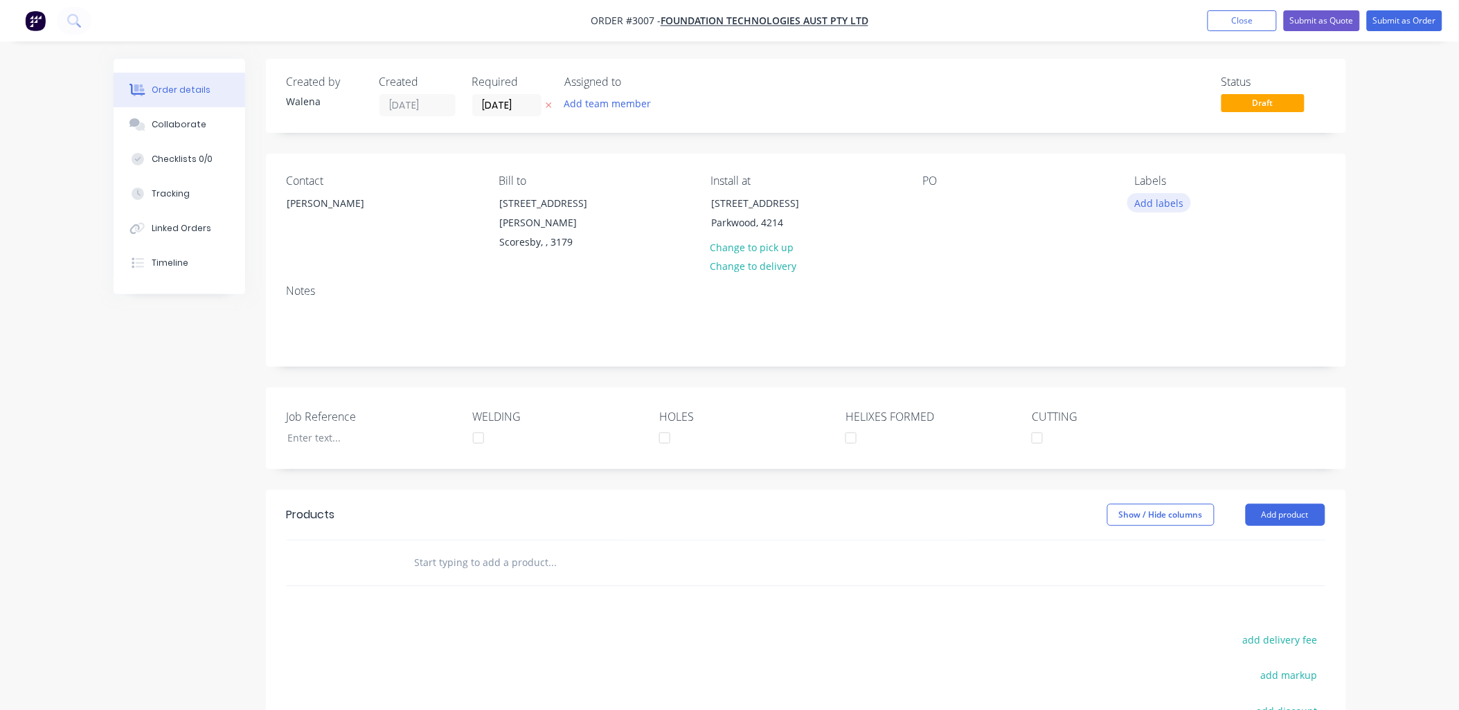
click at [1157, 198] on button "Add labels" at bounding box center [1159, 202] width 64 height 19
click at [1160, 327] on div at bounding box center [1160, 327] width 28 height 28
click at [1163, 369] on div at bounding box center [1160, 375] width 28 height 28
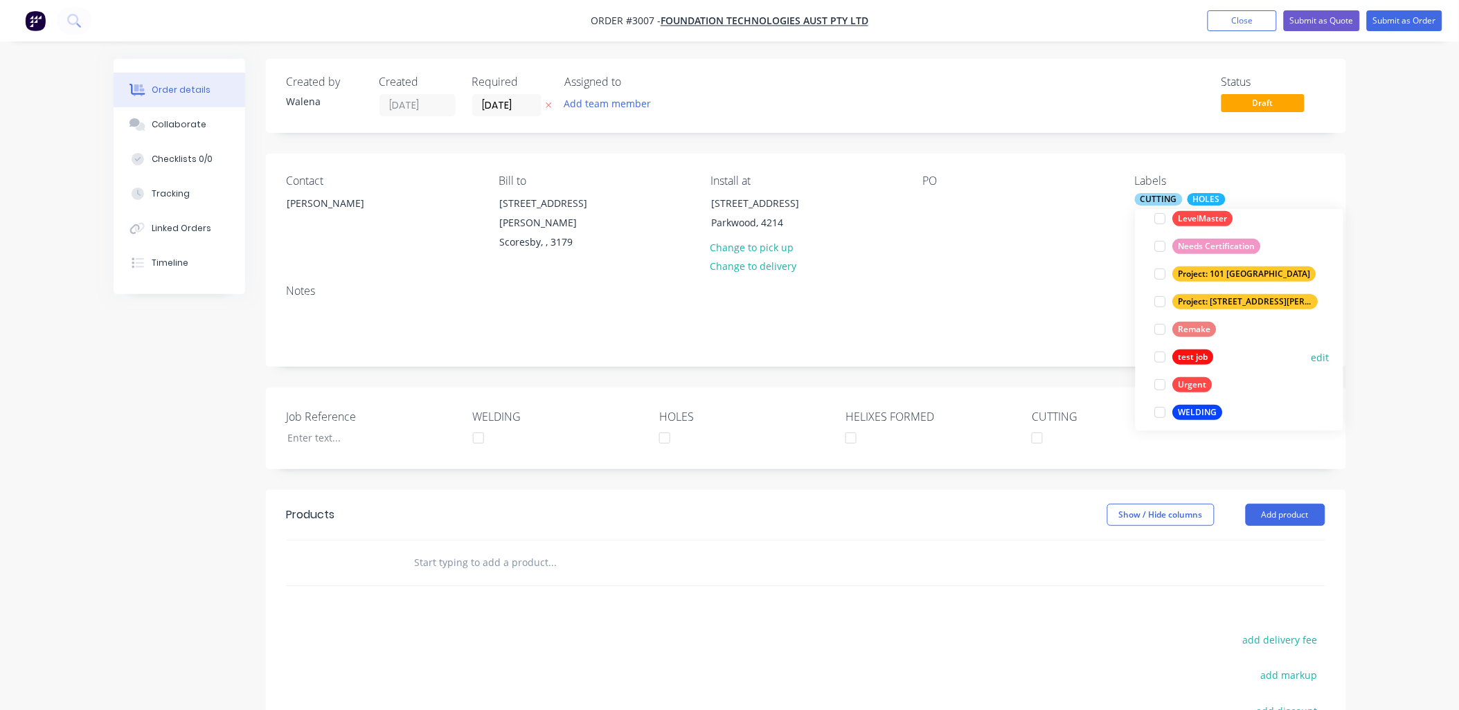
scroll to position [249, 0]
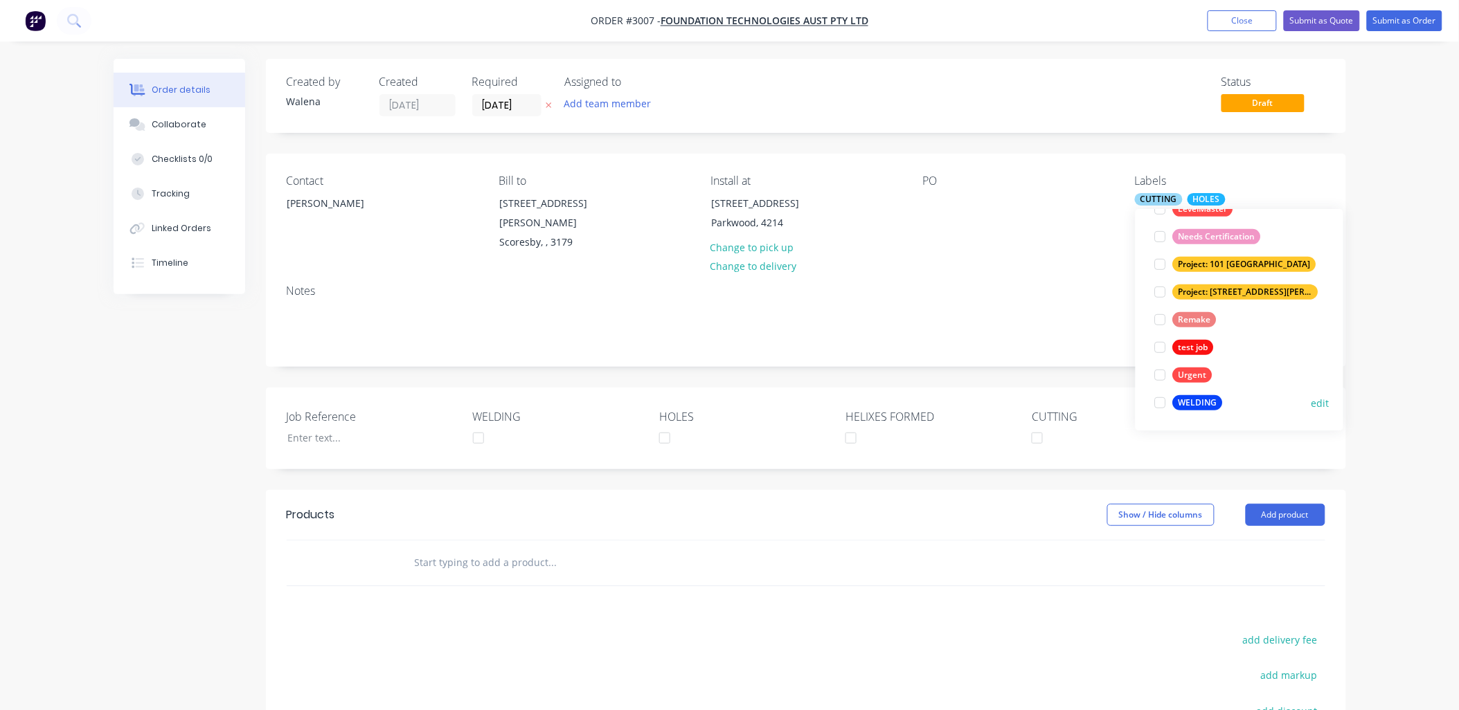
click at [1159, 405] on div at bounding box center [1160, 403] width 28 height 28
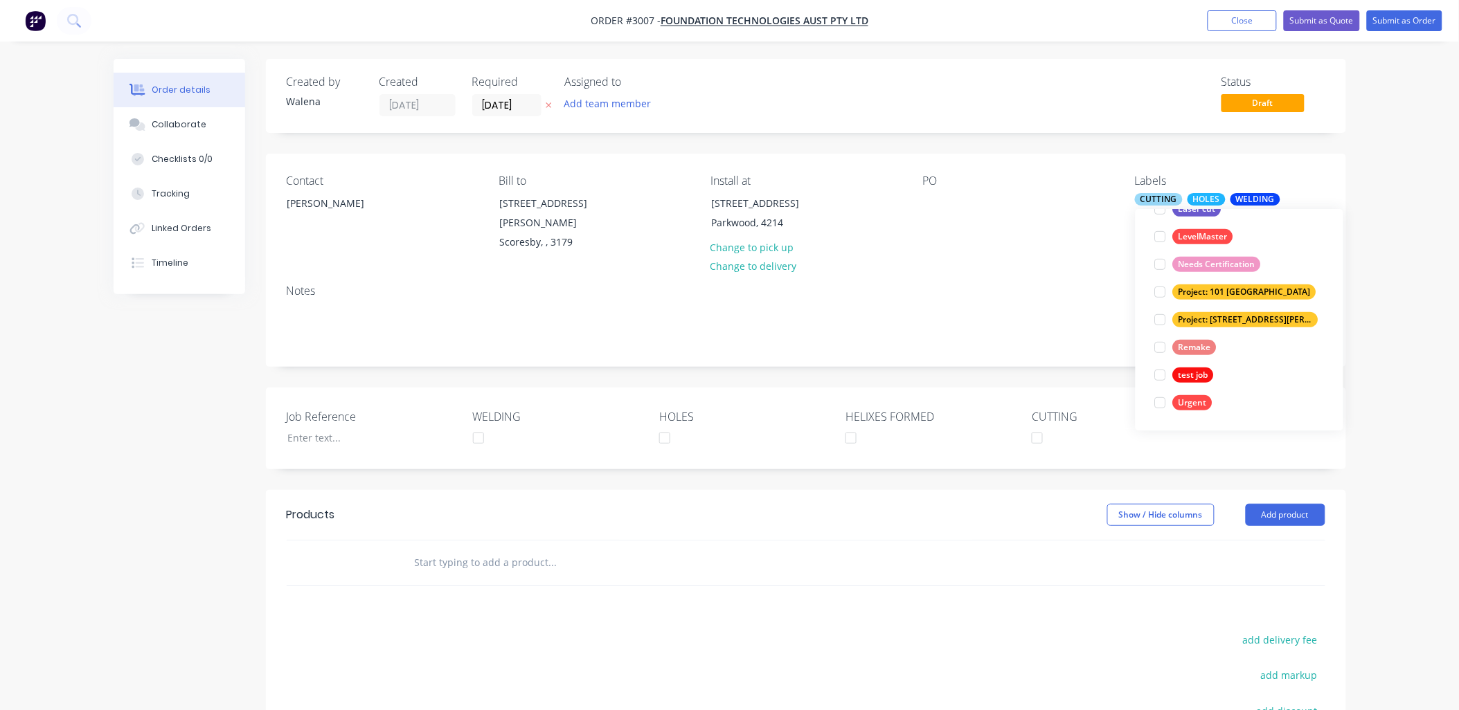
scroll to position [0, 0]
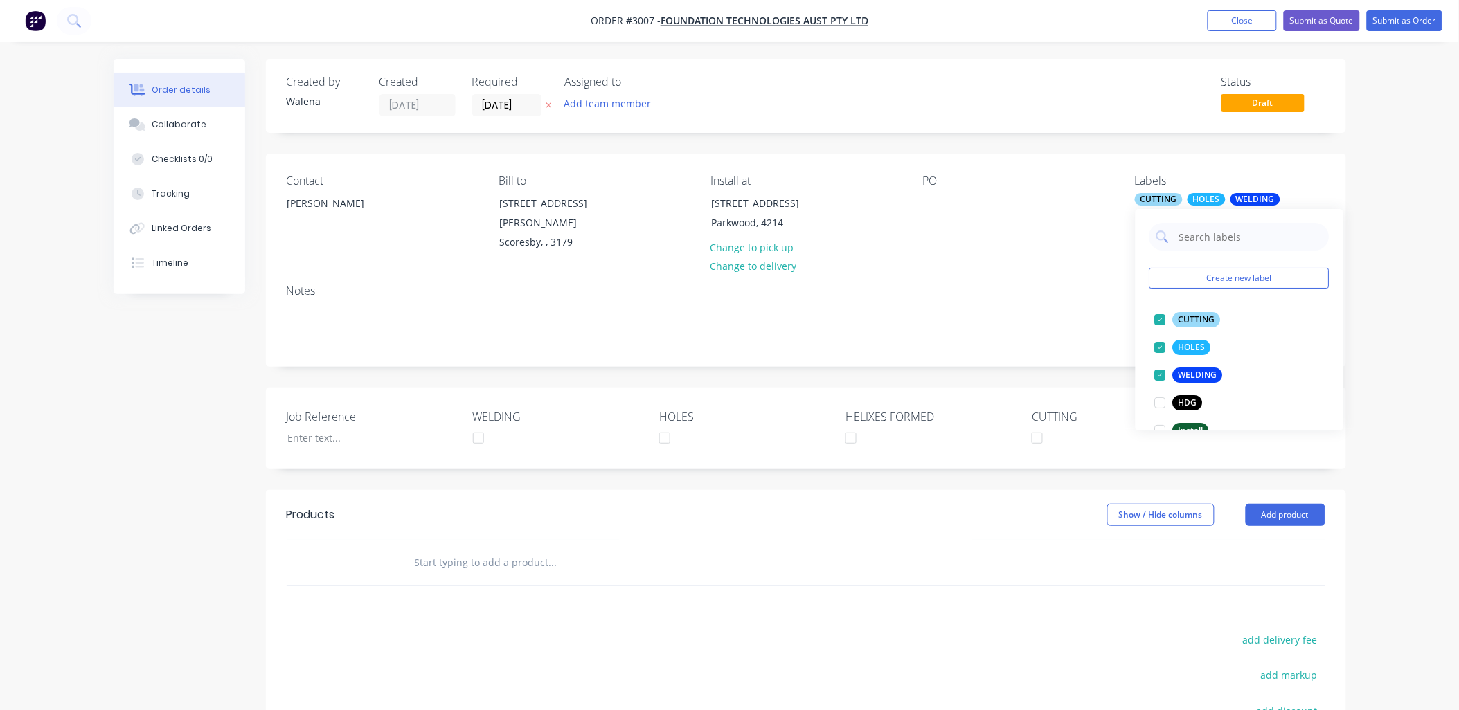
click at [928, 190] on div "PO" at bounding box center [1018, 213] width 190 height 78
click at [939, 183] on div "PO" at bounding box center [1018, 180] width 190 height 13
click at [933, 182] on div "PO" at bounding box center [1018, 180] width 190 height 13
click at [929, 198] on div at bounding box center [934, 203] width 22 height 20
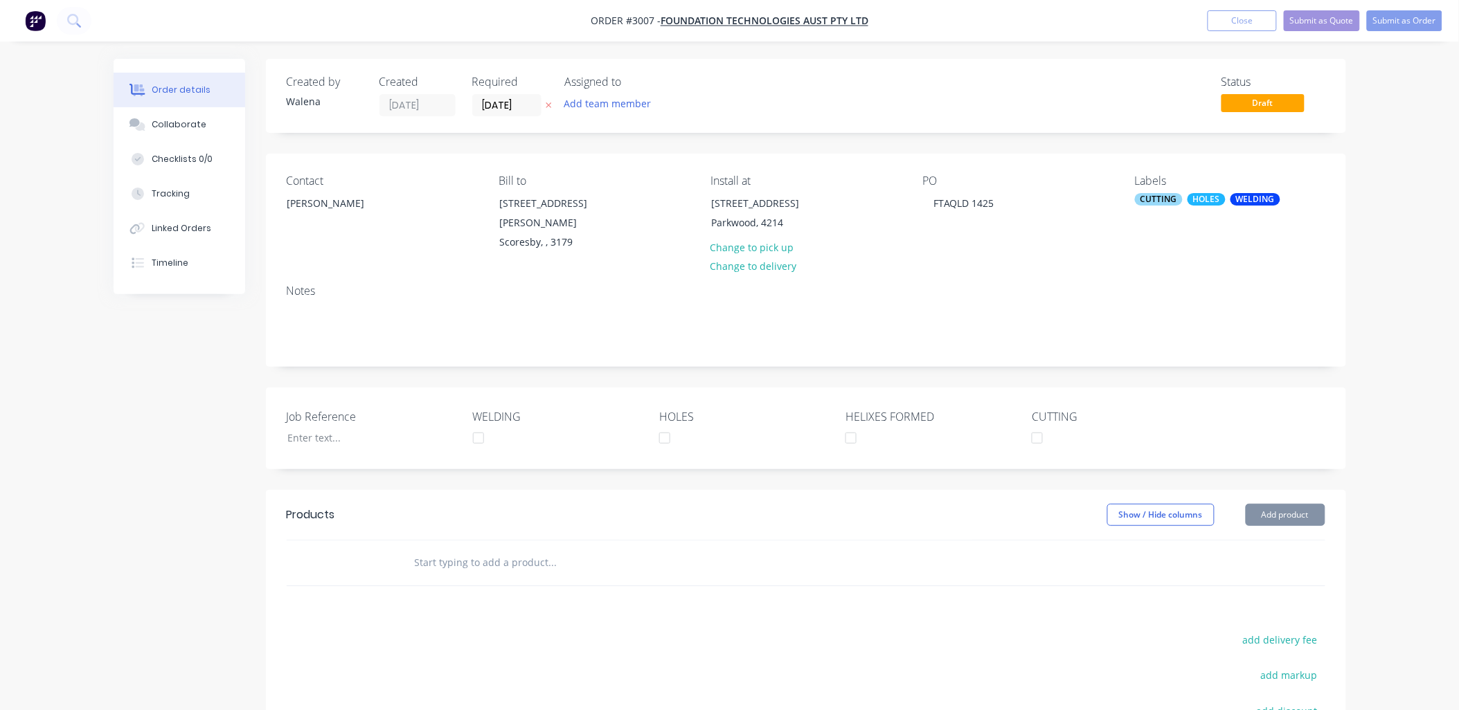
click at [460, 559] on input "text" at bounding box center [552, 563] width 277 height 28
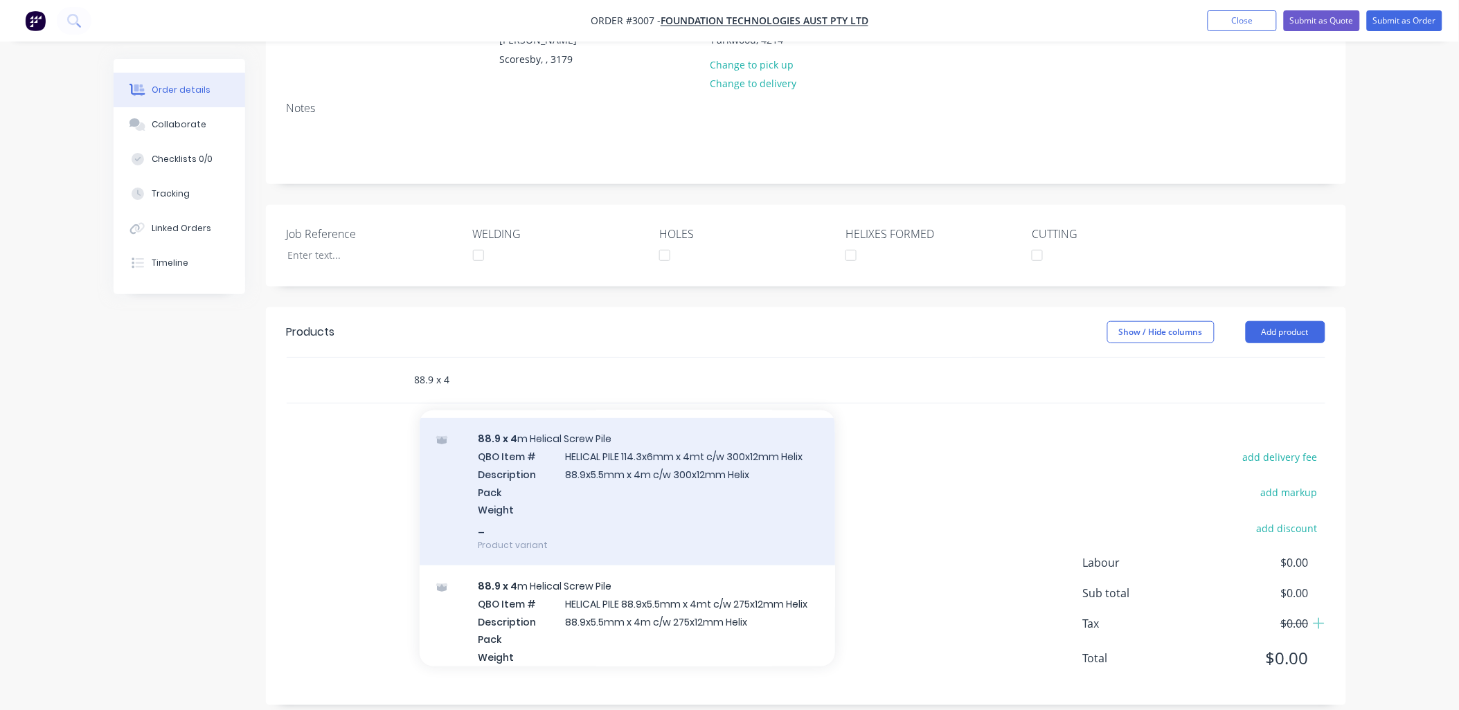
scroll to position [410, 0]
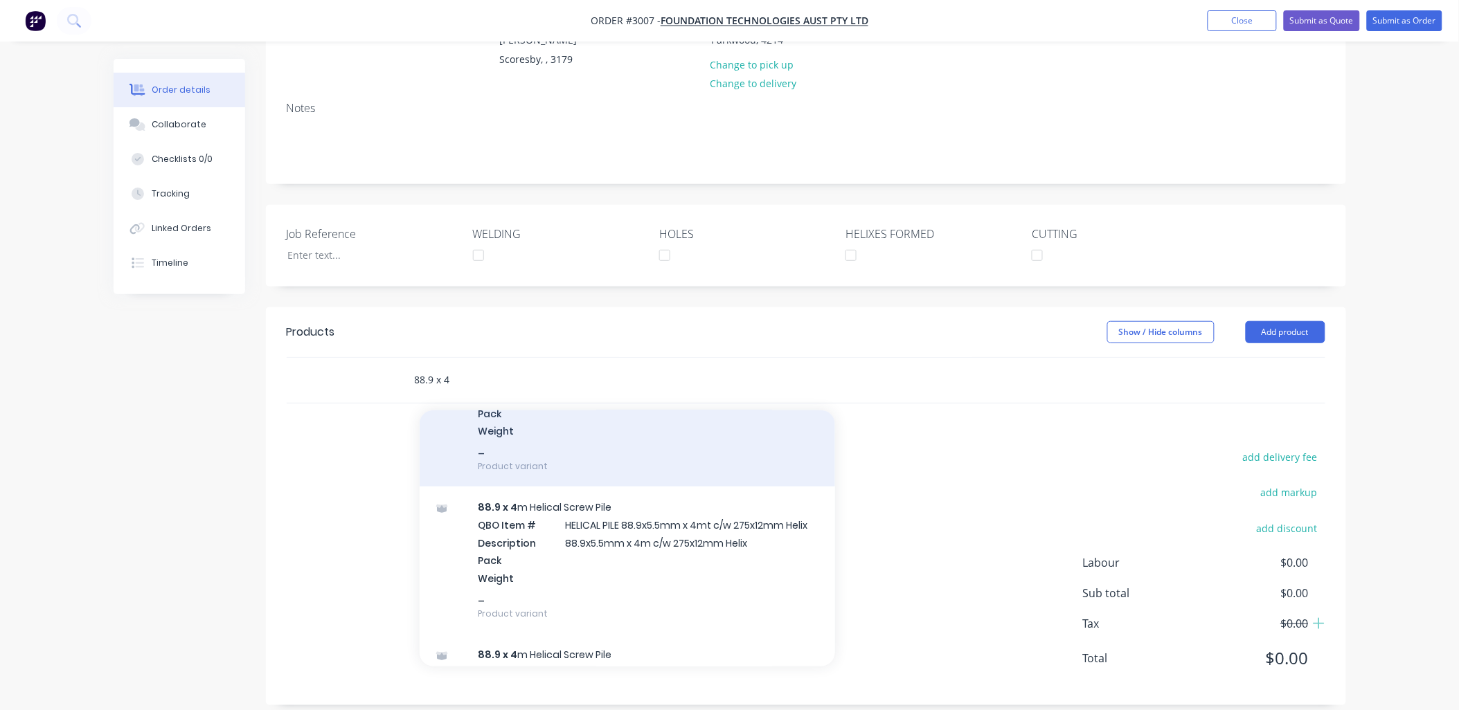
type input "88.9 x 4"
click at [654, 530] on div "88.9 x 4 m Helical Screw Pile QBO Item # HELICAL PILE 88.9x5.5mm x 4mt c/w 275x…" at bounding box center [627, 560] width 415 height 147
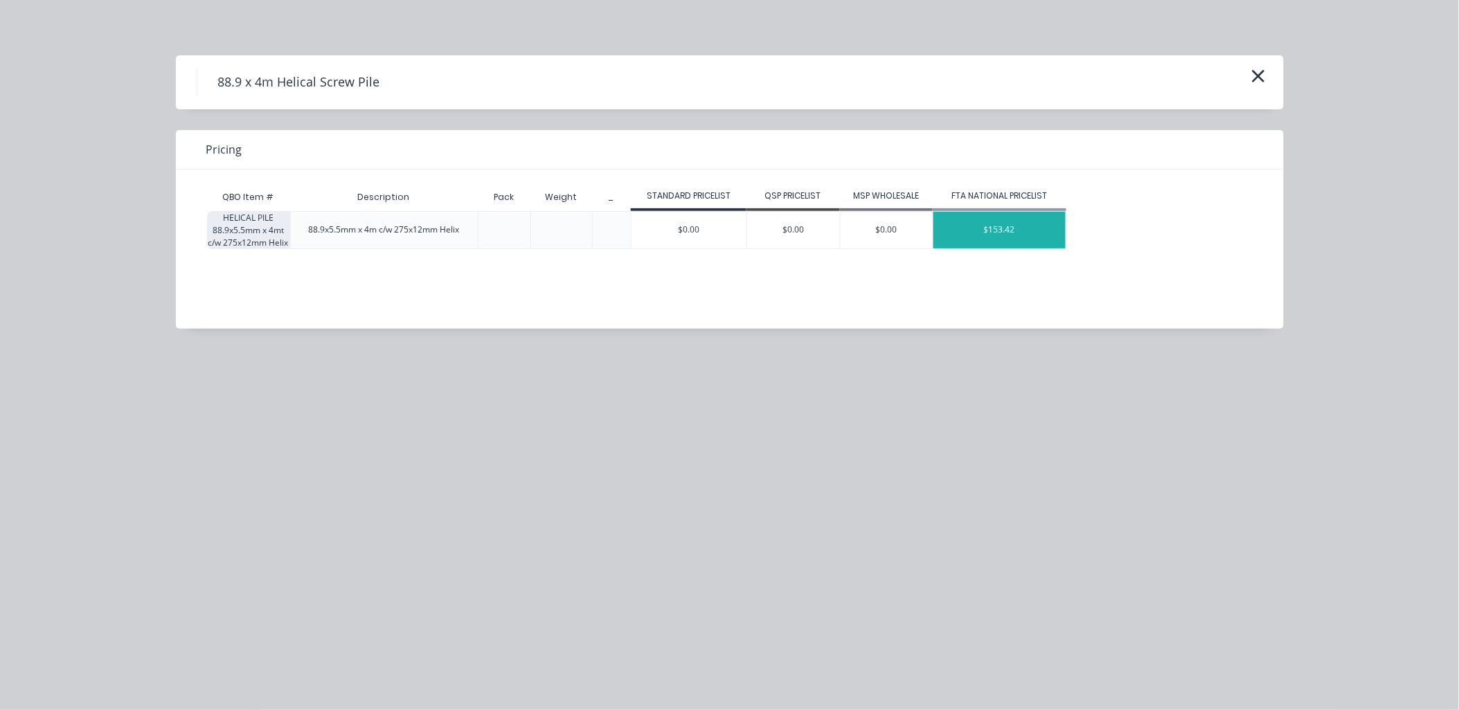
click at [1009, 224] on div "$153.42" at bounding box center [999, 230] width 132 height 37
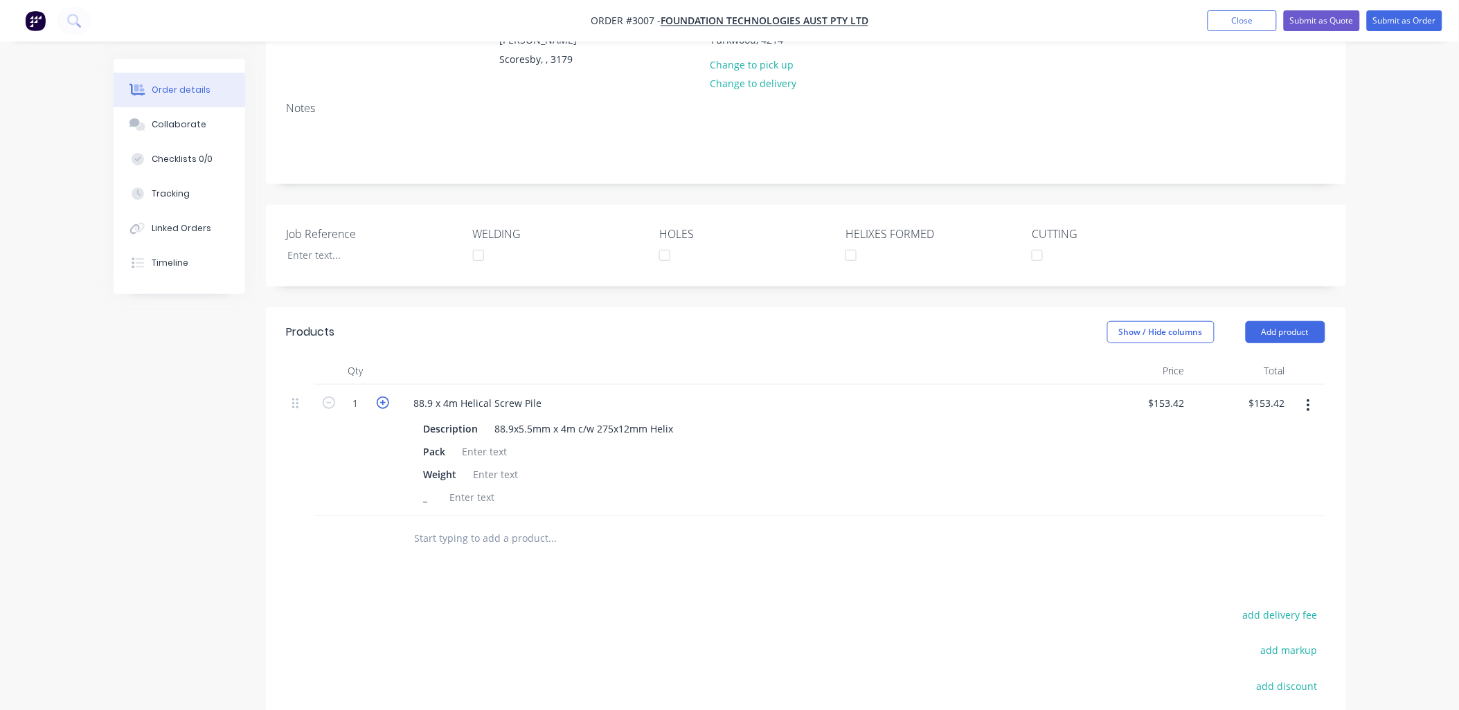
click at [381, 395] on button "button" at bounding box center [383, 402] width 18 height 15
type input "2"
type input "$306.84"
click at [381, 397] on icon "button" at bounding box center [383, 403] width 12 height 12
type input "3"
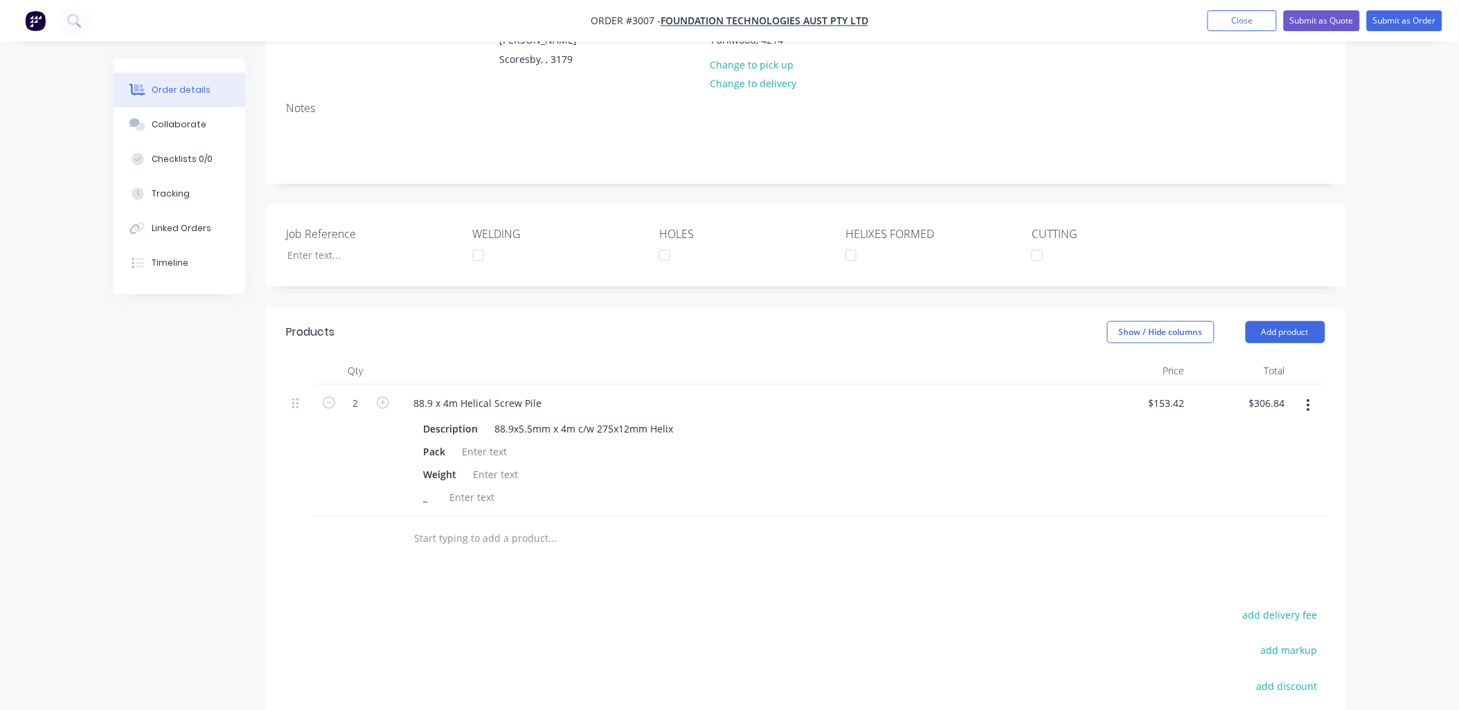
type input "$460.26"
click at [381, 395] on form "3" at bounding box center [356, 402] width 72 height 21
click at [381, 397] on icon "button" at bounding box center [383, 403] width 12 height 12
type input "4"
type input "$613.68"
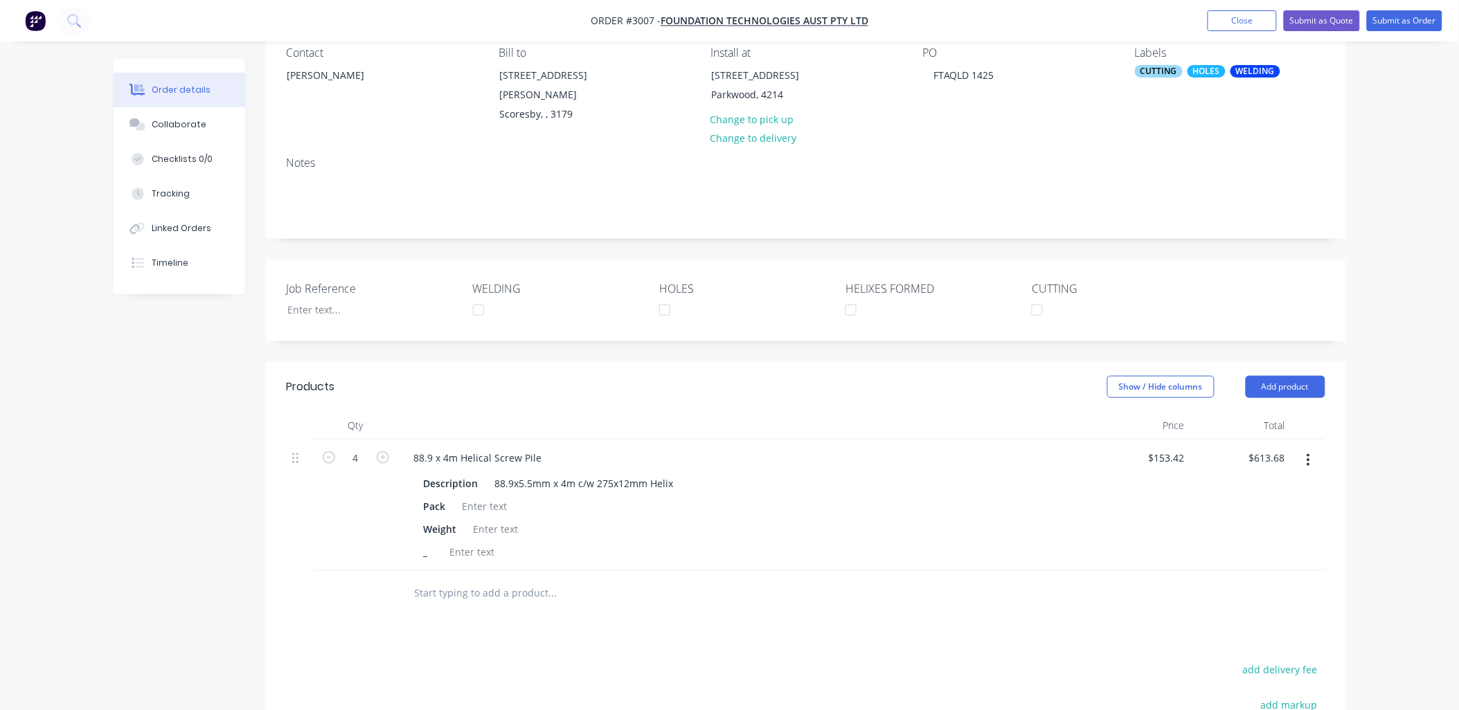
scroll to position [0, 0]
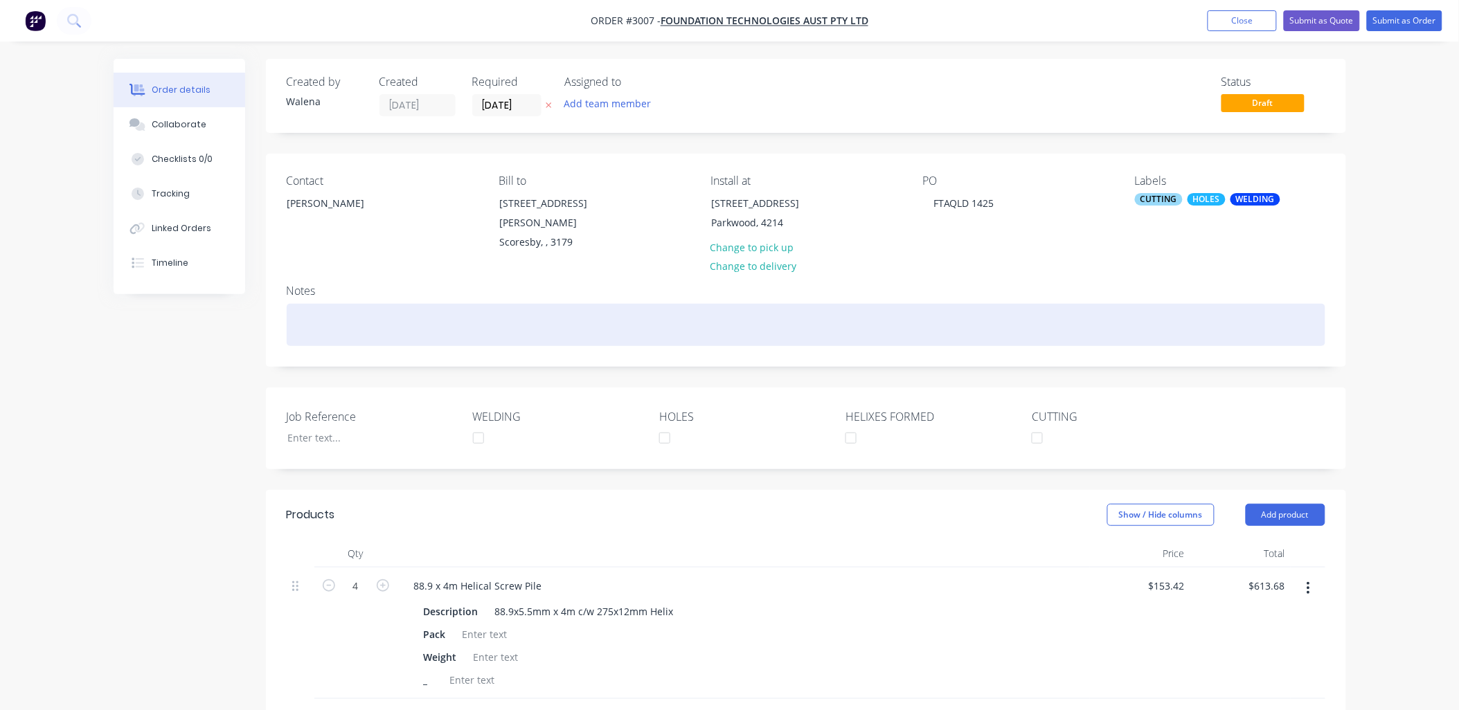
click at [302, 304] on div at bounding box center [806, 325] width 1038 height 42
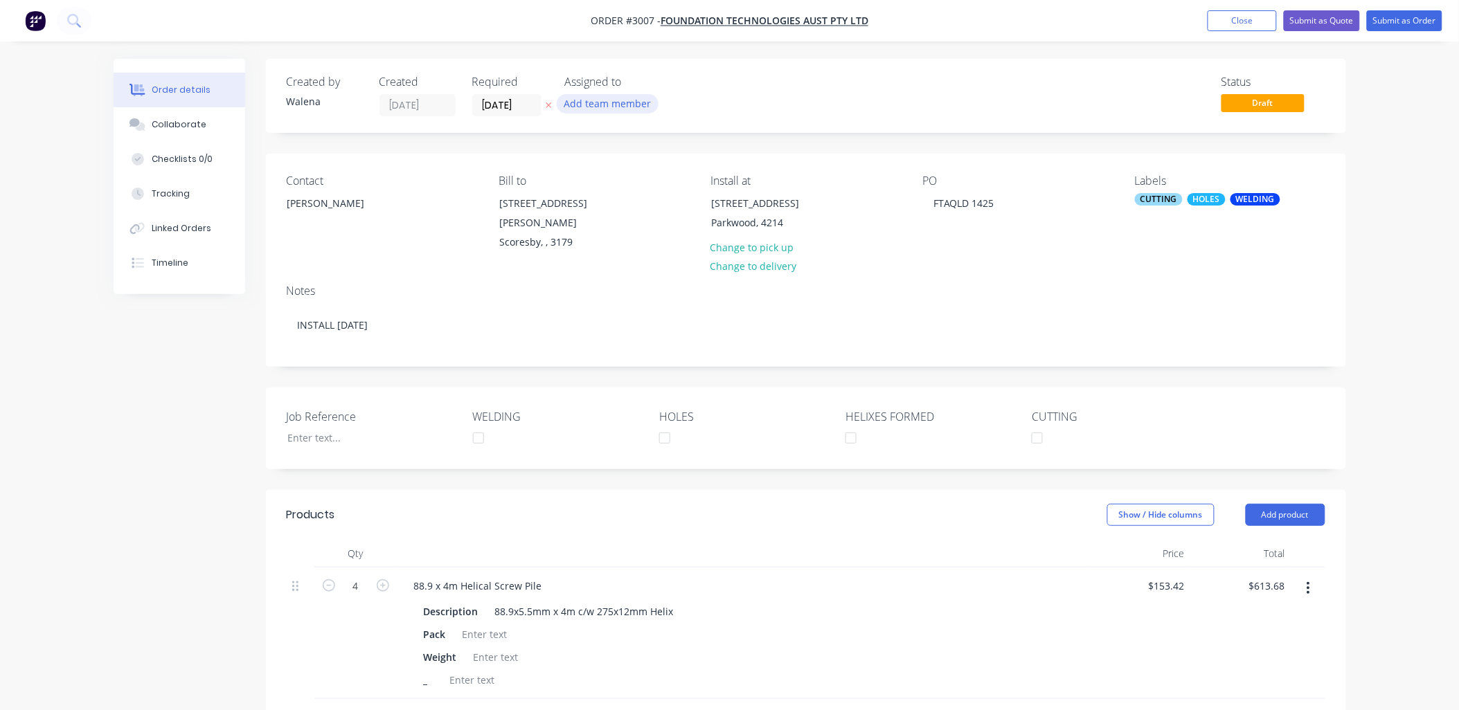
click at [615, 105] on button "Add team member" at bounding box center [608, 103] width 102 height 19
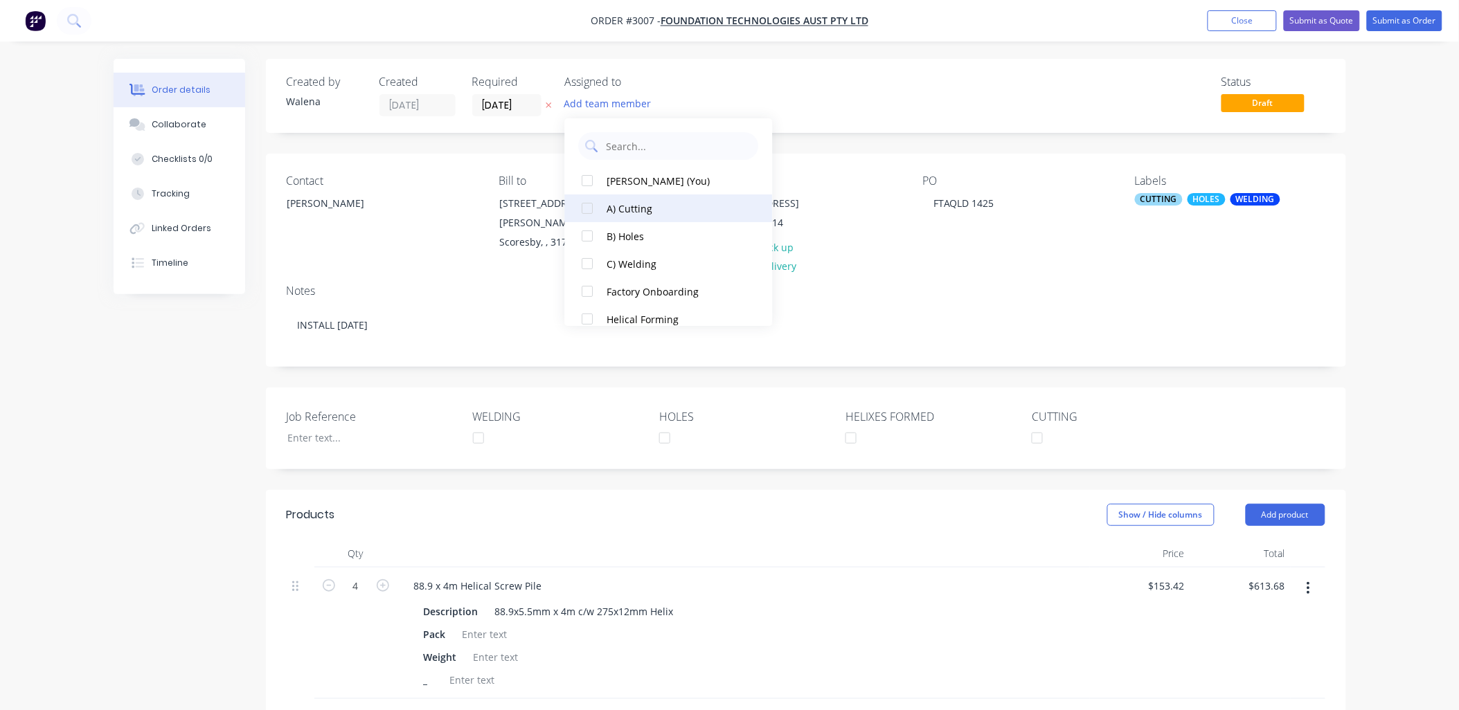
click at [588, 209] on div at bounding box center [588, 209] width 28 height 28
click at [589, 237] on div at bounding box center [588, 236] width 28 height 28
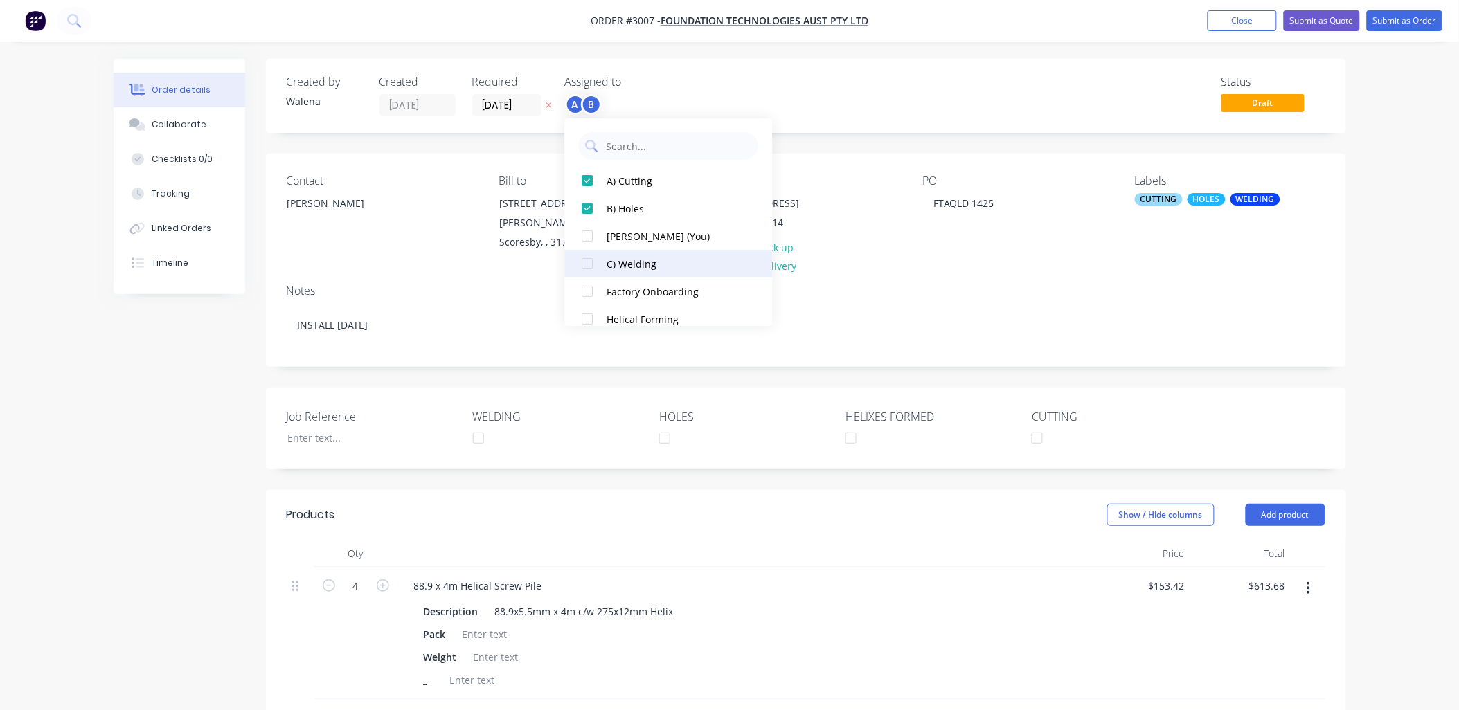
click at [589, 264] on div at bounding box center [588, 264] width 28 height 28
click at [587, 323] on div at bounding box center [588, 319] width 28 height 28
click at [1134, 285] on div "Notes" at bounding box center [806, 291] width 1038 height 13
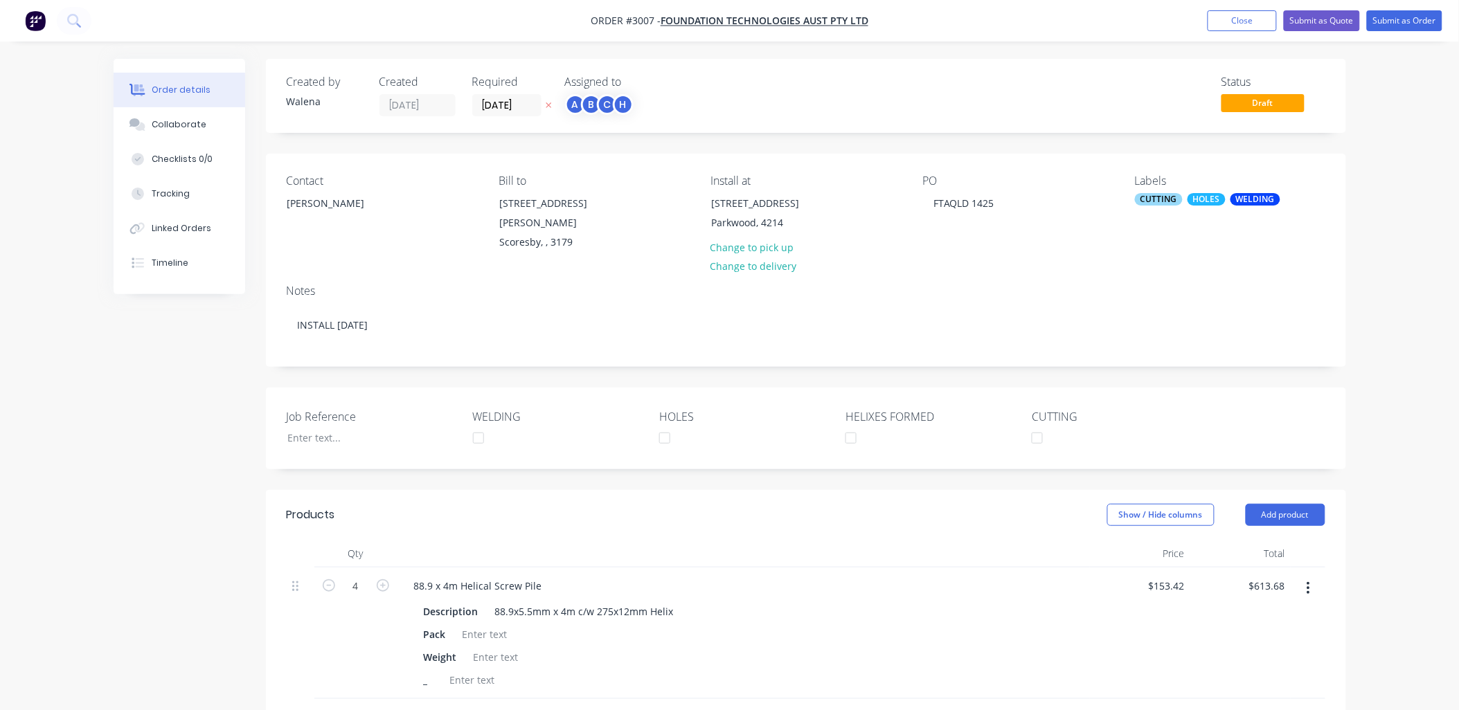
click at [1158, 197] on div "CUTTING" at bounding box center [1159, 199] width 48 height 12
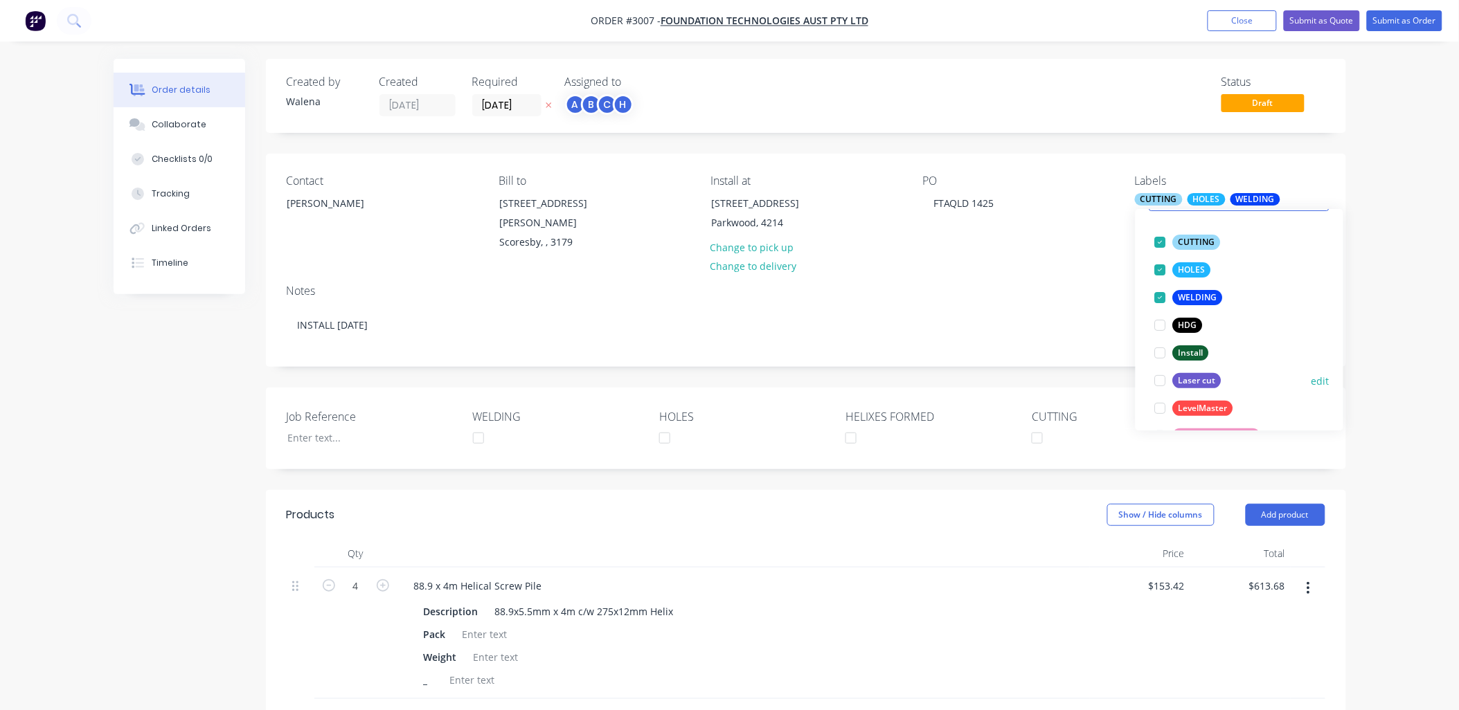
scroll to position [44, 0]
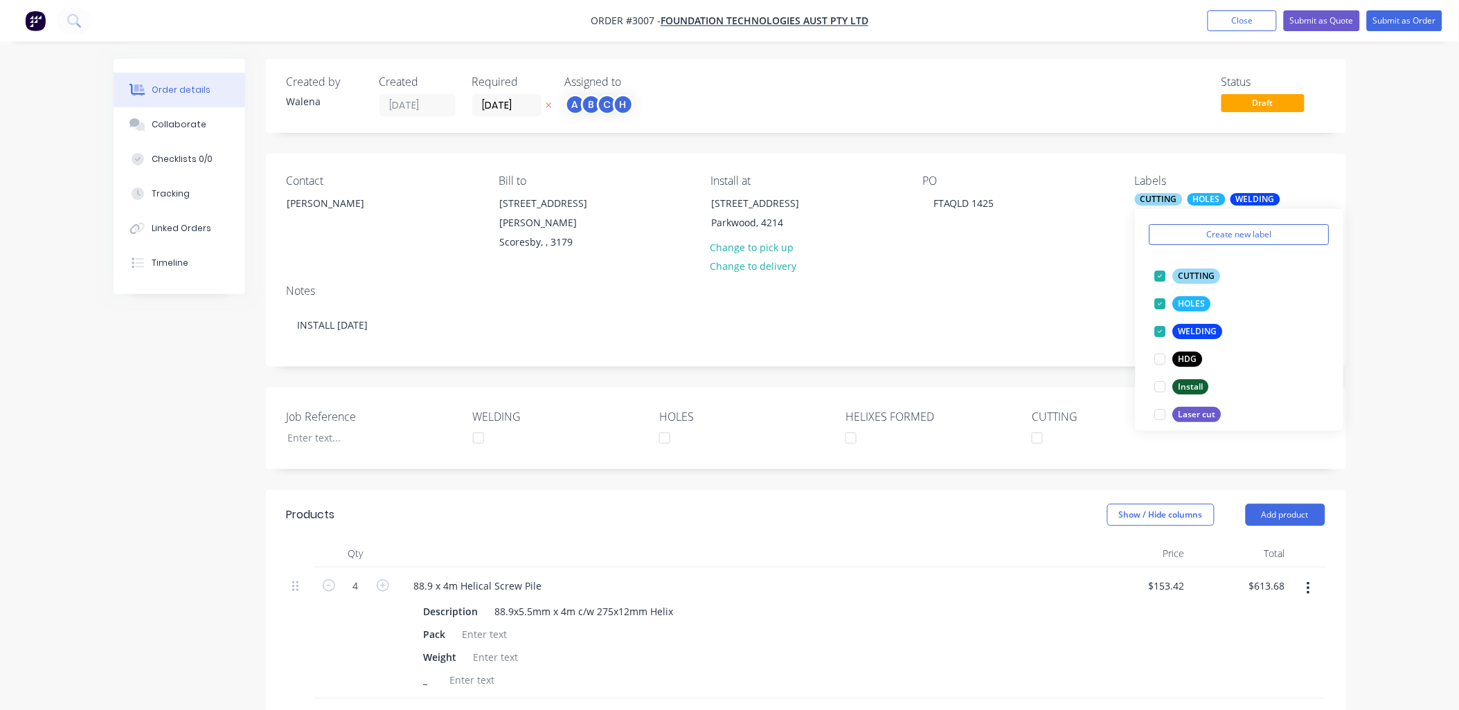
click at [977, 273] on div "Notes INSTALL [DATE]" at bounding box center [806, 319] width 1080 height 93
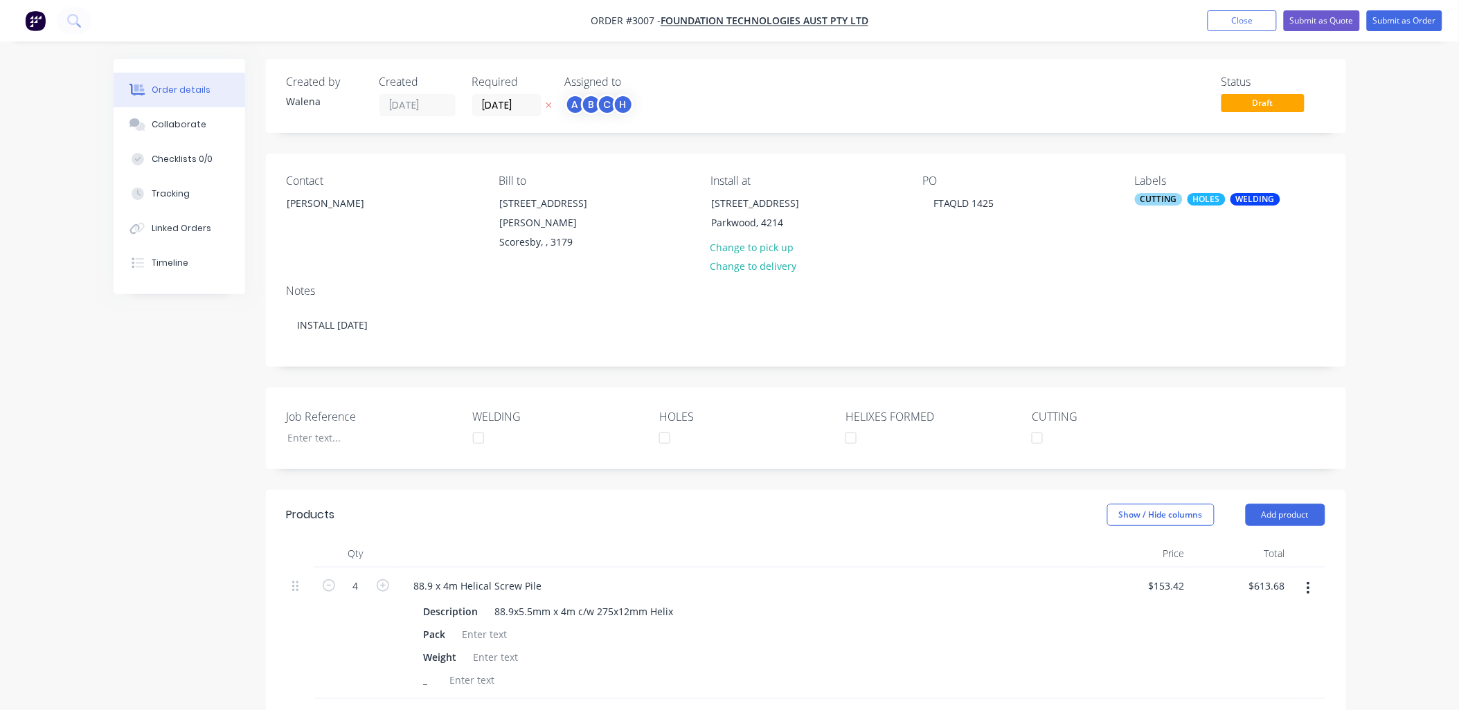
click at [451, 106] on div "Created by [PERSON_NAME] Created [DATE] Required [DATE] Assigned to A B C H" at bounding box center [495, 95] width 417 height 41
type input "[DATE]"
click at [963, 102] on div "Status Draft" at bounding box center [1014, 95] width 622 height 41
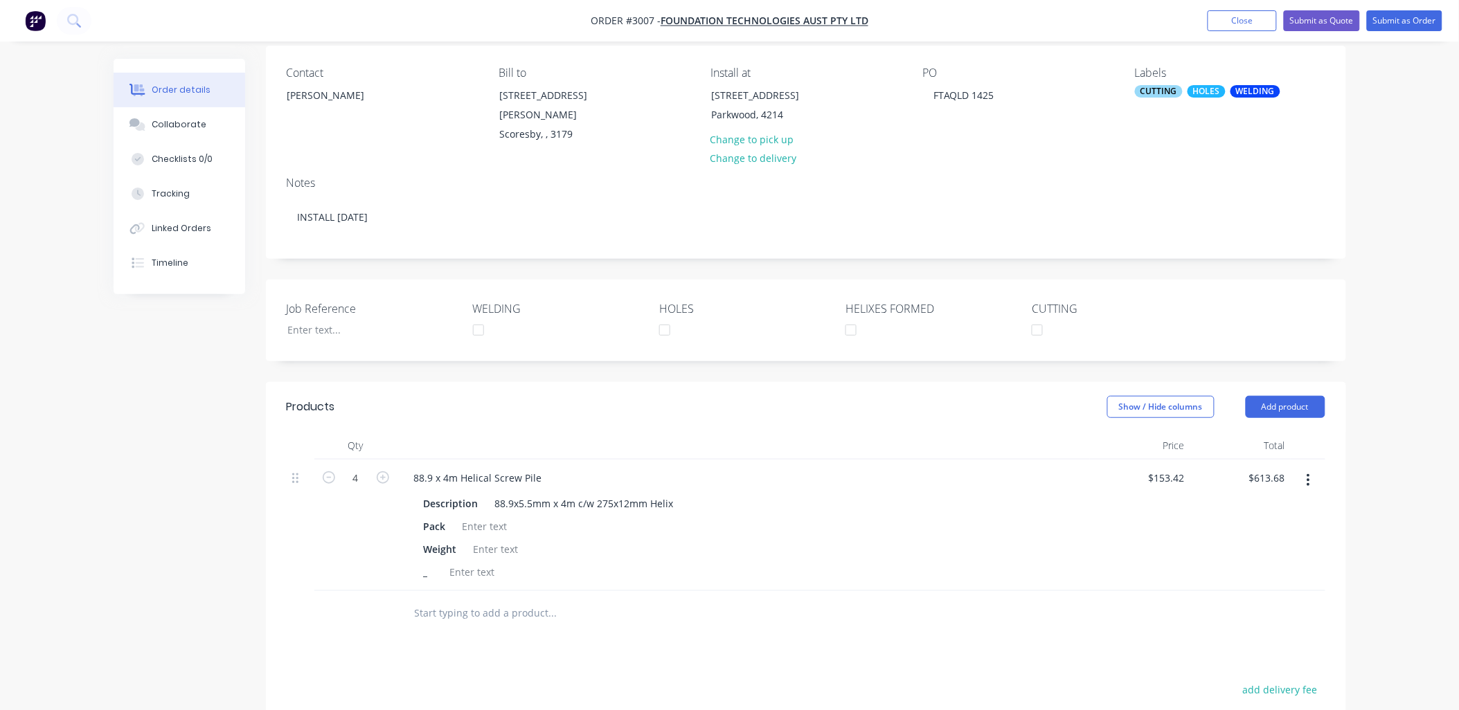
scroll to position [341, 0]
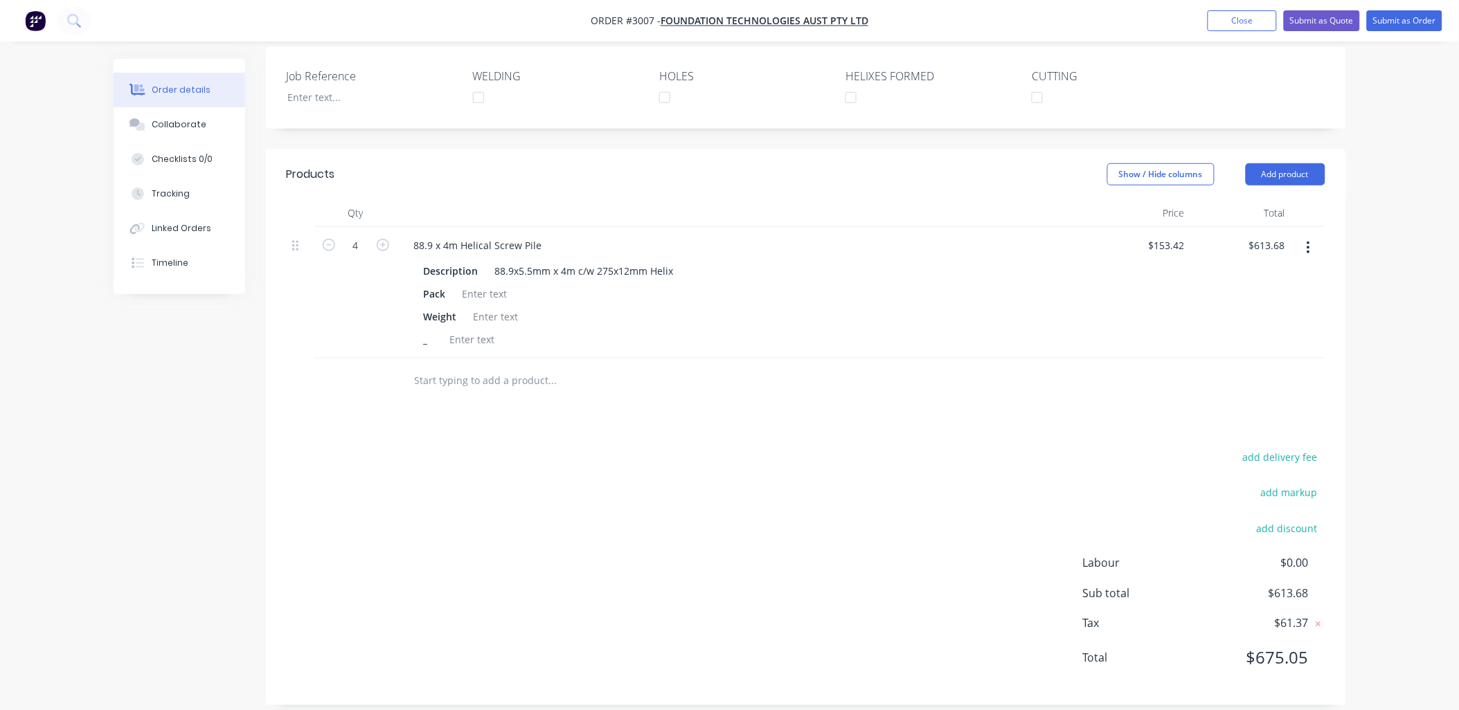
click at [430, 367] on input "text" at bounding box center [552, 381] width 277 height 28
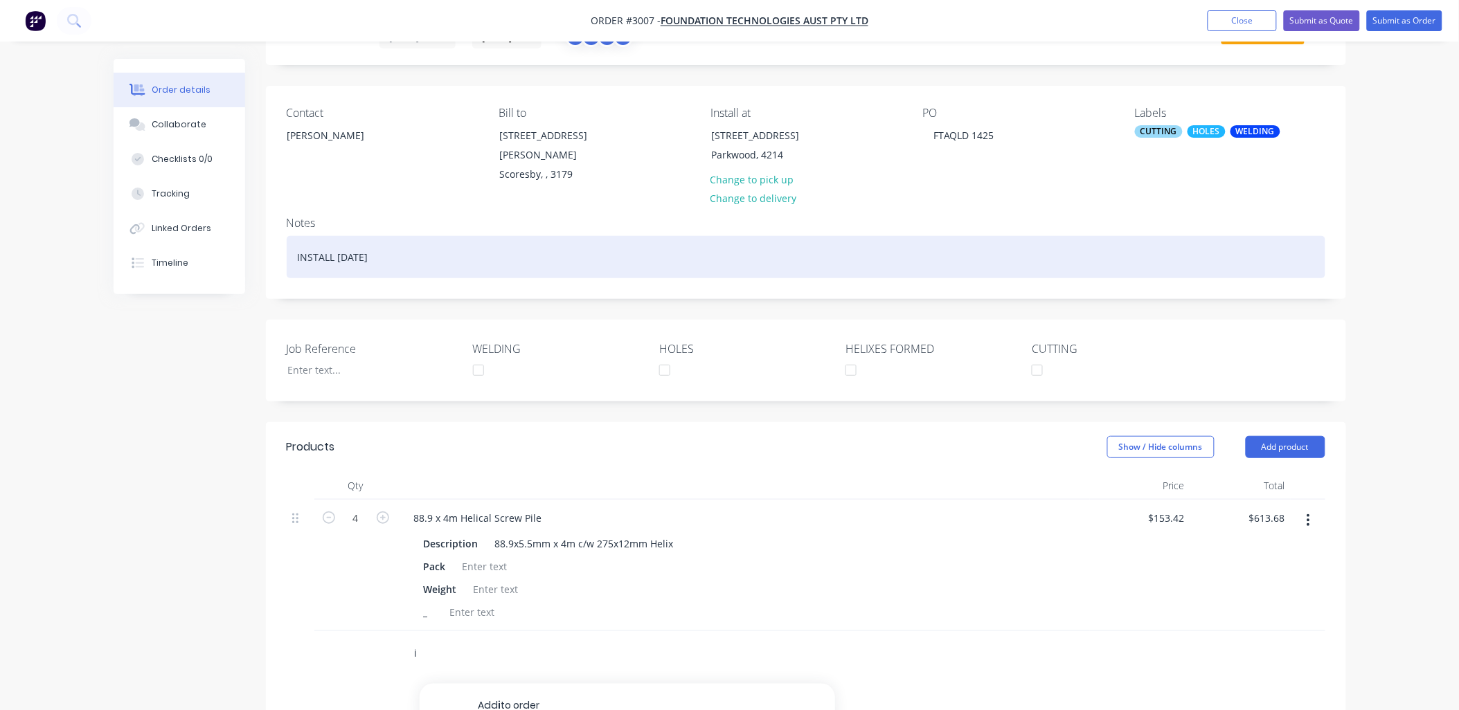
scroll to position [0, 0]
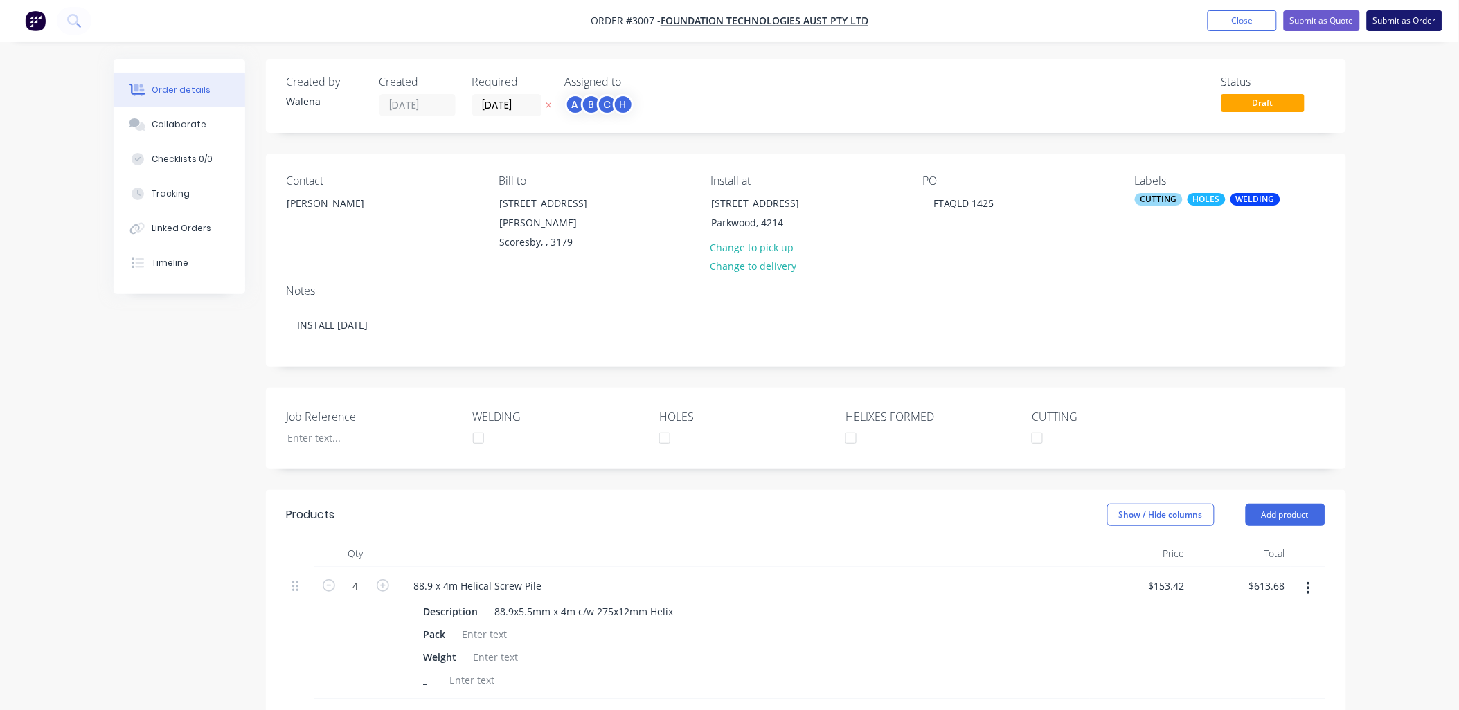
type input "i"
click at [1409, 22] on button "Submit as Order" at bounding box center [1404, 20] width 75 height 21
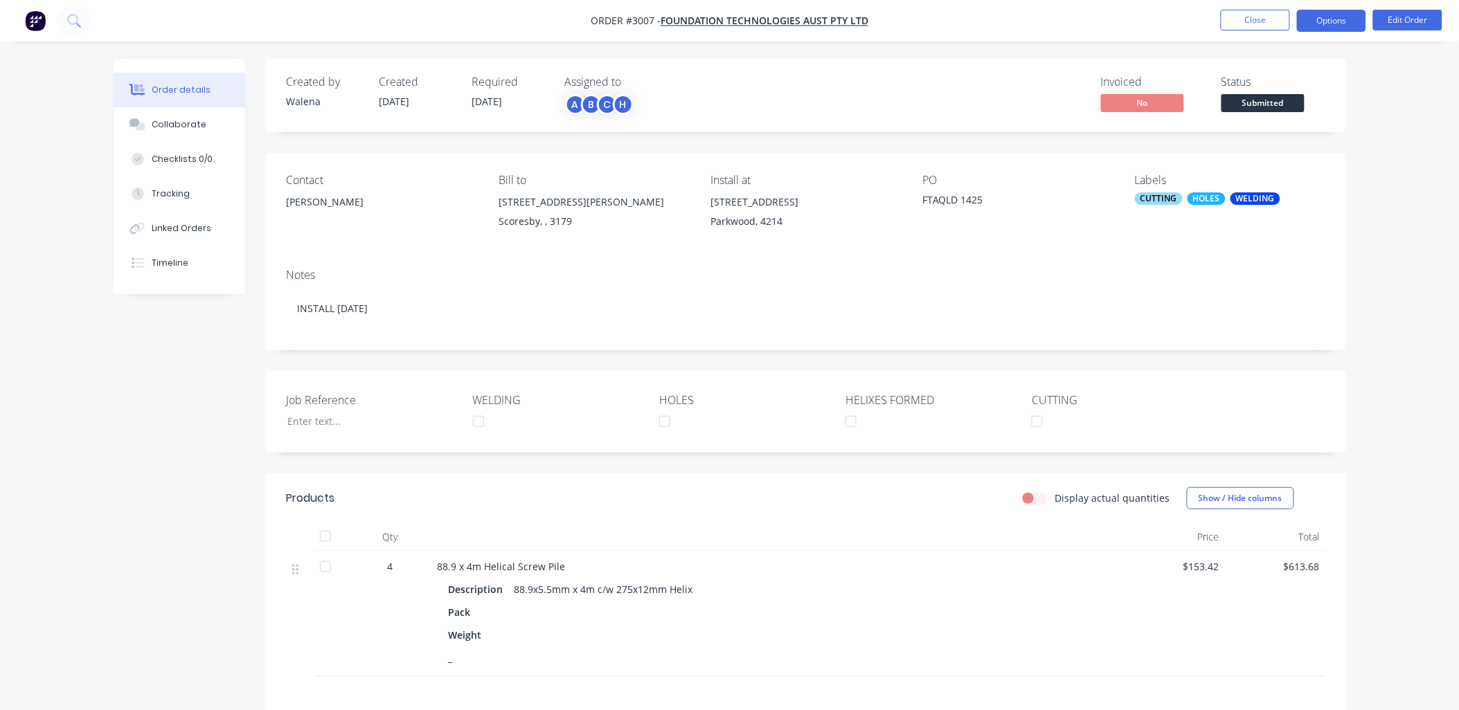
click at [1324, 15] on button "Options" at bounding box center [1331, 21] width 69 height 22
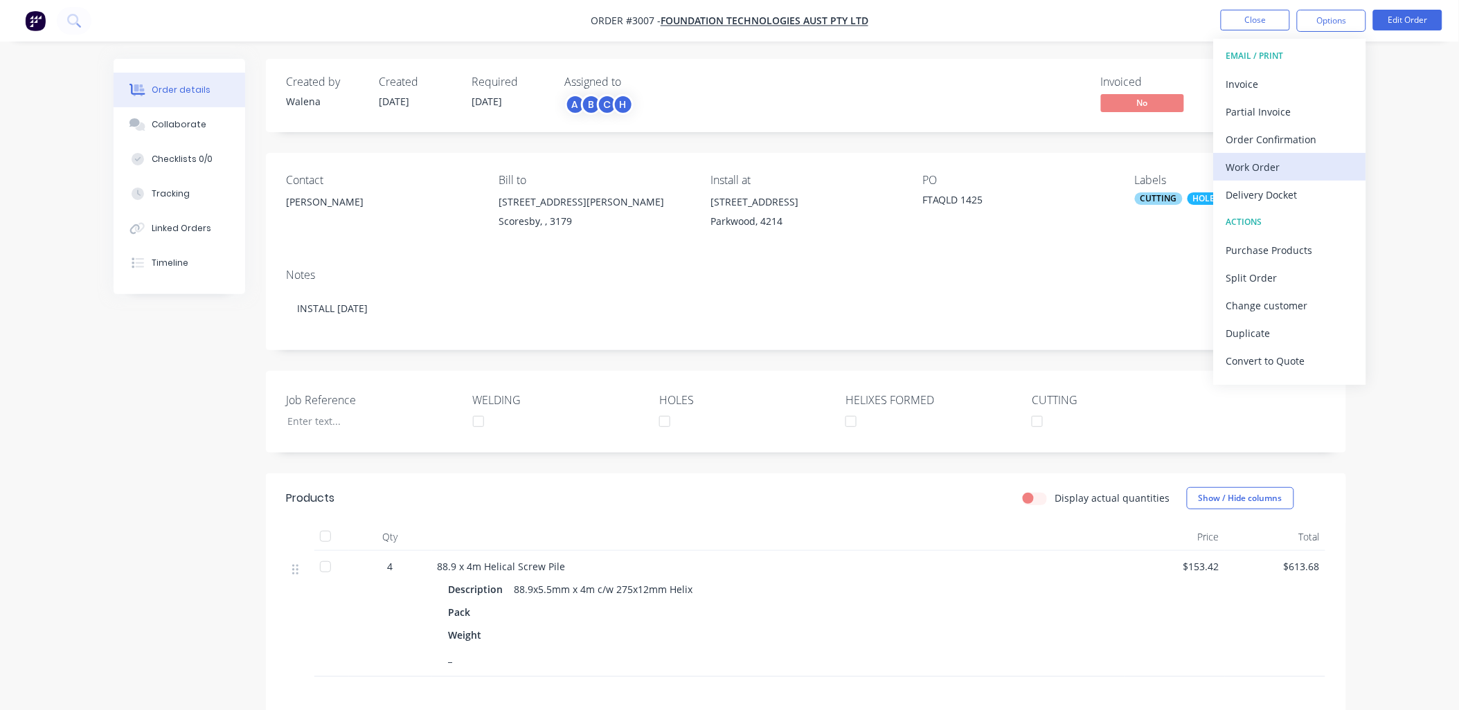
click at [1257, 170] on div "Work Order" at bounding box center [1289, 167] width 127 height 20
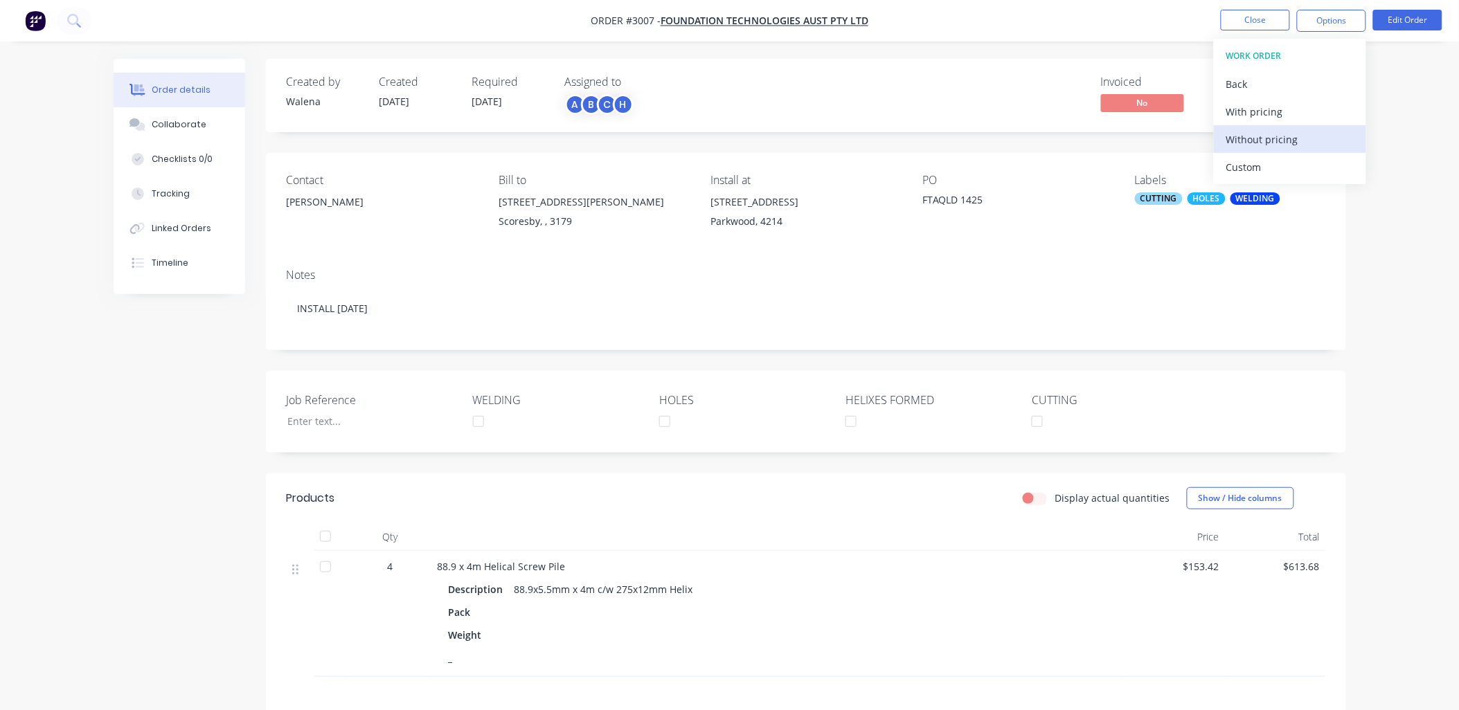
click at [1252, 141] on div "Without pricing" at bounding box center [1289, 139] width 127 height 20
